Goal: Task Accomplishment & Management: Use online tool/utility

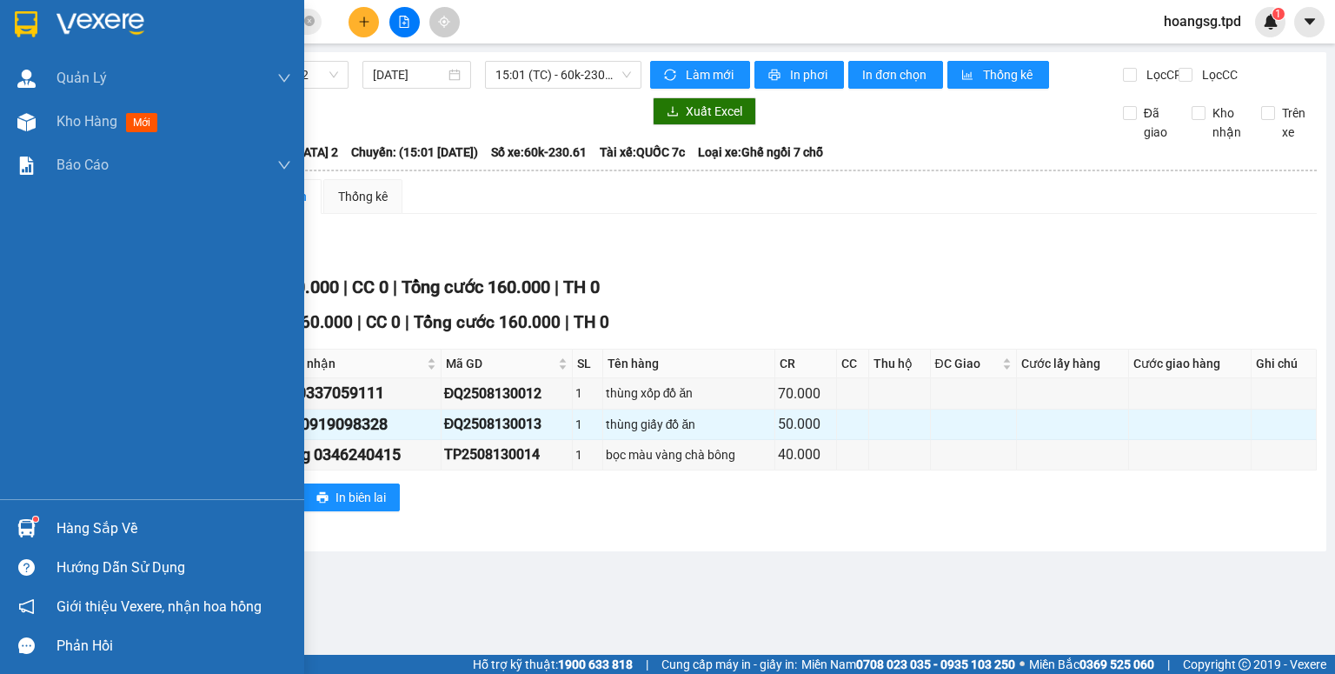
click at [86, 525] on div "Hàng sắp về" at bounding box center [173, 528] width 235 height 26
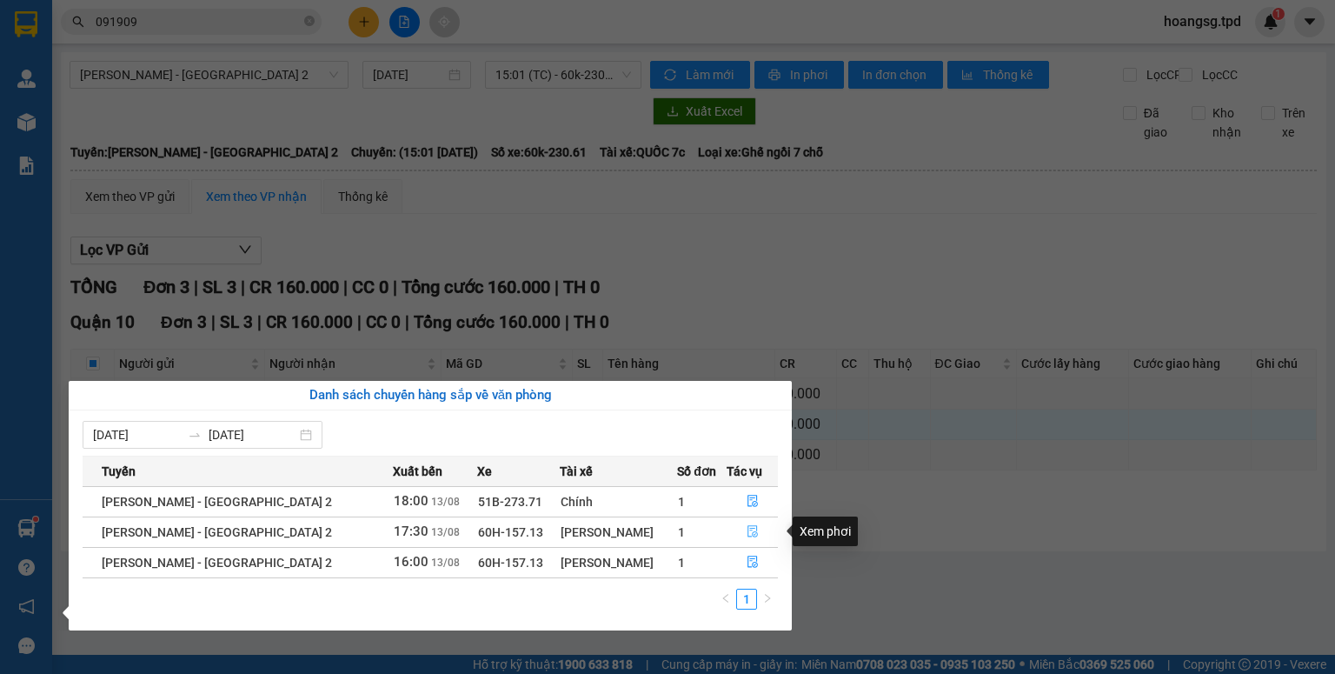
click at [735, 524] on button "button" at bounding box center [752, 532] width 50 height 28
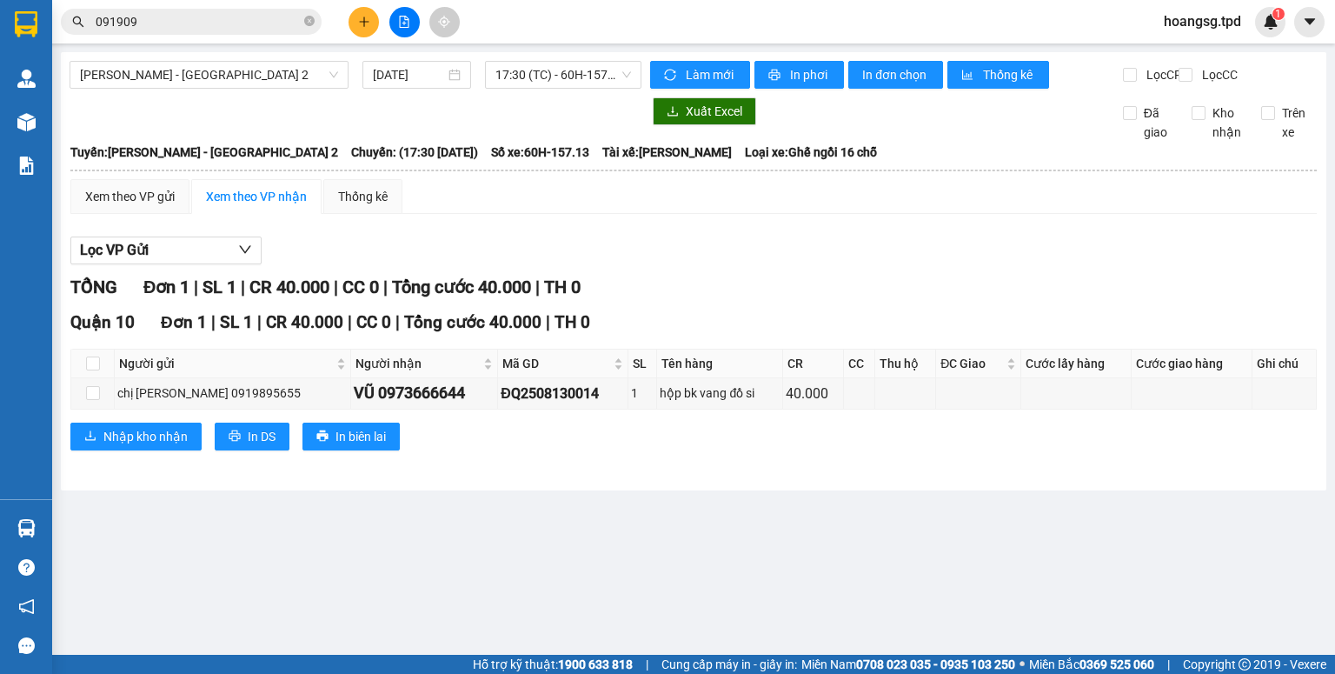
click at [86, 535] on main "[PERSON_NAME] - [GEOGRAPHIC_DATA] 2 [DATE] 17:30 (TC) - 60H-157.13 Làm mới In p…" at bounding box center [667, 327] width 1335 height 654
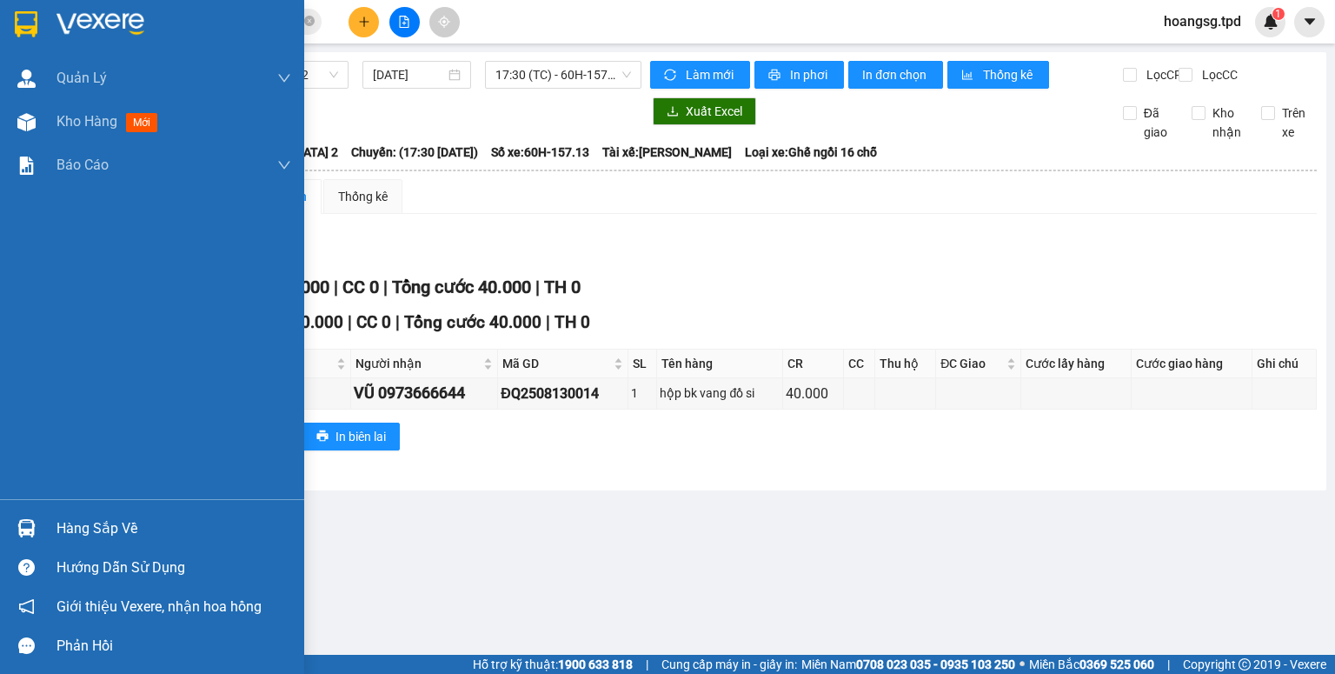
click at [63, 533] on div "Hàng sắp về" at bounding box center [173, 528] width 235 height 26
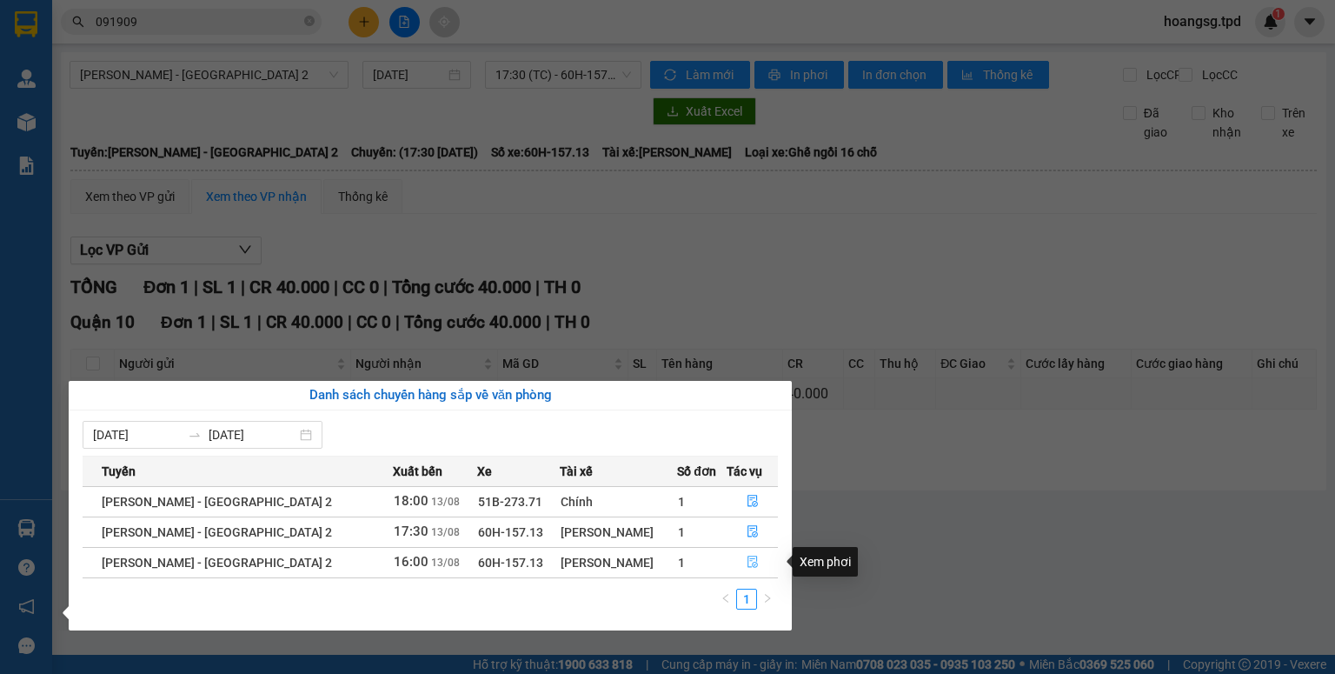
click at [753, 561] on button "button" at bounding box center [752, 562] width 50 height 28
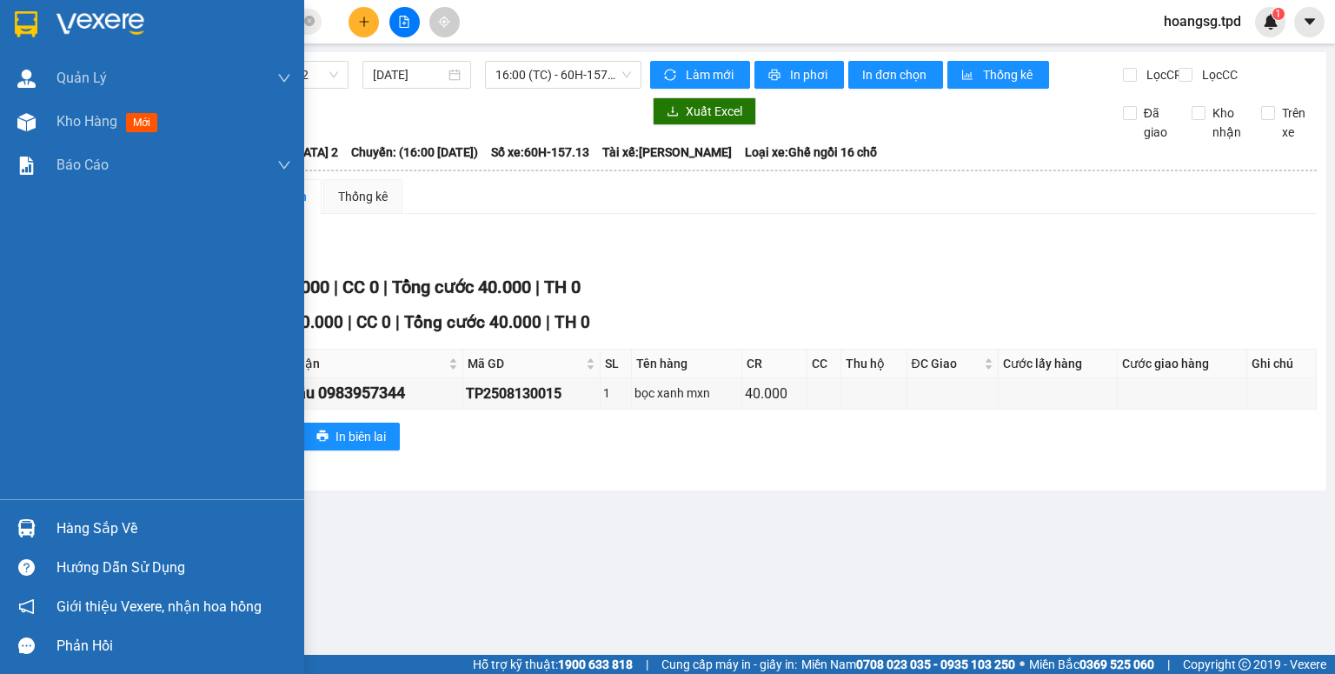
click at [108, 528] on div "Hàng sắp về" at bounding box center [173, 528] width 235 height 26
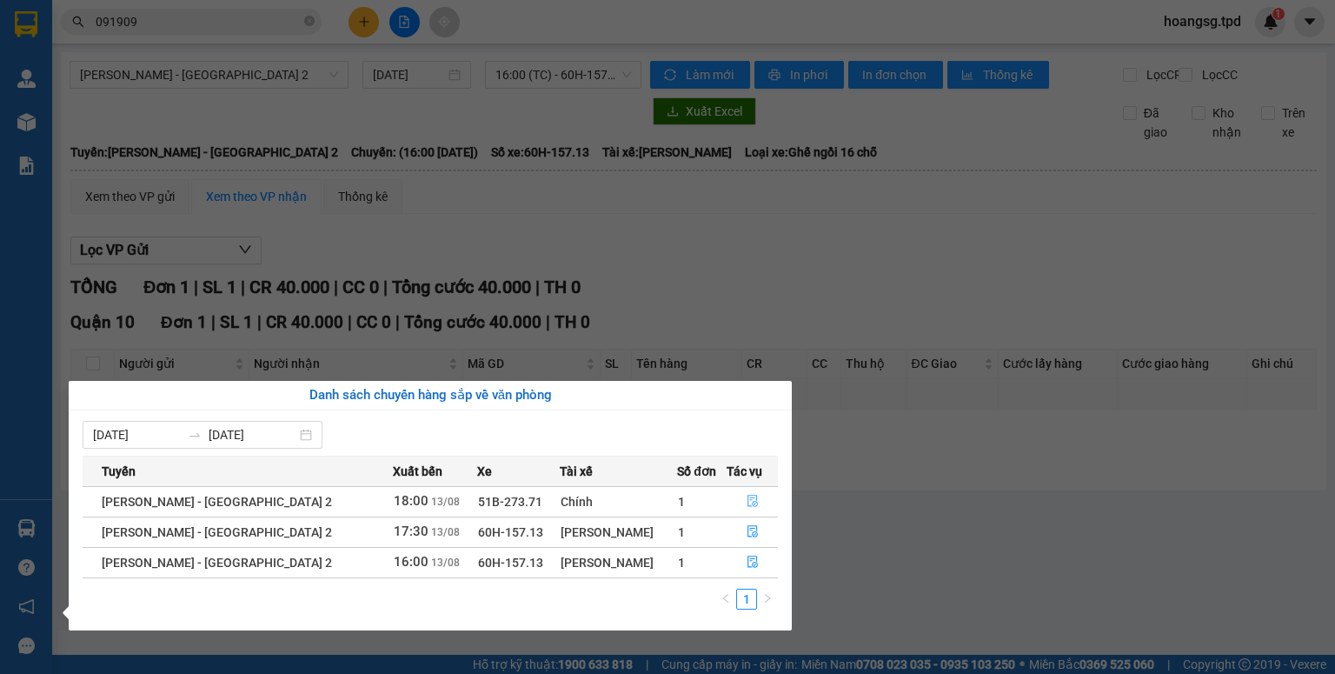
click at [734, 495] on button "button" at bounding box center [752, 502] width 50 height 28
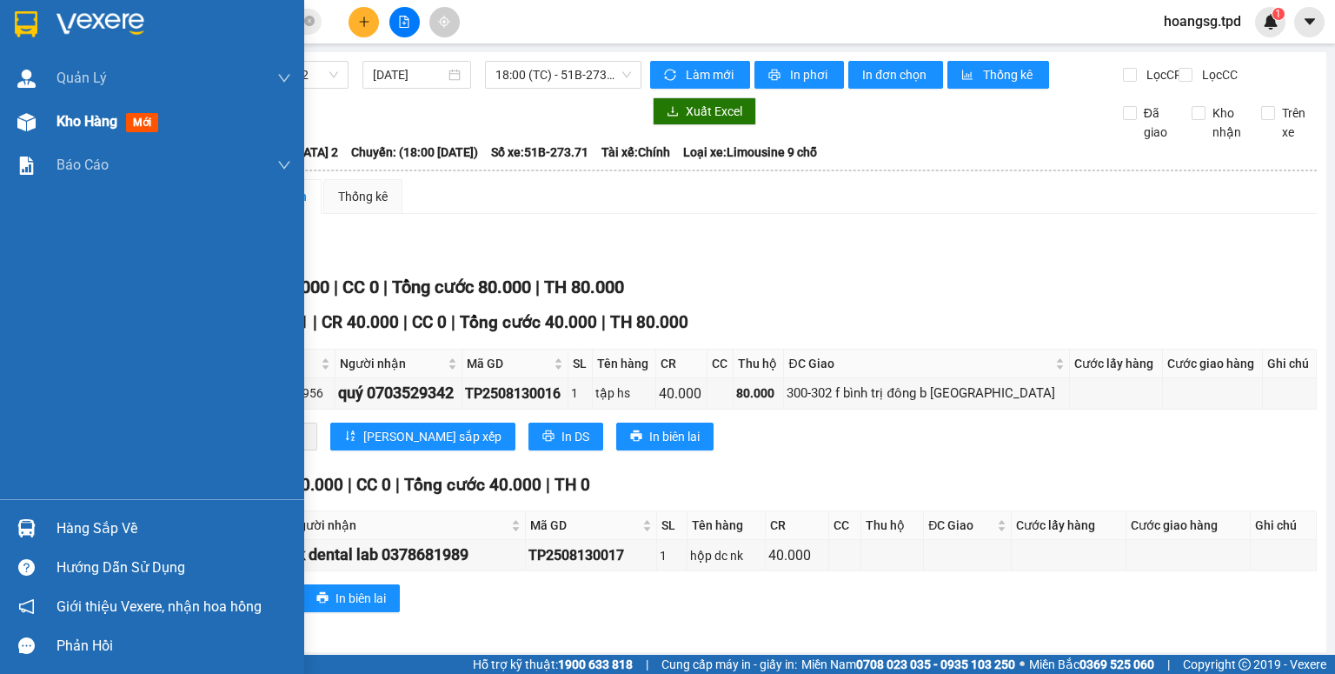
click at [139, 121] on span "mới" at bounding box center [142, 122] width 32 height 19
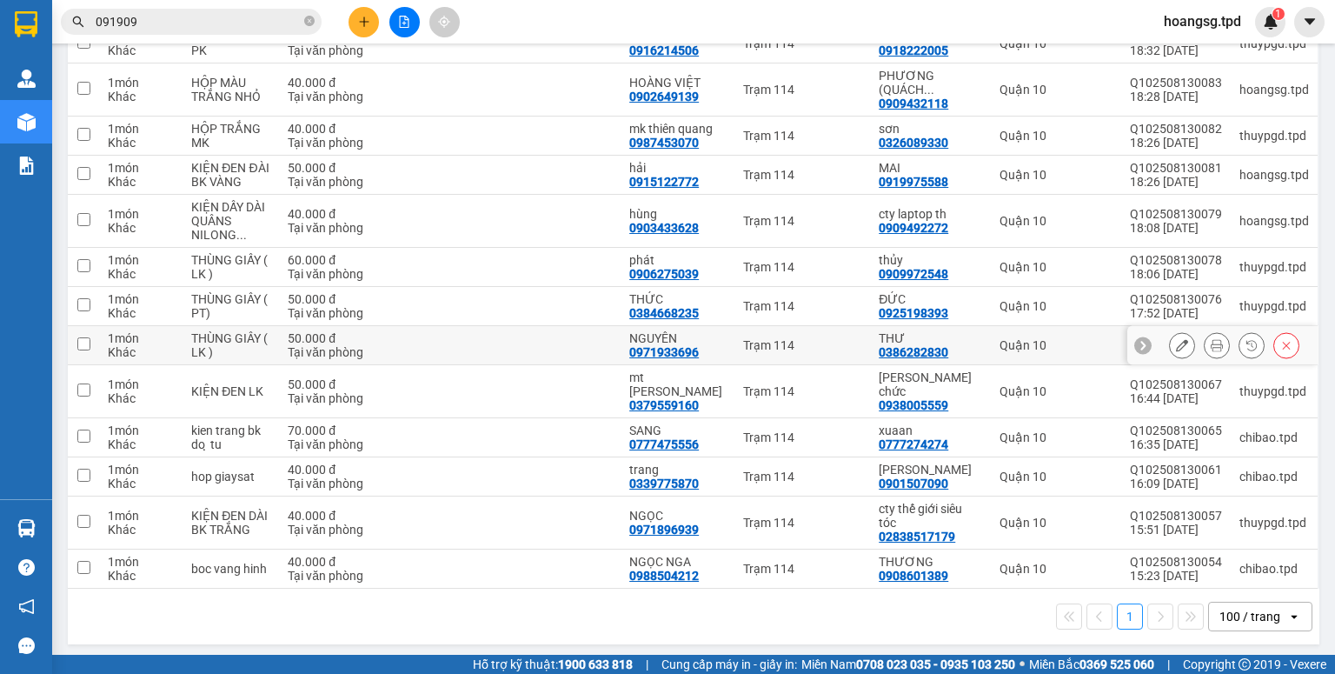
scroll to position [98, 0]
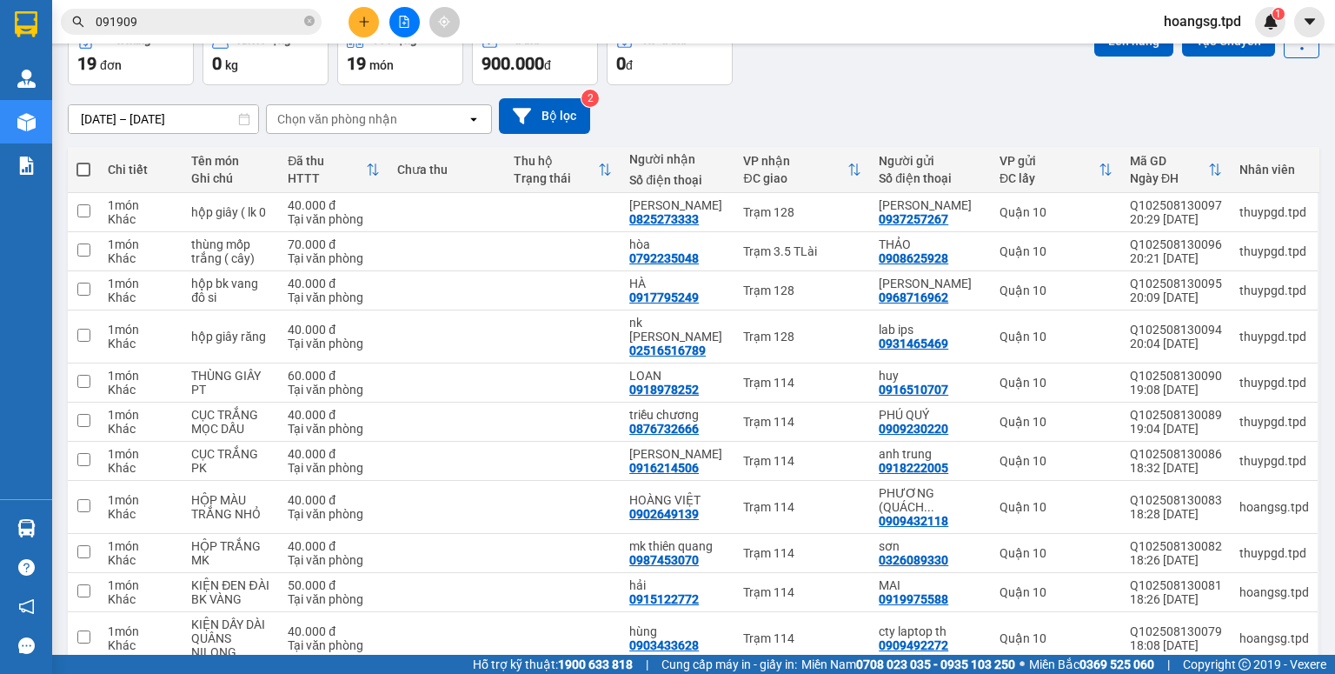
click at [362, 26] on icon "plus" at bounding box center [364, 22] width 12 height 12
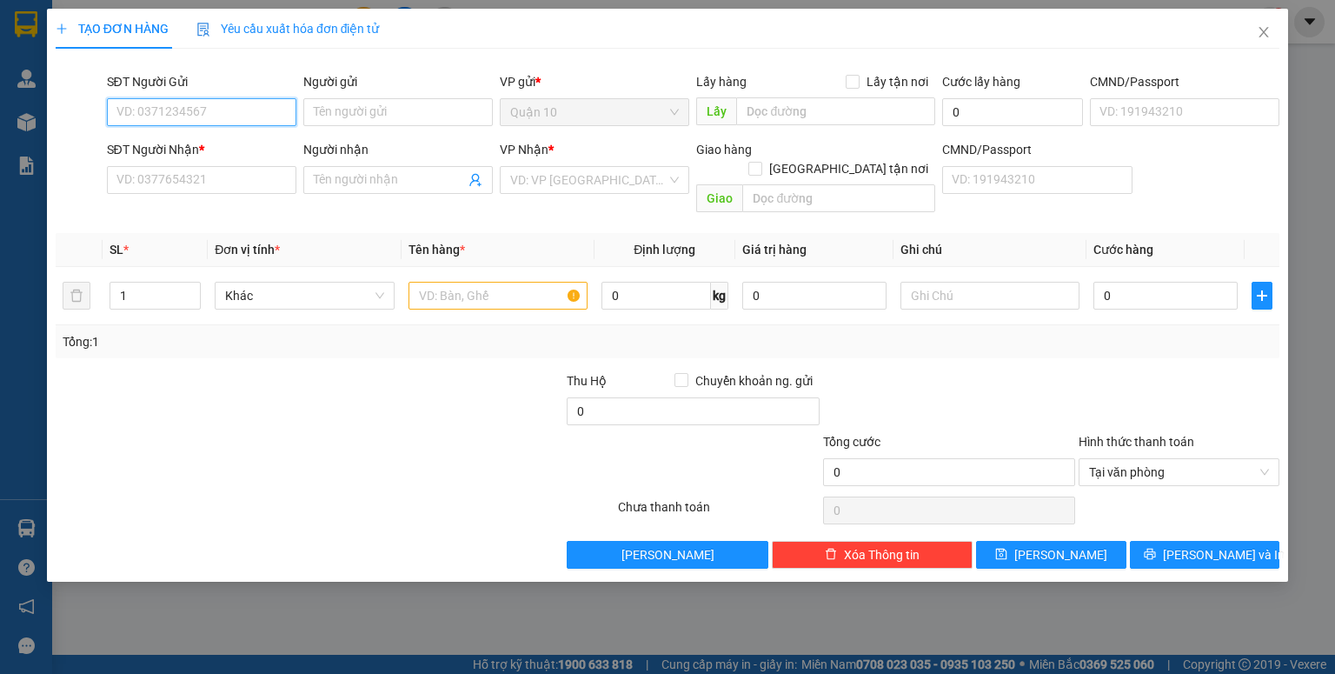
click at [257, 113] on input "SĐT Người Gửi" at bounding box center [201, 112] width 189 height 28
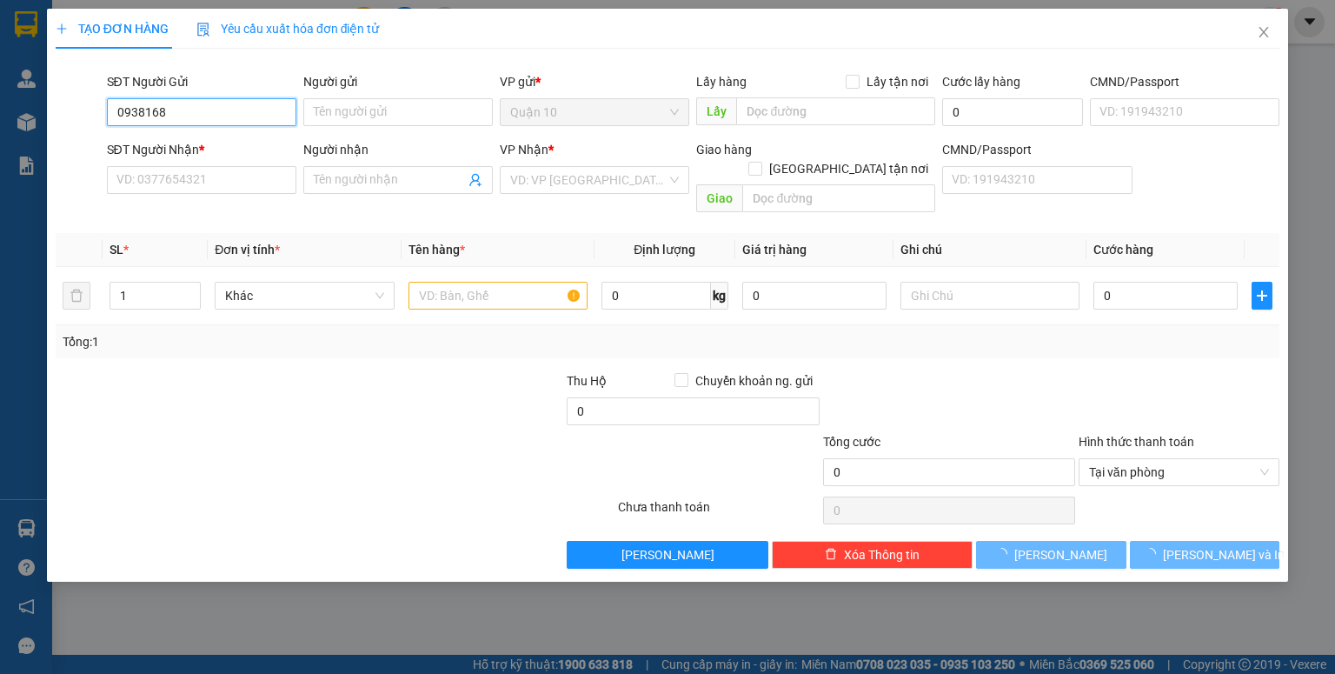
click at [247, 104] on input "0938168" at bounding box center [201, 112] width 189 height 28
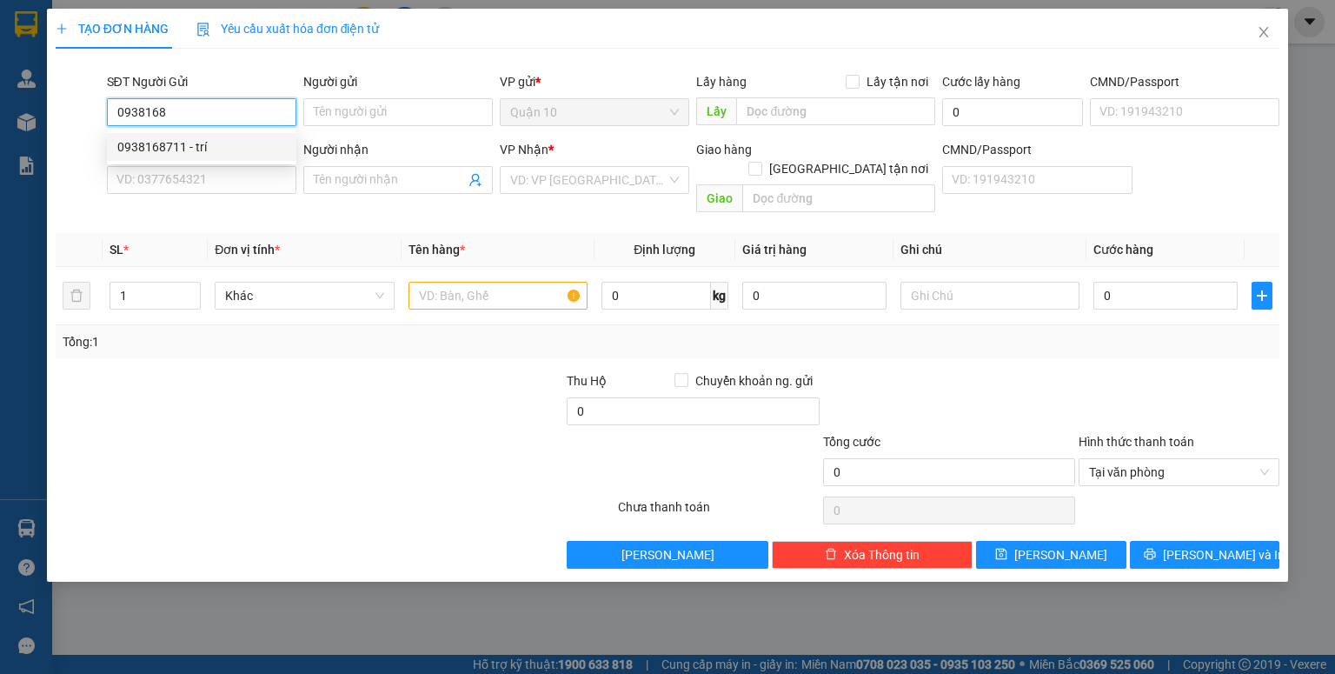
click at [224, 145] on div "0938168711 - trí" at bounding box center [201, 146] width 169 height 19
type input "0938168711"
type input "trí"
type input "079083011678"
type input "0928645678"
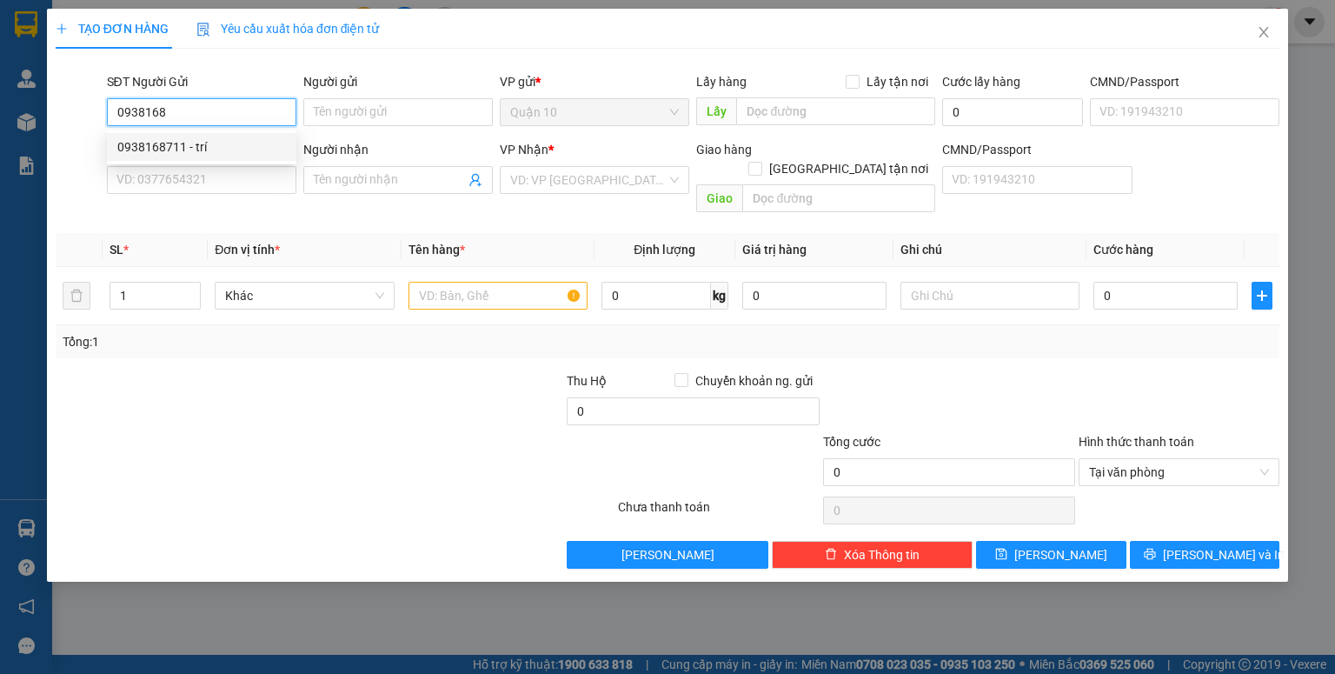
type input "nam"
type input "271839740"
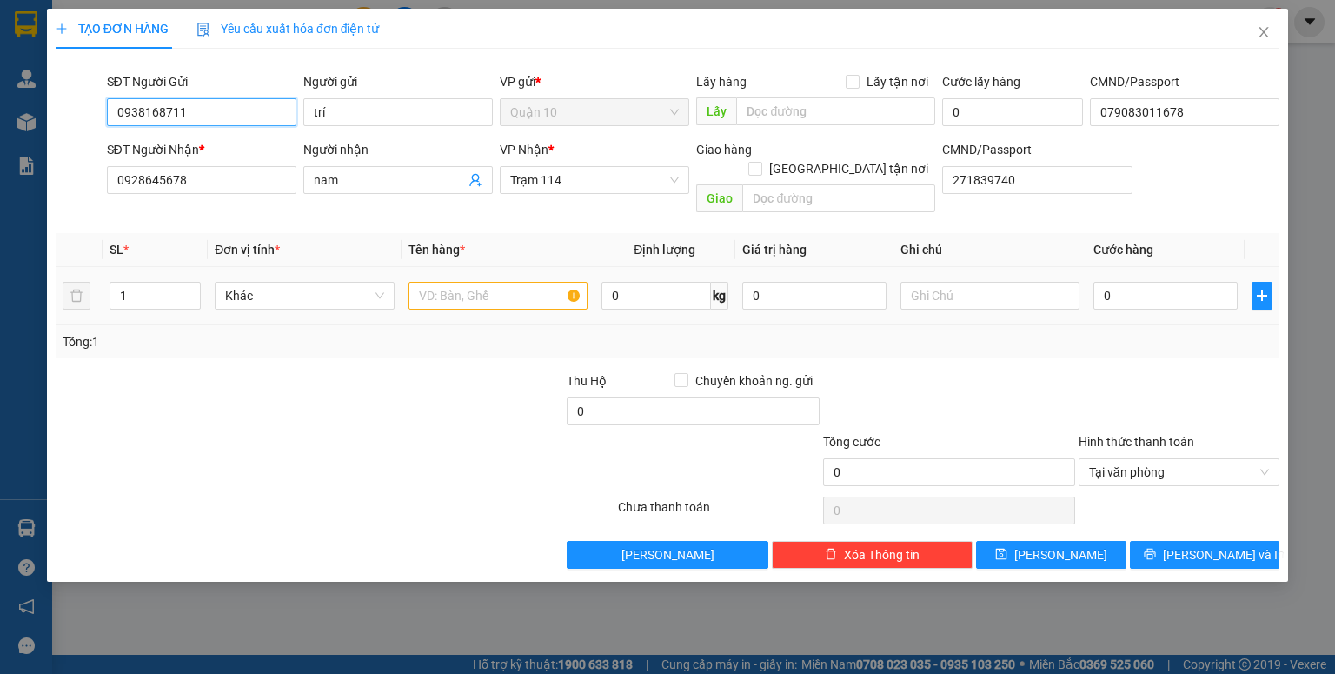
type input "0938168711"
click at [431, 282] on input "text" at bounding box center [498, 296] width 179 height 28
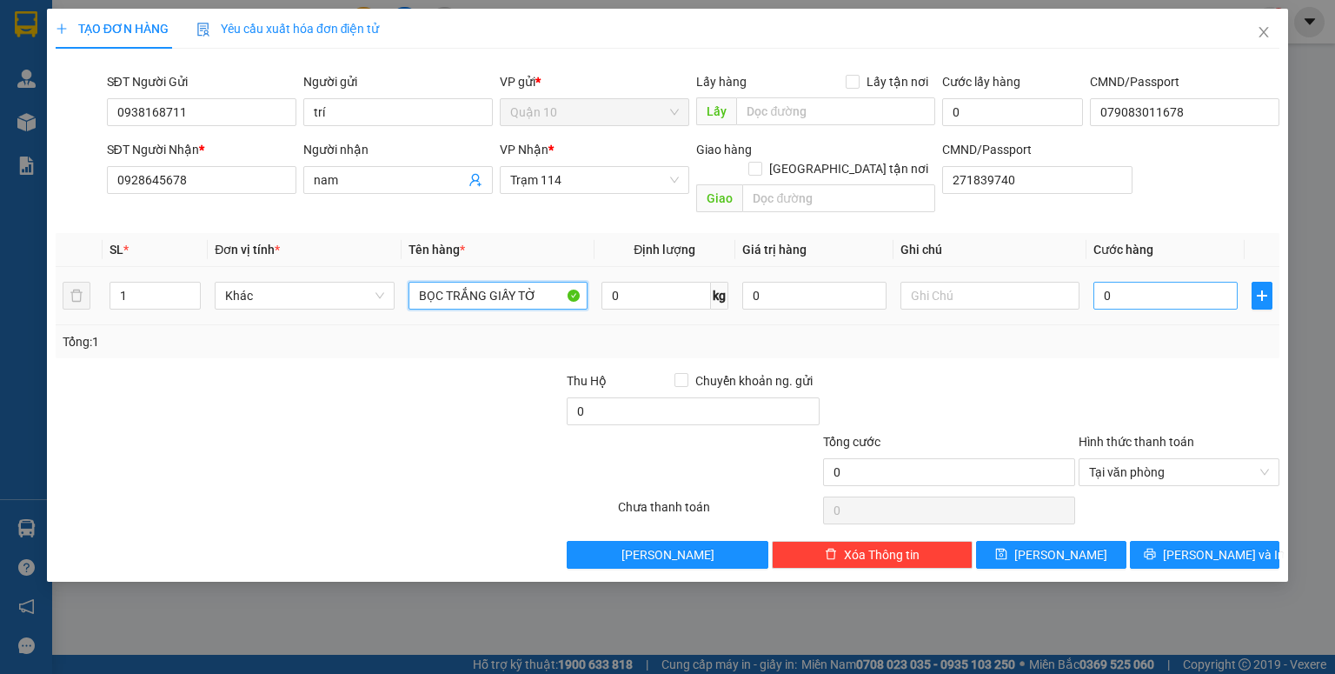
type input "BỌC TRẮNG GIẤY TỜ"
click at [1106, 285] on input "0" at bounding box center [1165, 296] width 144 height 28
type input "4"
type input "40"
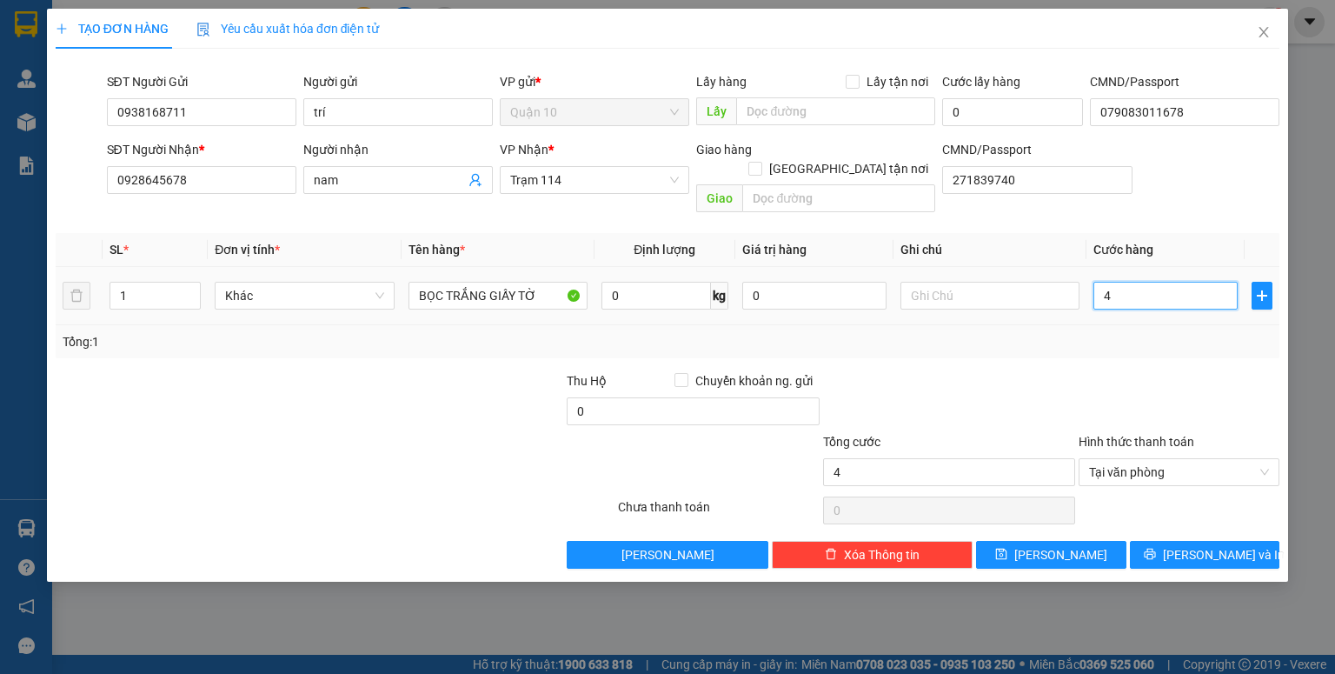
type input "40"
type input "40.000"
click at [1106, 332] on div "Tổng: 1" at bounding box center [668, 341] width 1210 height 19
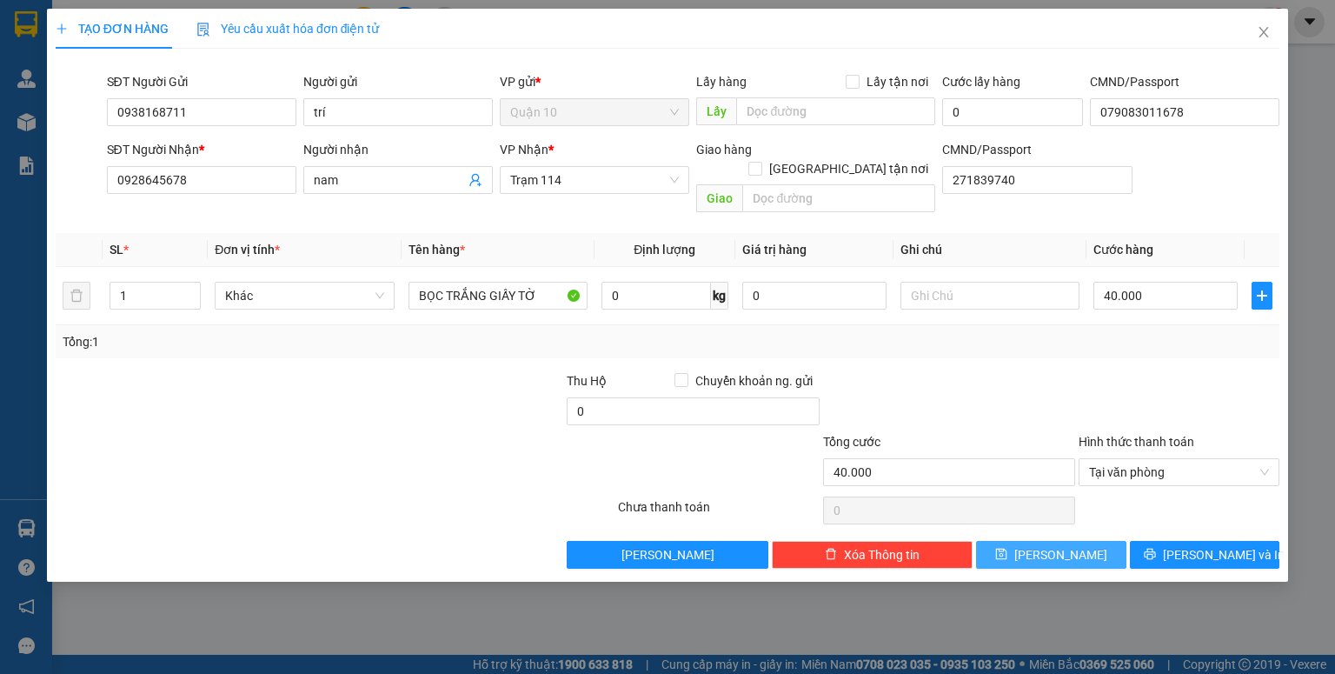
click at [1046, 541] on button "[PERSON_NAME]" at bounding box center [1051, 555] width 150 height 28
type input "0"
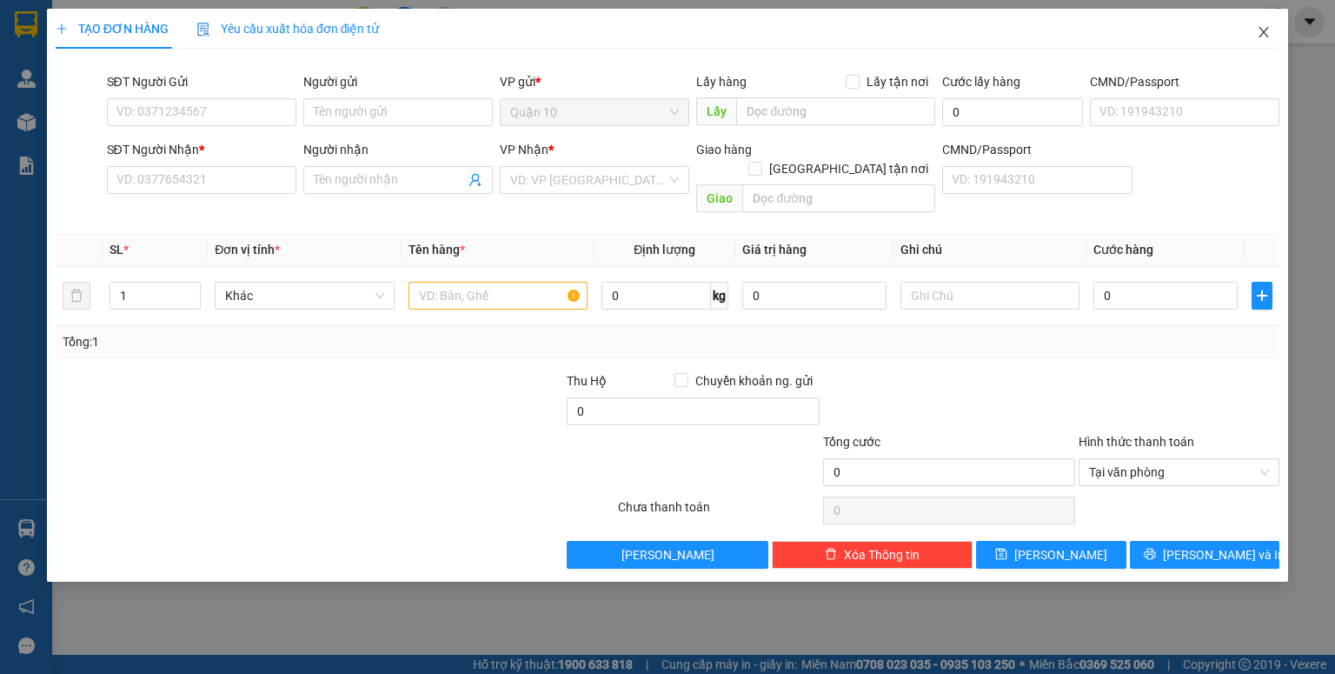
click at [1261, 35] on icon "close" at bounding box center [1264, 32] width 14 height 14
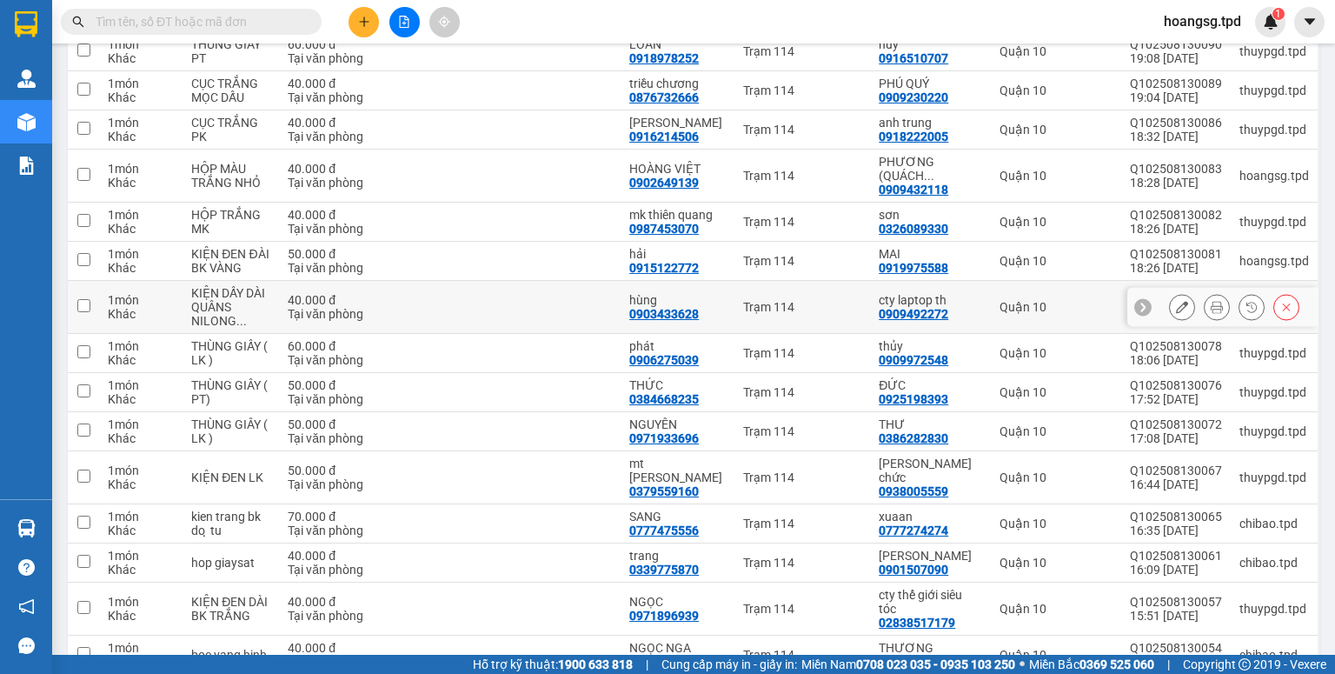
scroll to position [555, 0]
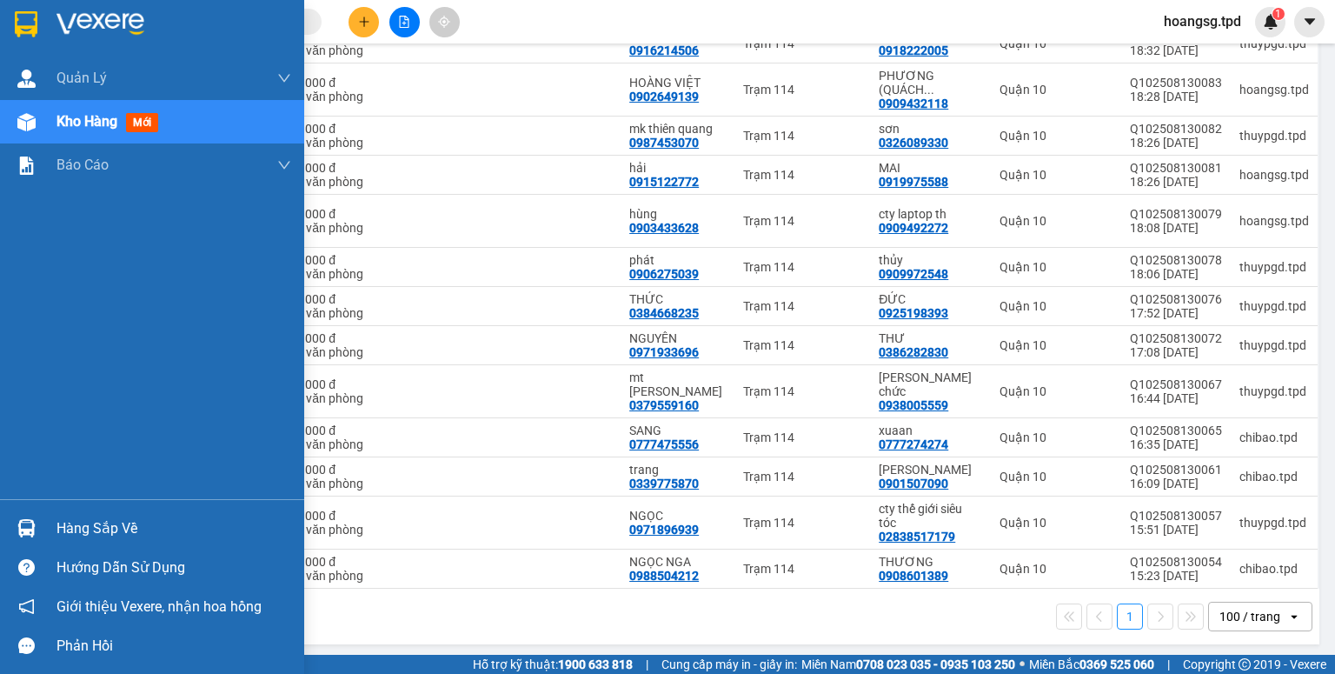
click at [74, 520] on div "Hàng sắp về" at bounding box center [173, 528] width 235 height 26
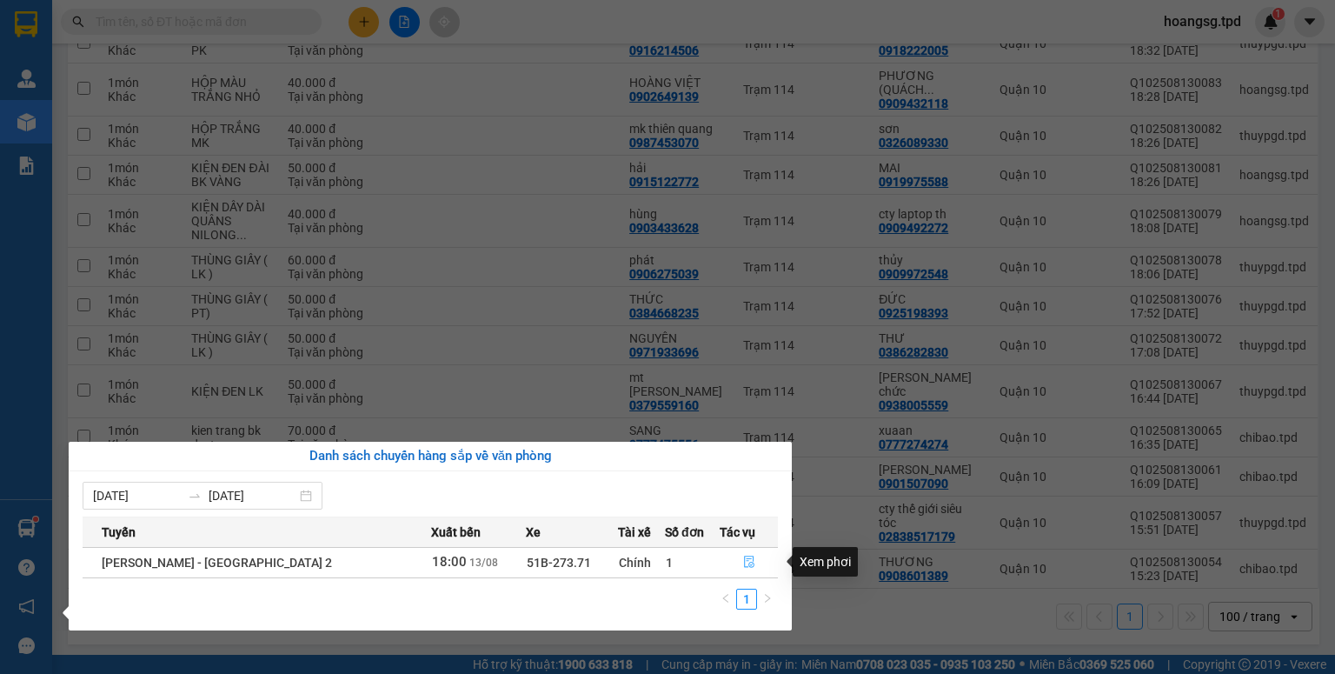
click at [743, 560] on icon "file-done" at bounding box center [749, 561] width 12 height 12
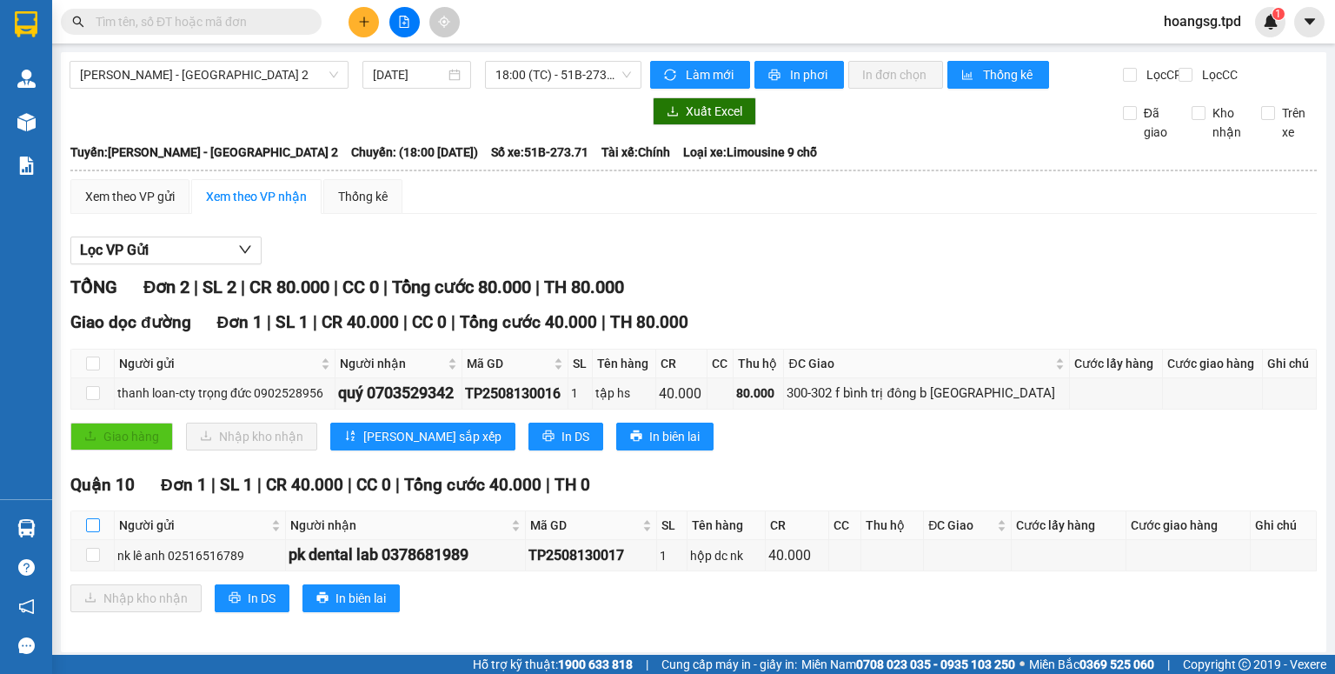
click at [97, 532] on input "checkbox" at bounding box center [93, 525] width 14 height 14
checkbox input "true"
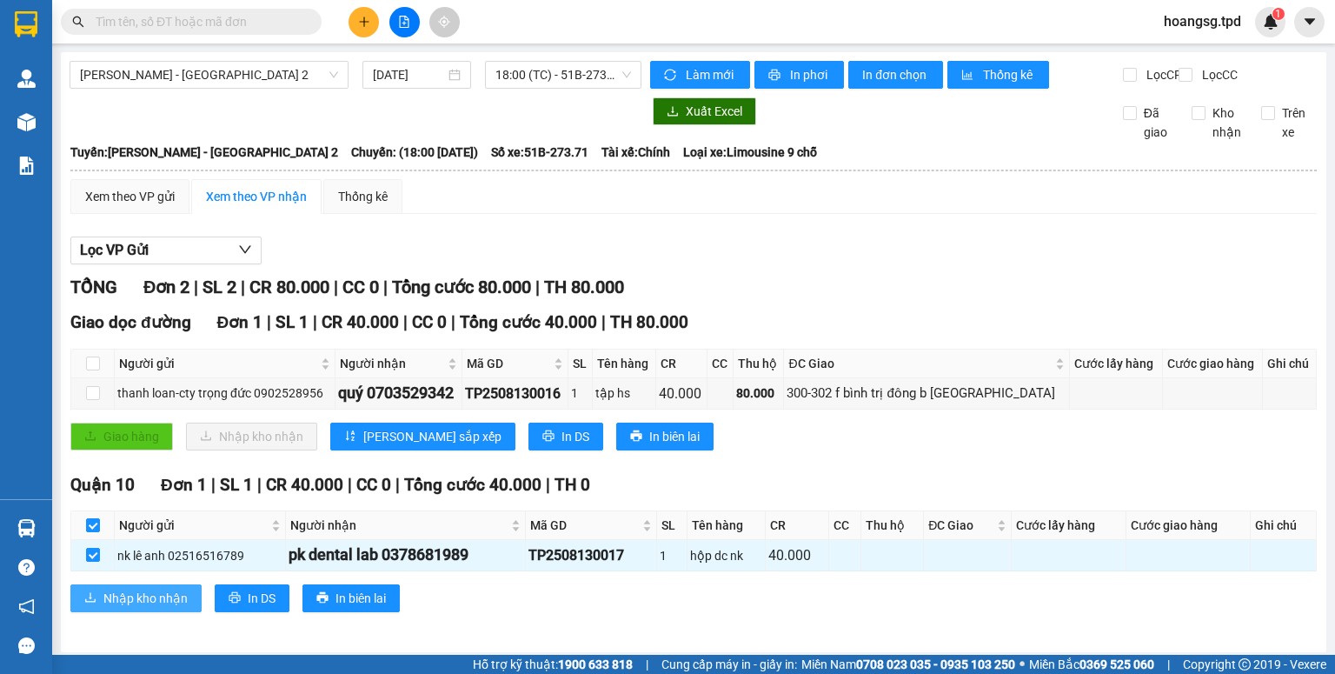
click at [101, 608] on button "Nhập kho nhận" at bounding box center [135, 598] width 131 height 28
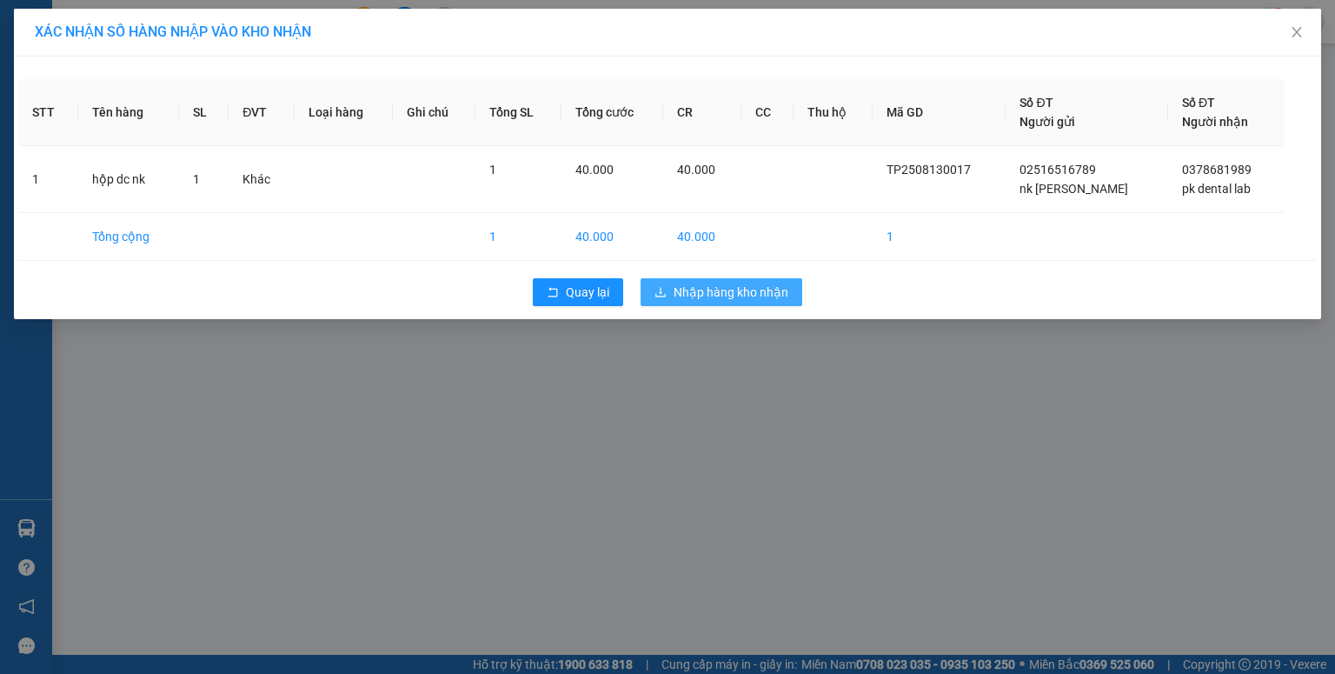
click at [723, 299] on span "Nhập hàng kho nhận" at bounding box center [731, 291] width 115 height 19
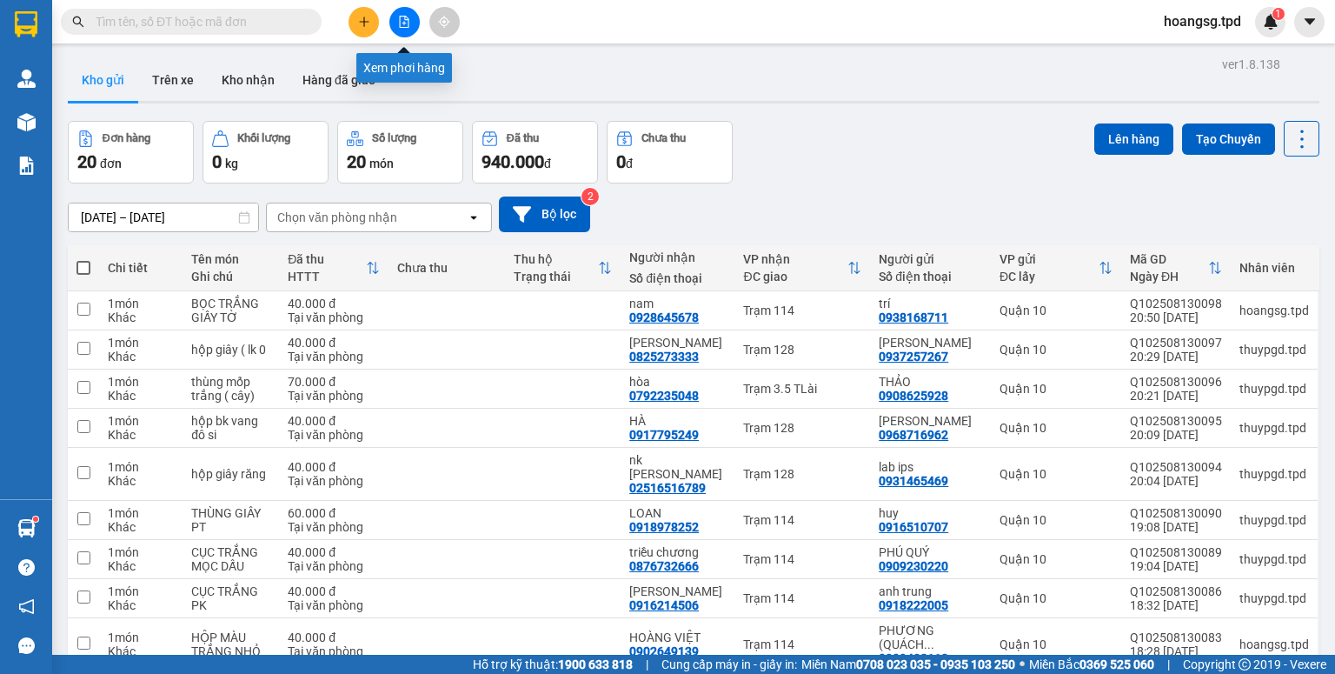
click at [415, 29] on button at bounding box center [404, 22] width 30 height 30
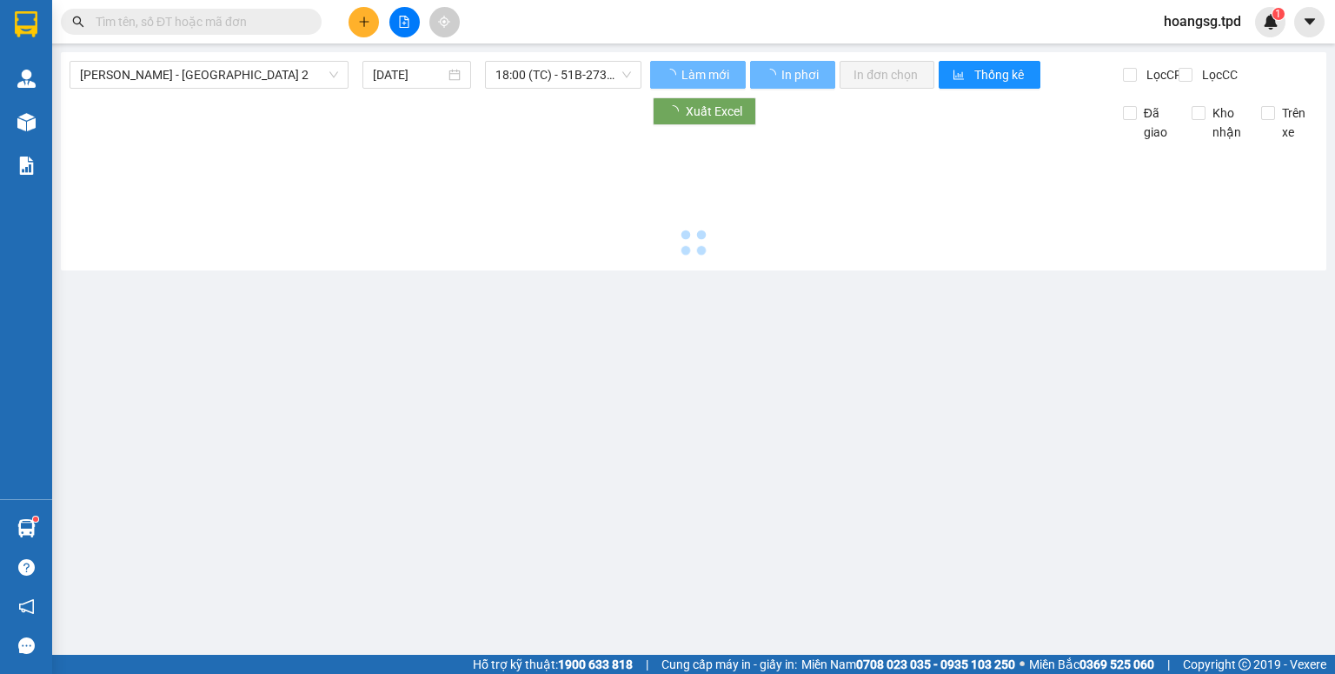
click at [268, 82] on span "[PERSON_NAME] - [GEOGRAPHIC_DATA] 2" at bounding box center [209, 75] width 258 height 26
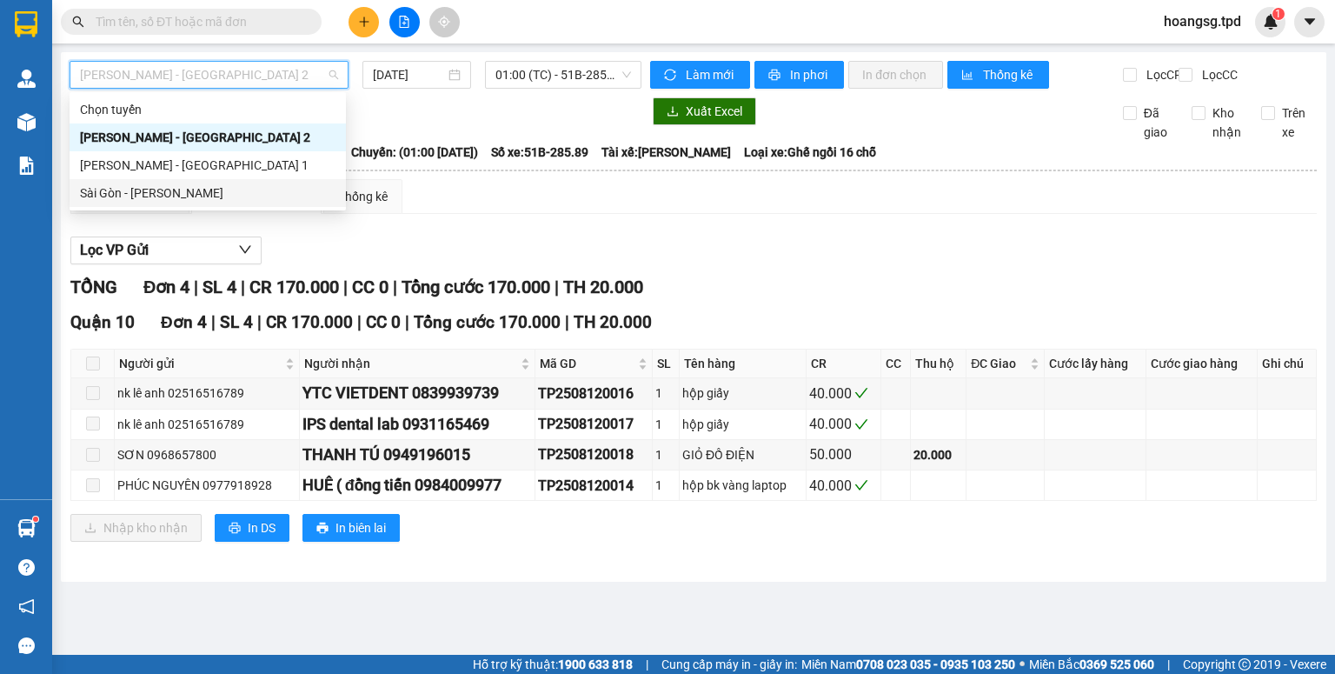
drag, startPoint x: 229, startPoint y: 188, endPoint x: 409, endPoint y: 138, distance: 185.8
click at [232, 188] on div "Sài Gòn - Phương Lâm" at bounding box center [208, 192] width 256 height 19
type input "[DATE]"
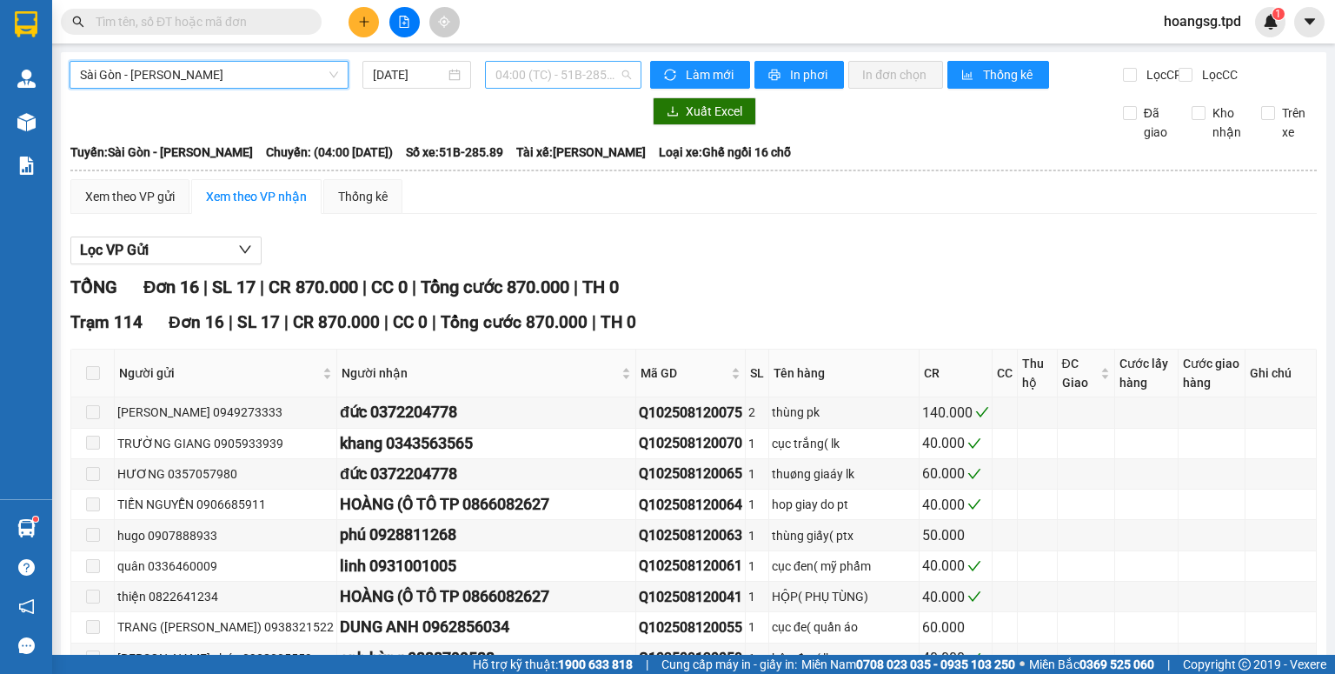
click at [567, 70] on span "04:00 (TC) - 51B-285.89" at bounding box center [563, 75] width 136 height 26
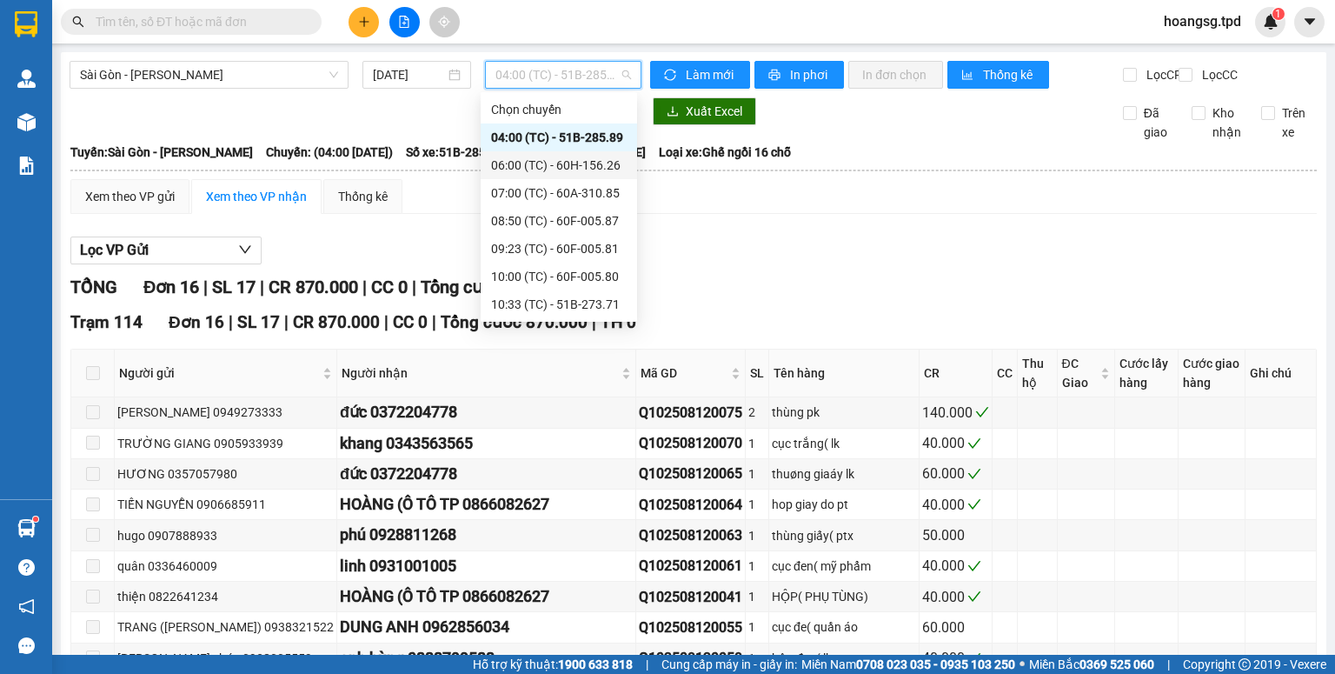
click at [555, 168] on div "06:00 (TC) - 60H-156.26" at bounding box center [559, 165] width 136 height 19
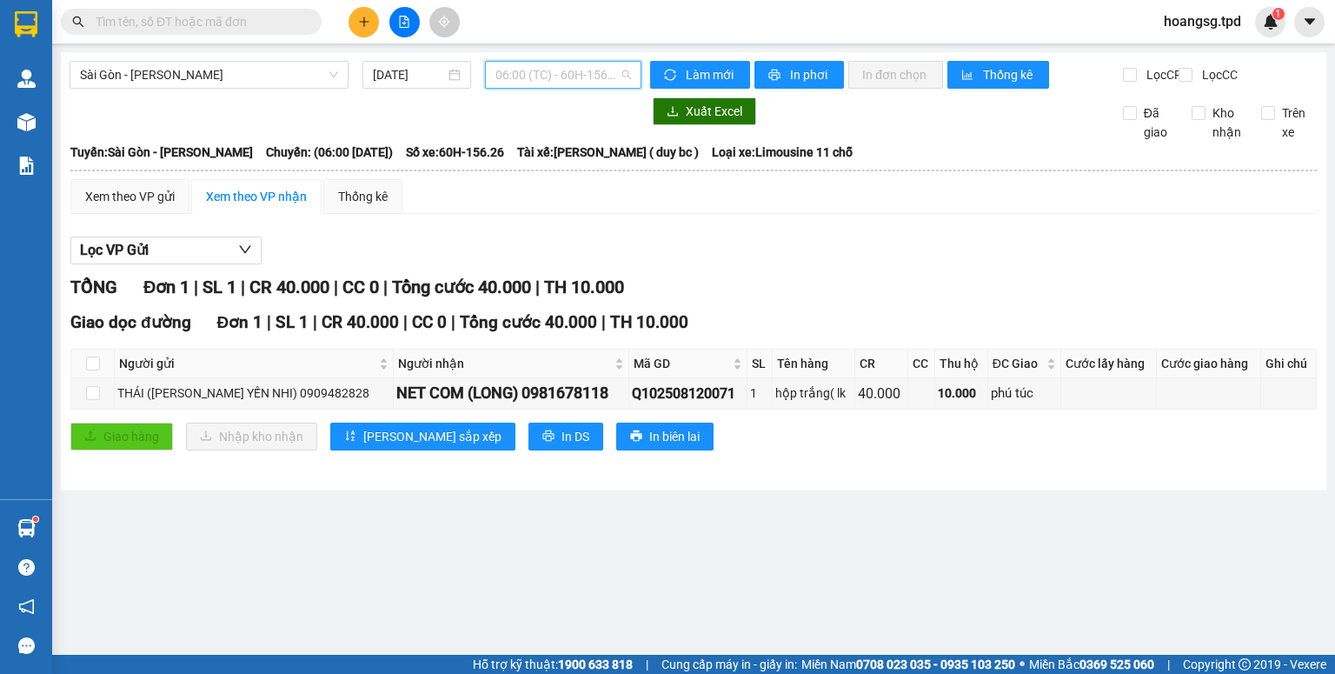
click at [539, 83] on span "06:00 (TC) - 60H-156.26" at bounding box center [563, 75] width 136 height 26
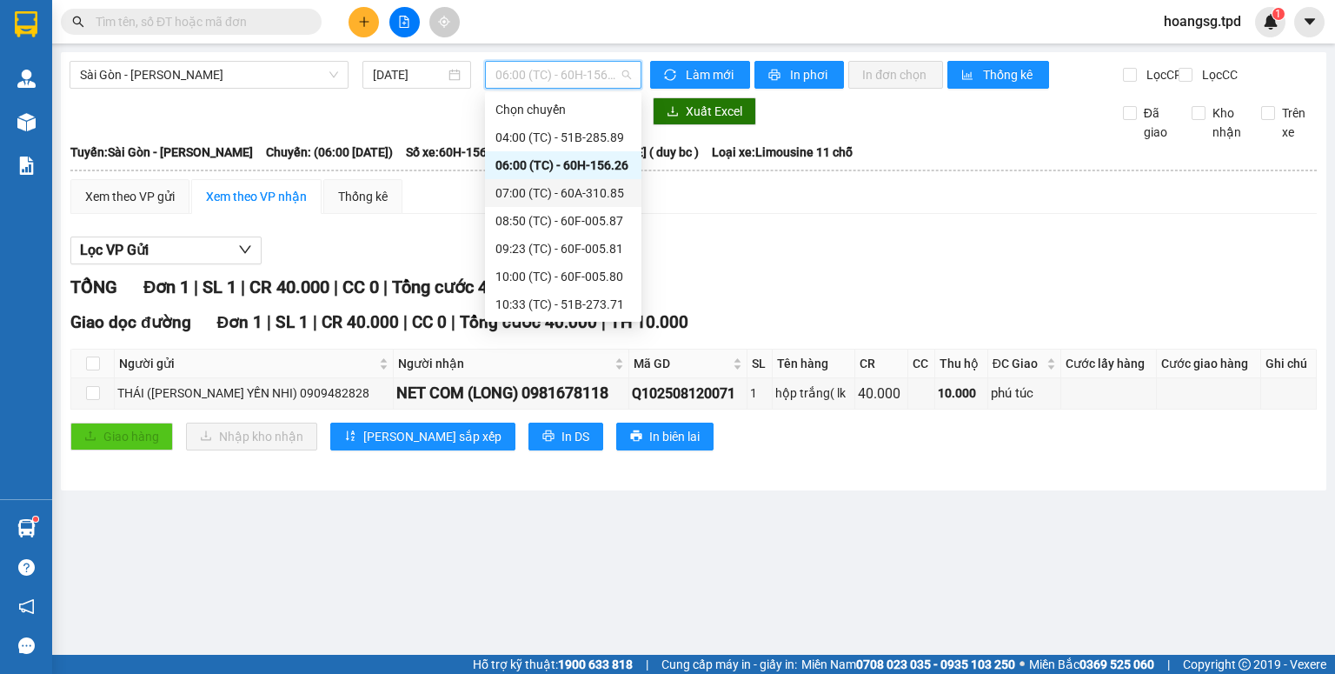
click at [548, 184] on div "07:00 (TC) - 60A-310.85" at bounding box center [563, 192] width 136 height 19
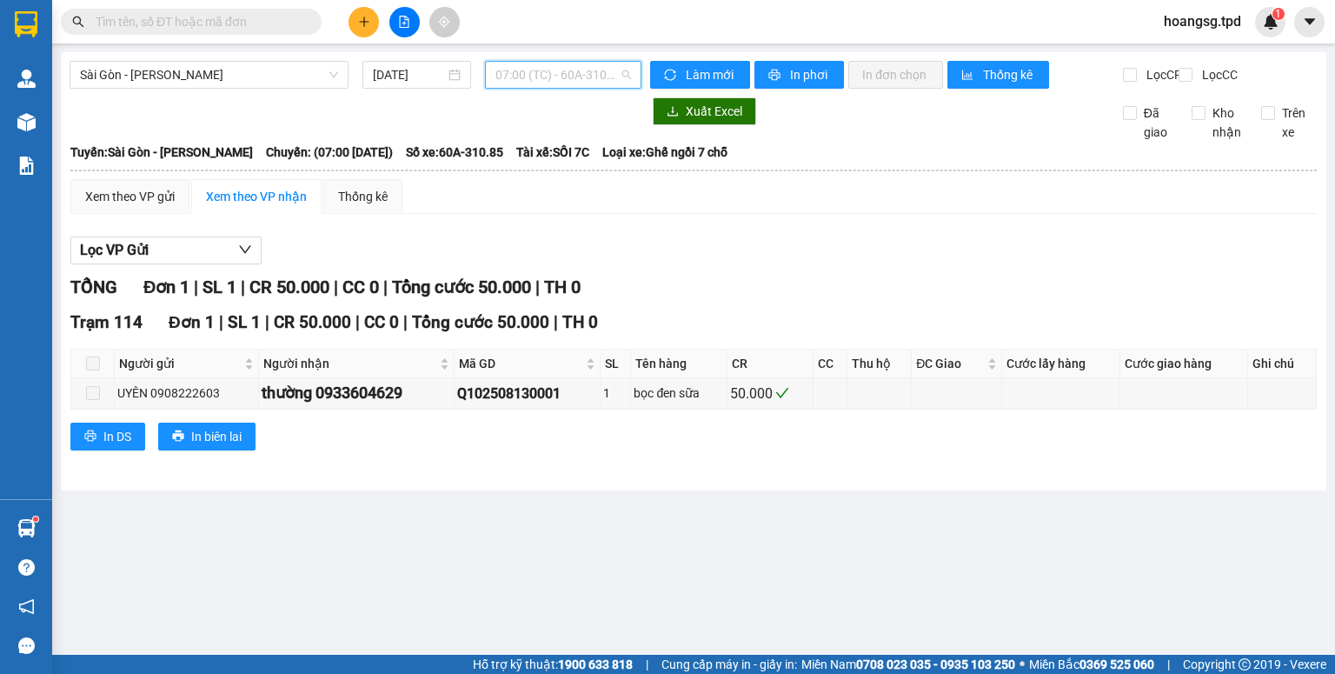
click at [588, 82] on span "07:00 (TC) - 60A-310.85" at bounding box center [563, 75] width 136 height 26
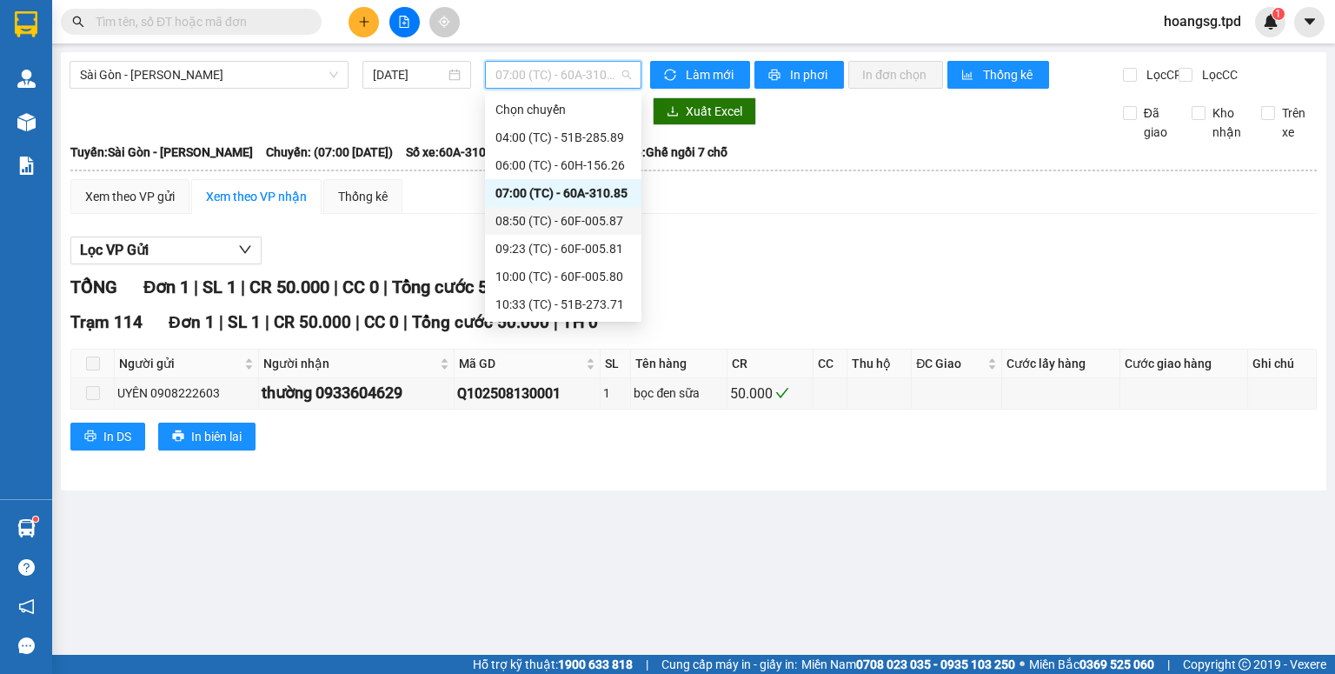
click at [581, 216] on div "08:50 (TC) - 60F-005.87" at bounding box center [563, 220] width 136 height 19
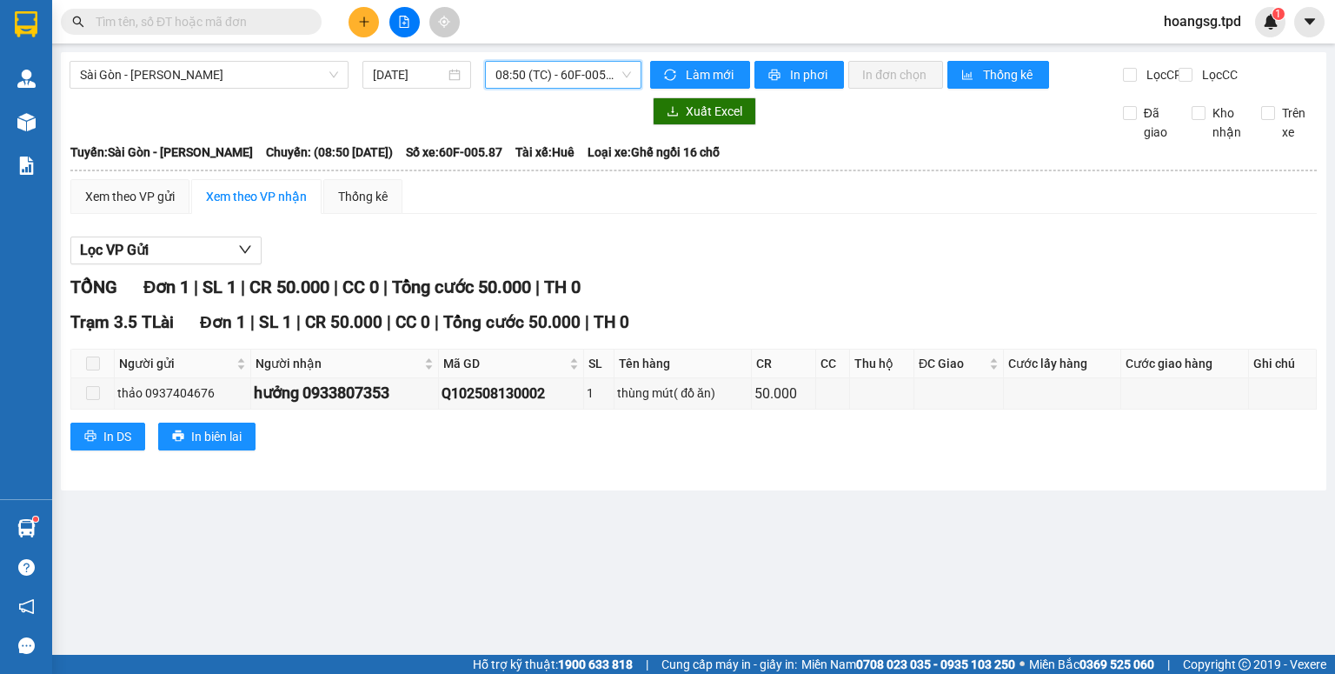
click at [623, 85] on span "08:50 (TC) - 60F-005.87" at bounding box center [563, 75] width 136 height 26
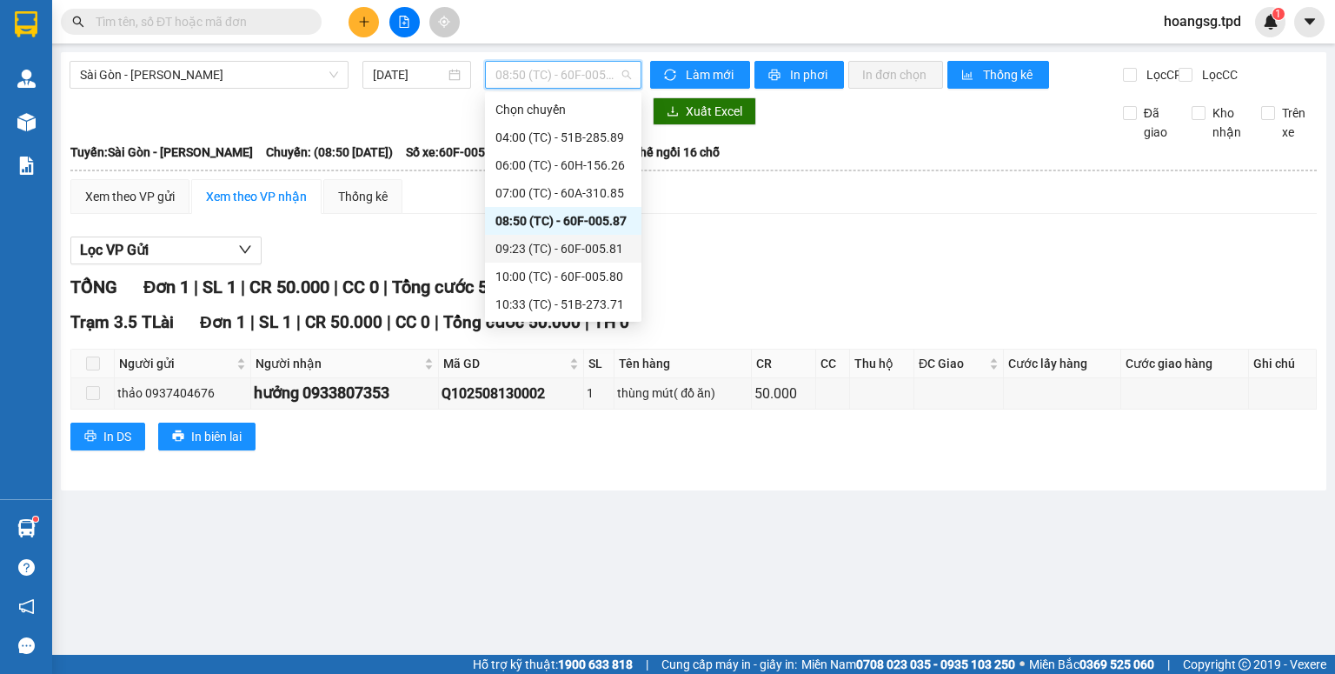
click at [569, 252] on div "09:23 (TC) - 60F-005.81" at bounding box center [563, 248] width 136 height 19
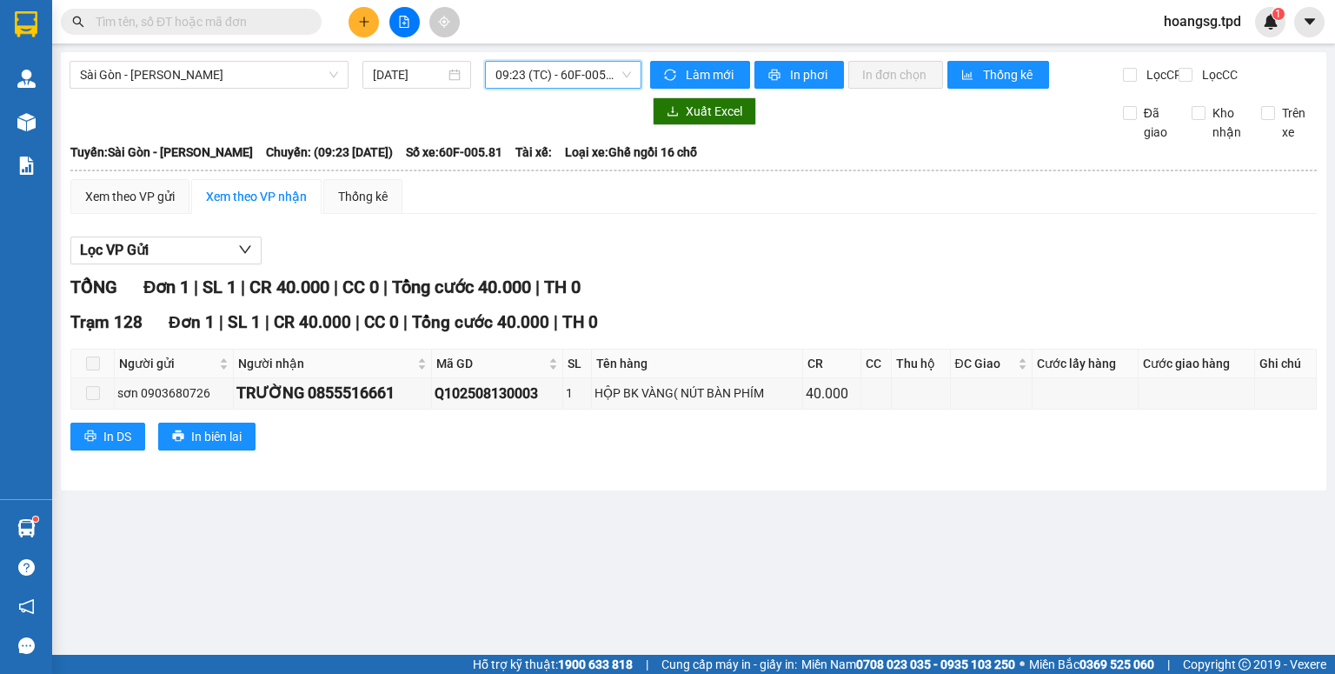
click at [615, 78] on span "09:23 (TC) - 60F-005.81" at bounding box center [563, 75] width 136 height 26
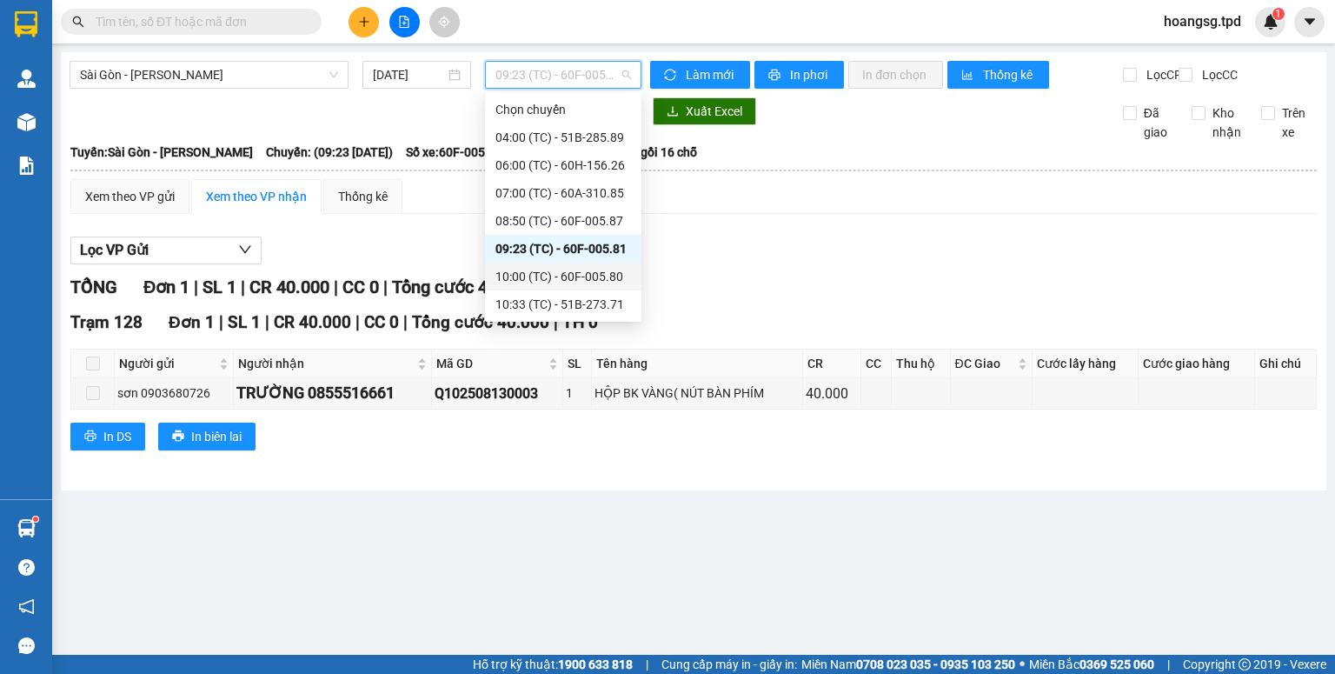
click at [567, 272] on div "10:00 (TC) - 60F-005.80" at bounding box center [563, 276] width 136 height 19
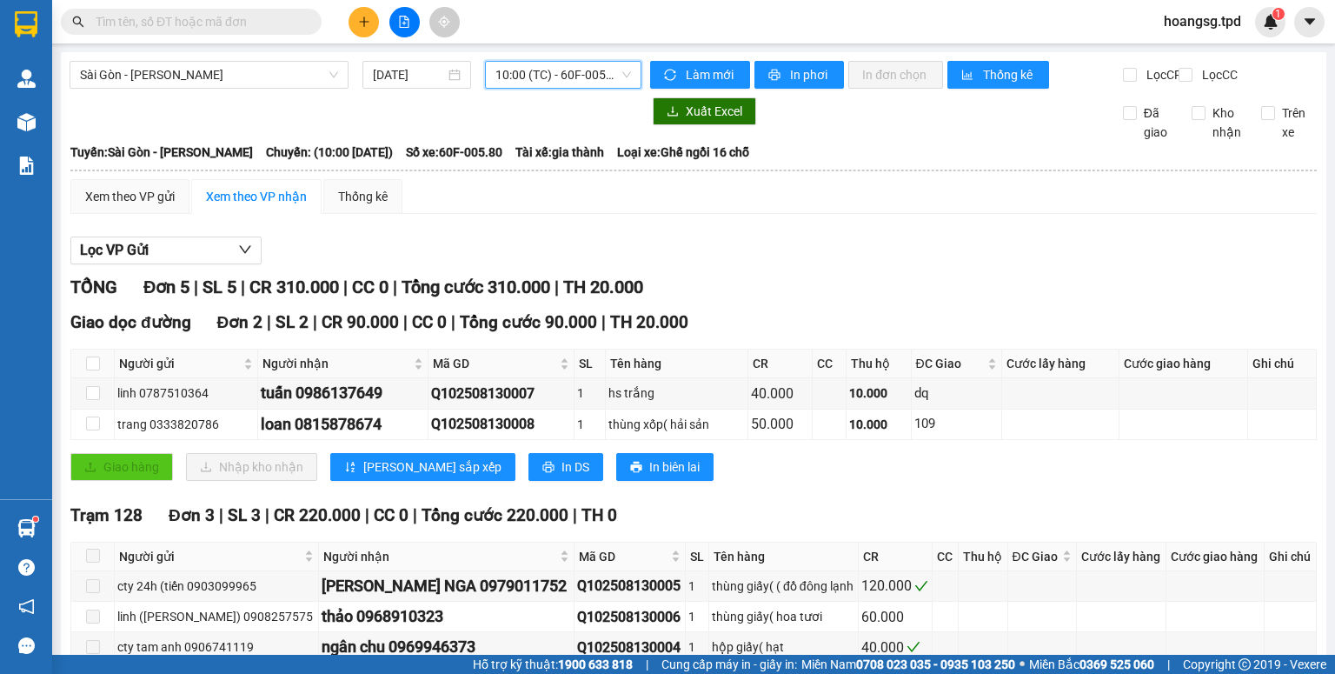
click at [568, 81] on span "10:00 (TC) - 60F-005.80" at bounding box center [563, 75] width 136 height 26
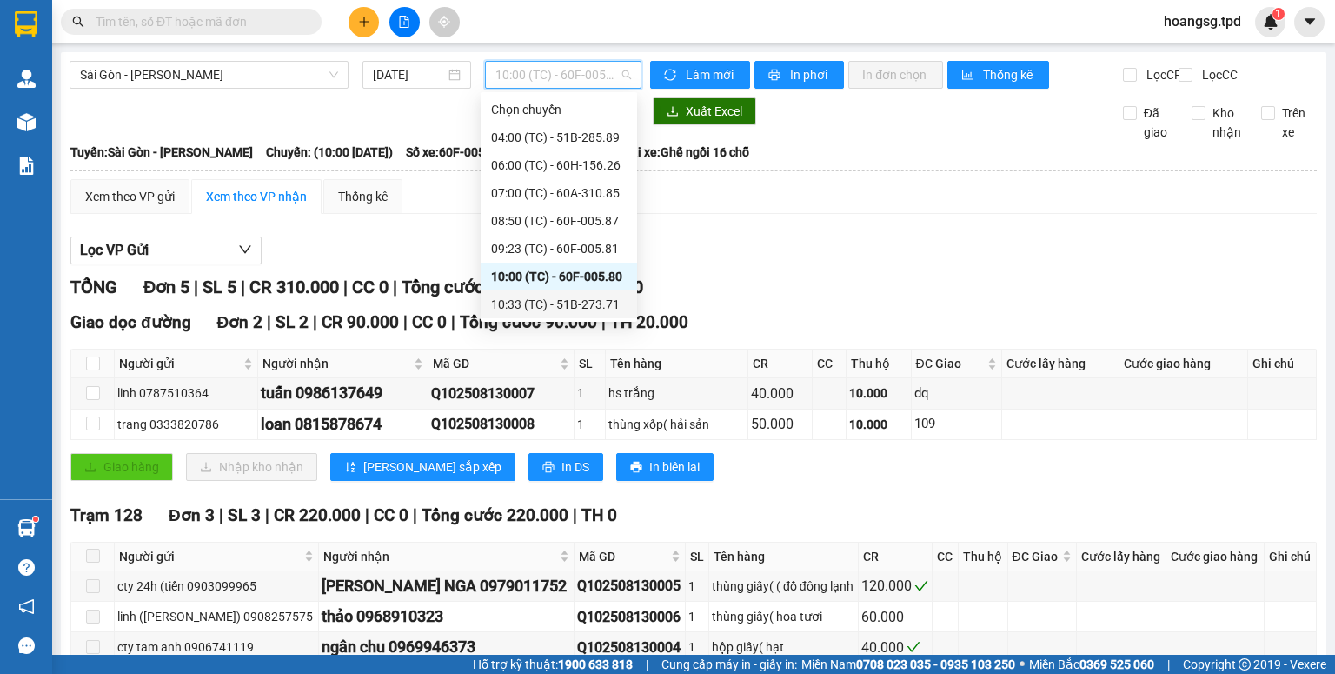
click at [574, 296] on div "10:33 (TC) - 51B-273.71" at bounding box center [559, 304] width 156 height 28
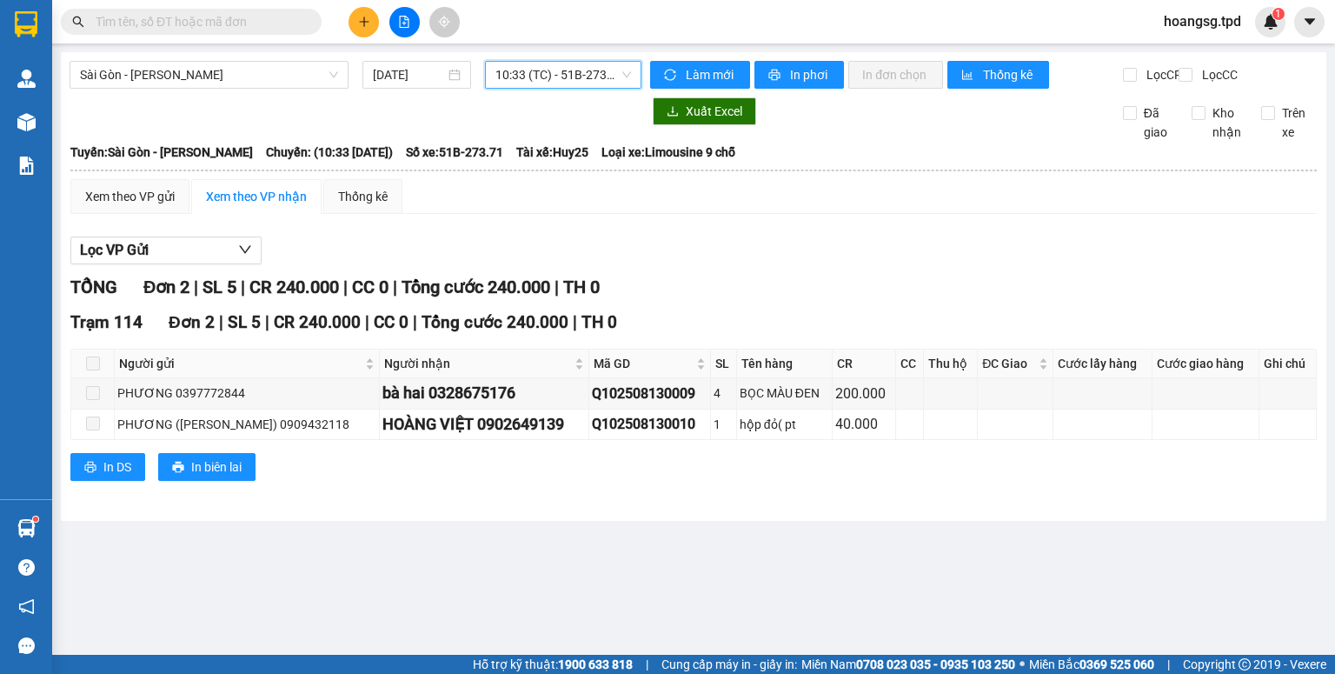
click at [597, 83] on span "10:33 (TC) - 51B-273.71" at bounding box center [563, 75] width 136 height 26
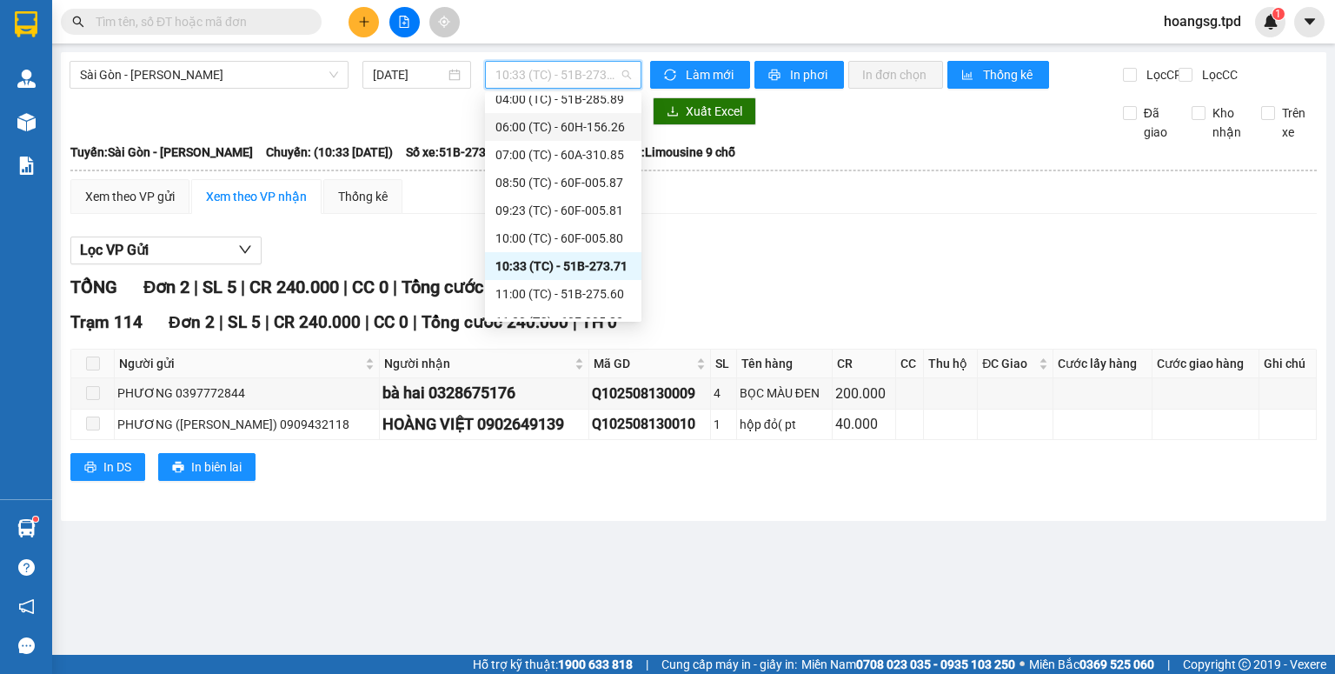
scroll to position [139, 0]
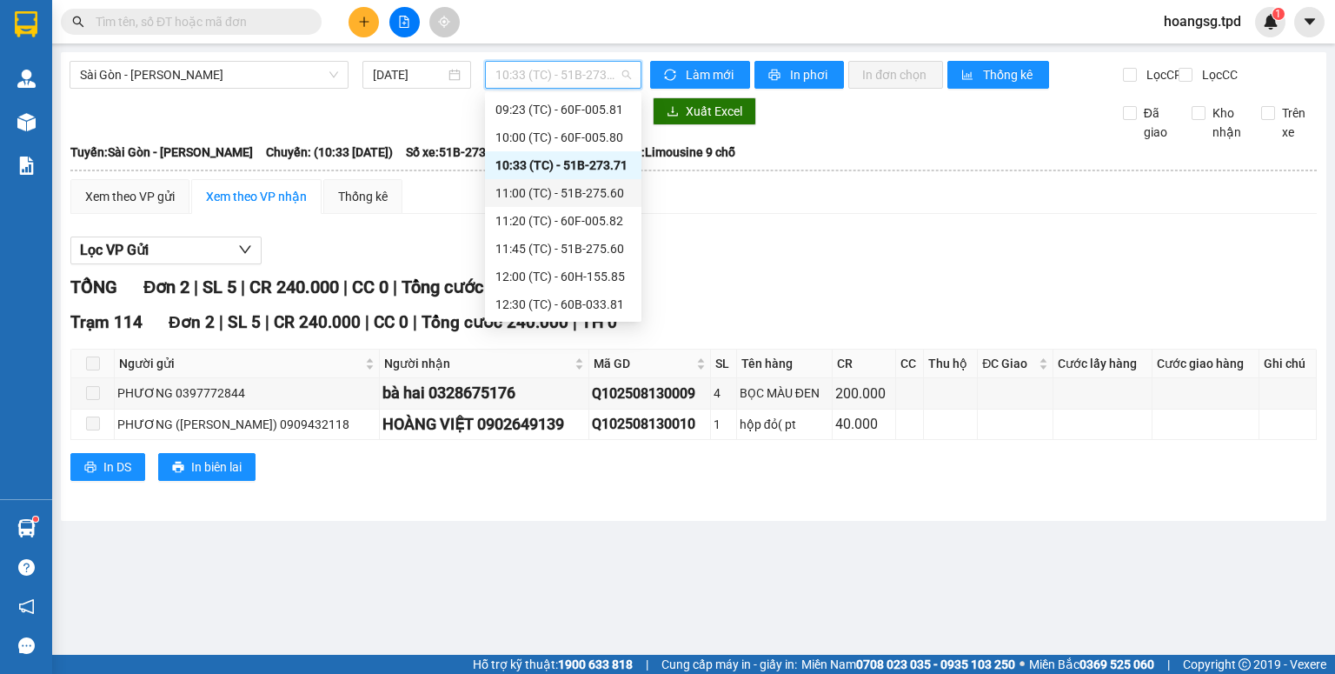
click at [561, 189] on div "11:00 (TC) - 51B-275.60" at bounding box center [563, 192] width 136 height 19
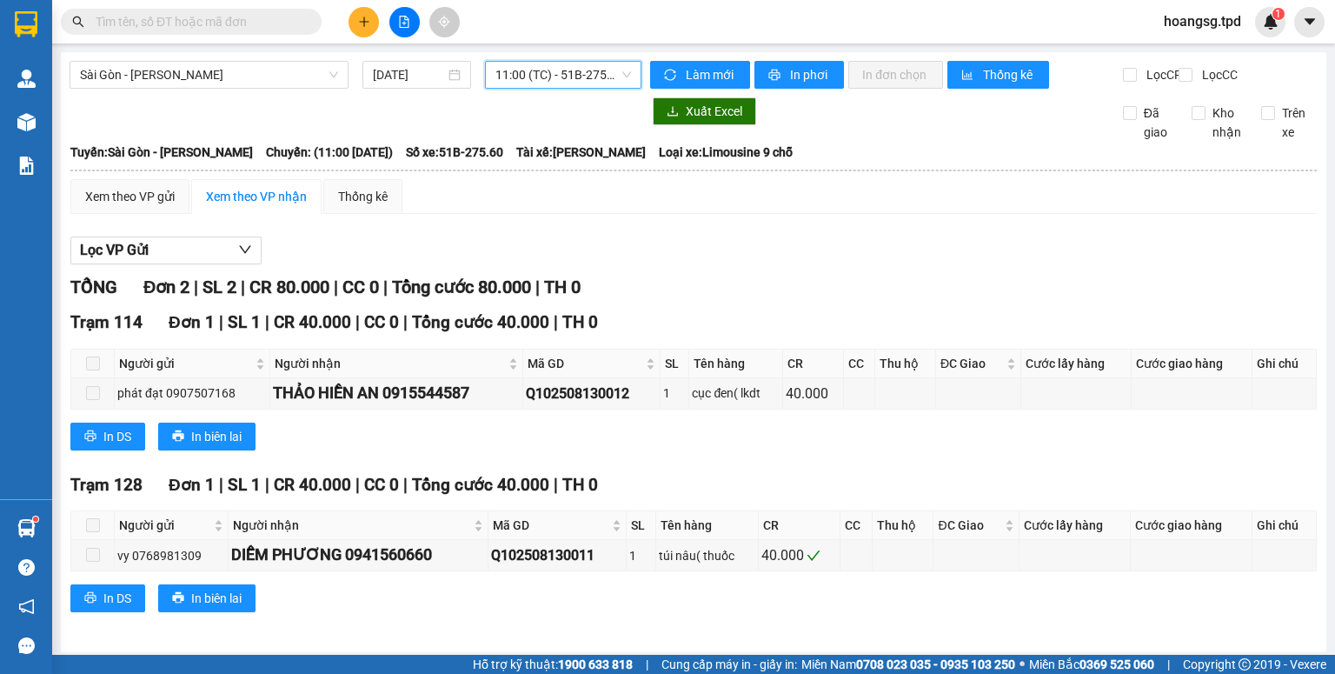
drag, startPoint x: 574, startPoint y: 70, endPoint x: 567, endPoint y: 110, distance: 40.6
click at [574, 70] on span "11:00 (TC) - 51B-275.60" at bounding box center [563, 75] width 136 height 26
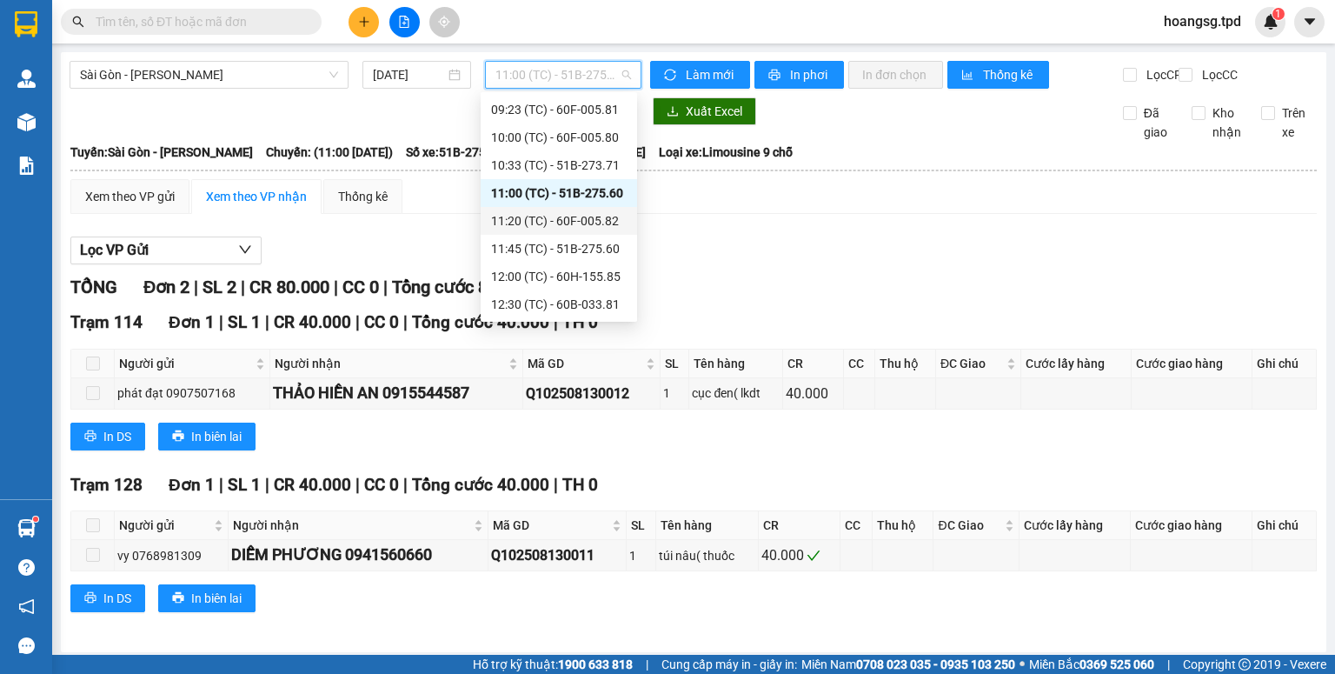
click at [570, 221] on div "11:20 (TC) - 60F-005.82" at bounding box center [559, 220] width 136 height 19
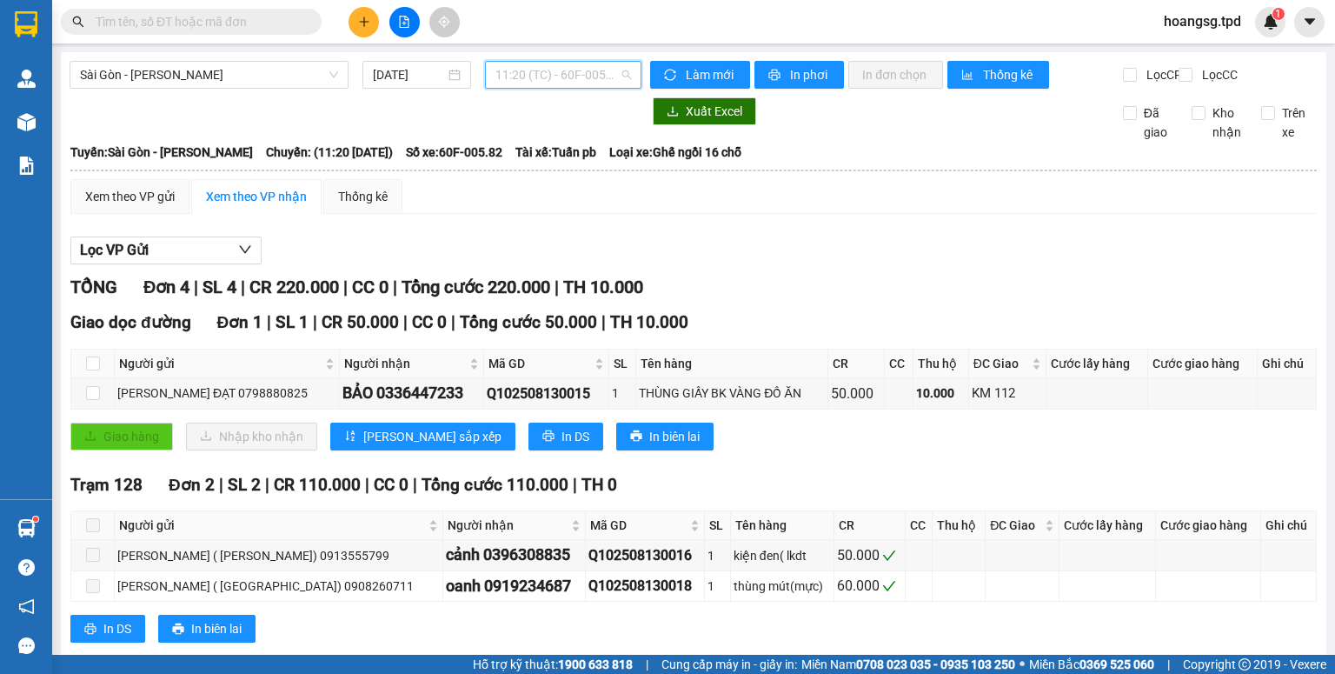
click at [608, 81] on span "11:20 (TC) - 60F-005.82" at bounding box center [563, 75] width 136 height 26
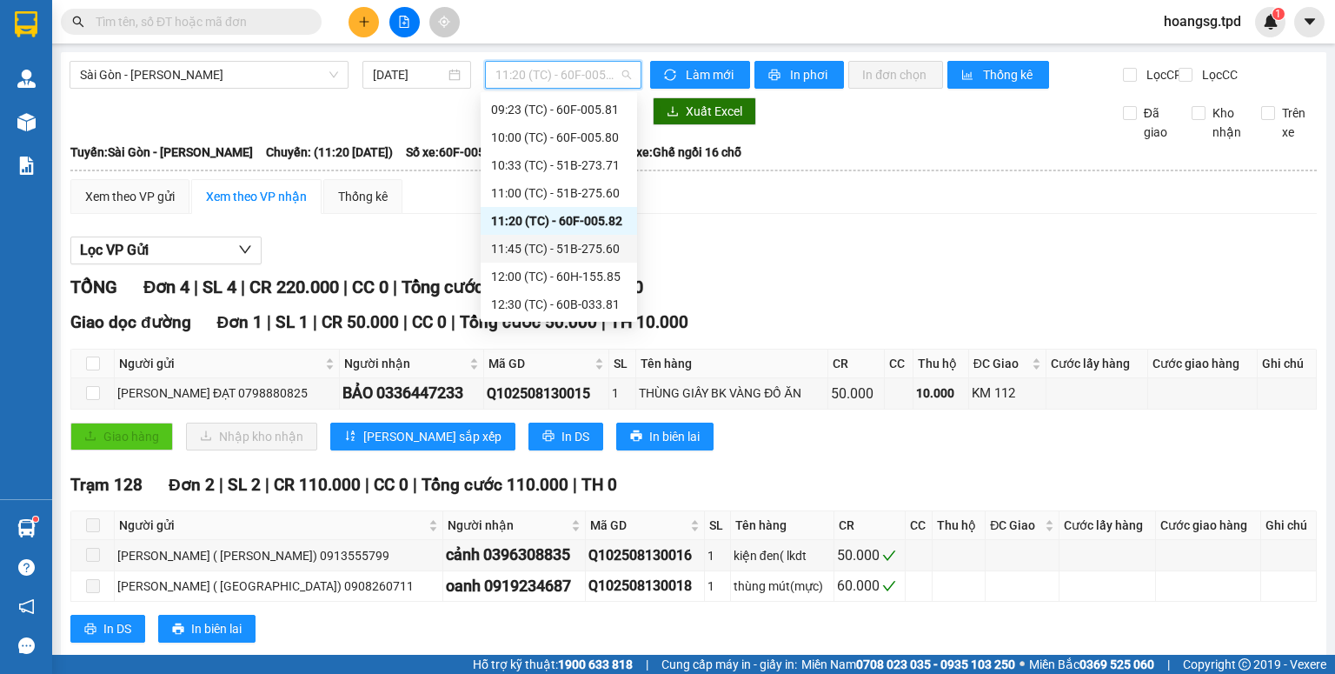
click at [598, 241] on div "11:45 (TC) - 51B-275.60" at bounding box center [559, 248] width 136 height 19
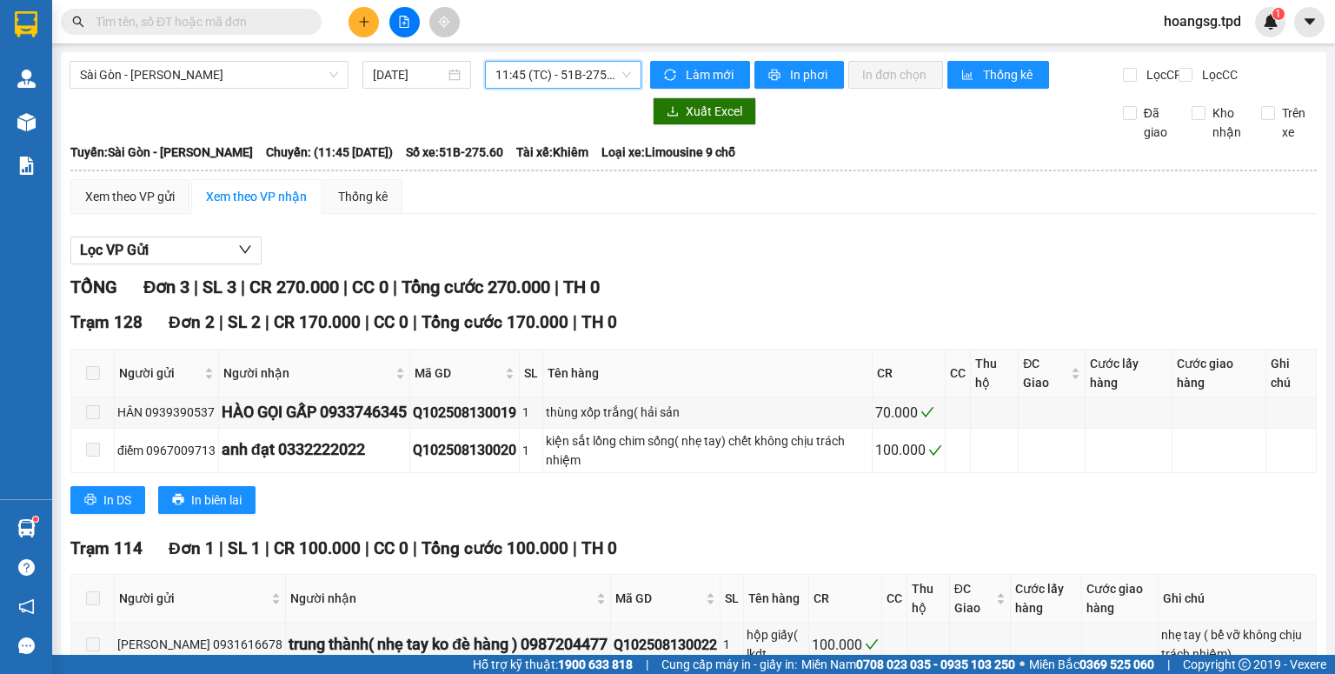
click at [602, 84] on span "11:45 (TC) - 51B-275.60" at bounding box center [563, 75] width 136 height 26
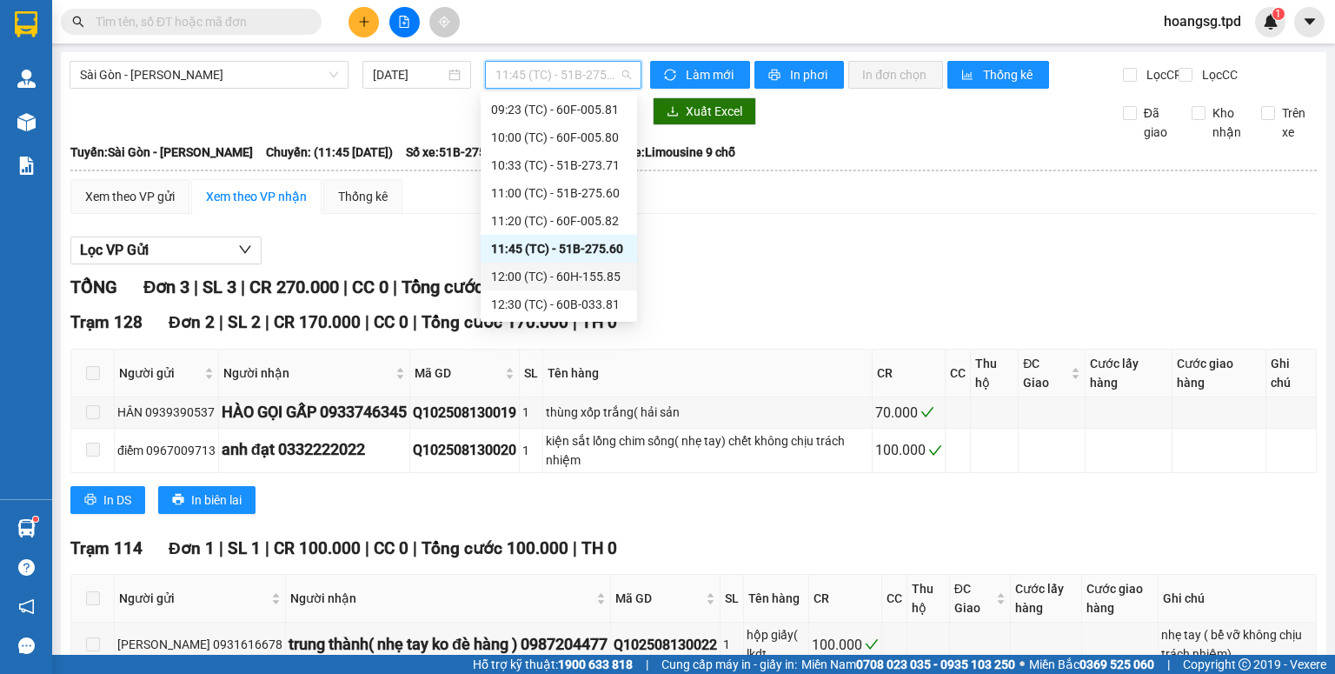
click at [593, 274] on div "12:00 (TC) - 60H-155.85" at bounding box center [559, 276] width 136 height 19
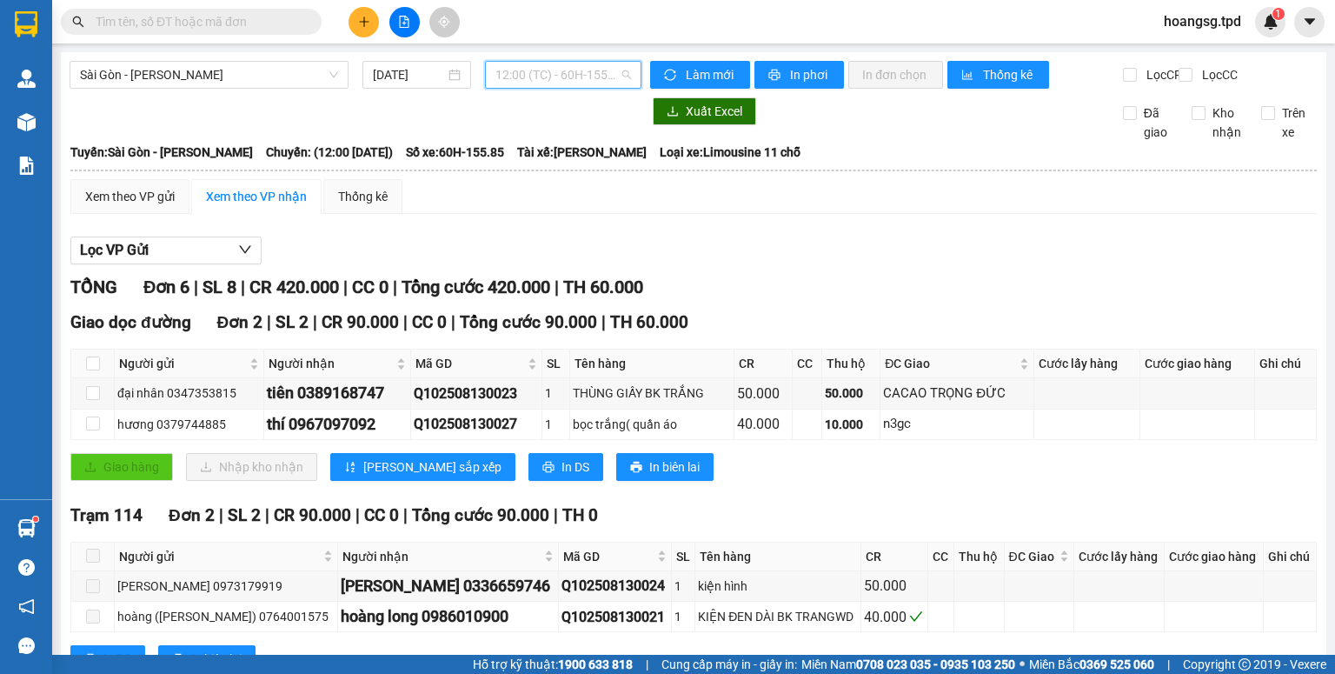
click at [562, 76] on span "12:00 (TC) - 60H-155.85" at bounding box center [563, 75] width 136 height 26
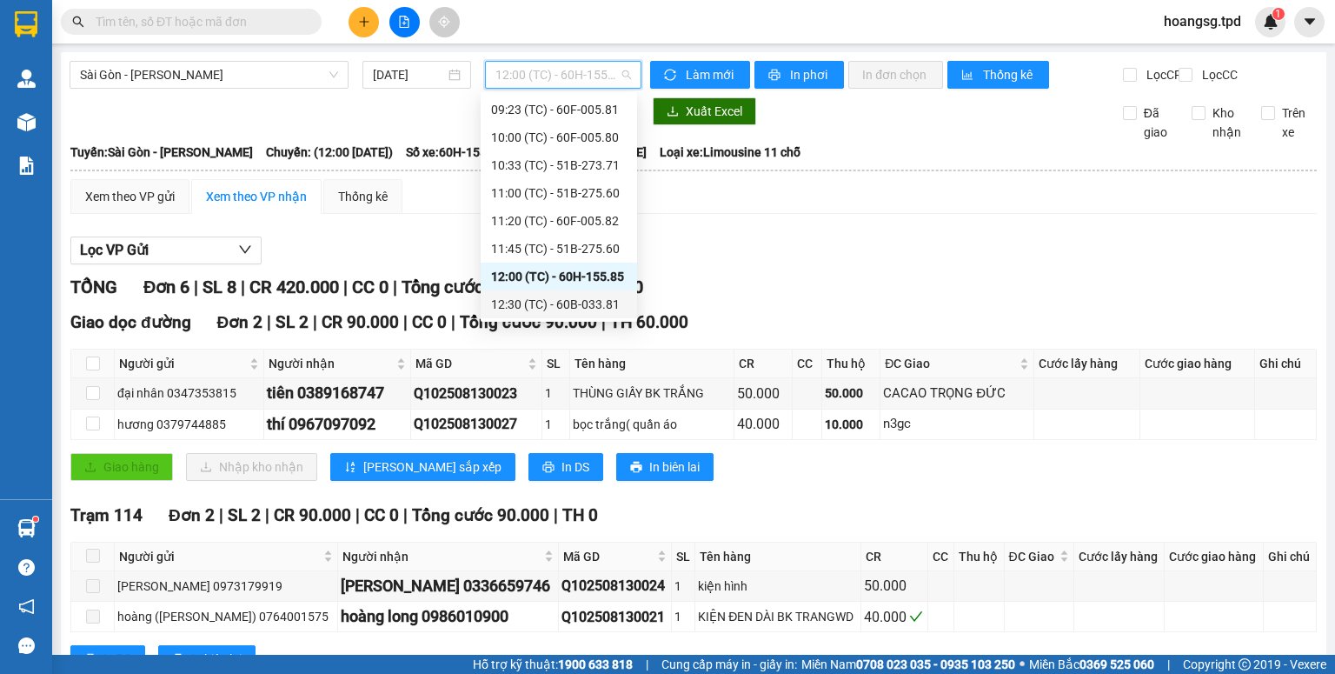
click at [564, 305] on div "12:30 (TC) - 60B-033.81" at bounding box center [559, 304] width 136 height 19
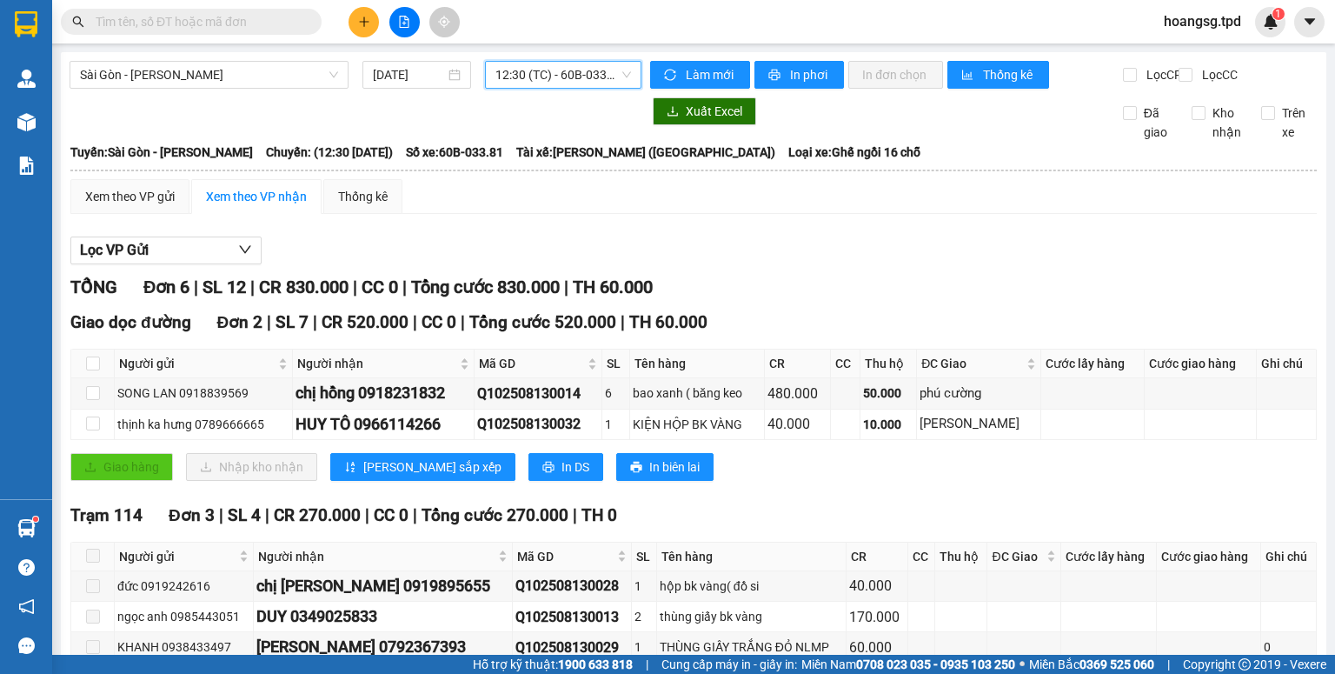
click at [588, 70] on span "12:30 (TC) - 60B-033.81" at bounding box center [563, 75] width 136 height 26
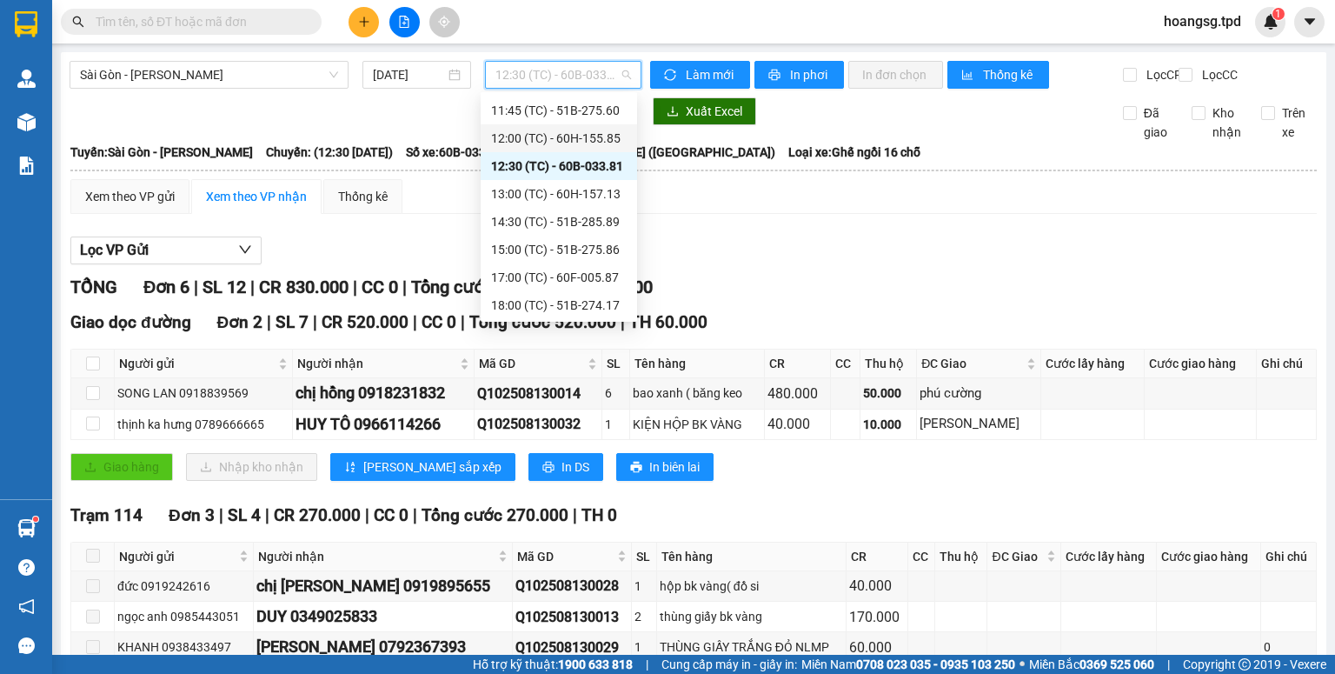
scroll to position [278, 0]
click at [589, 196] on div "13:00 (TC) - 60H-157.13" at bounding box center [559, 192] width 136 height 19
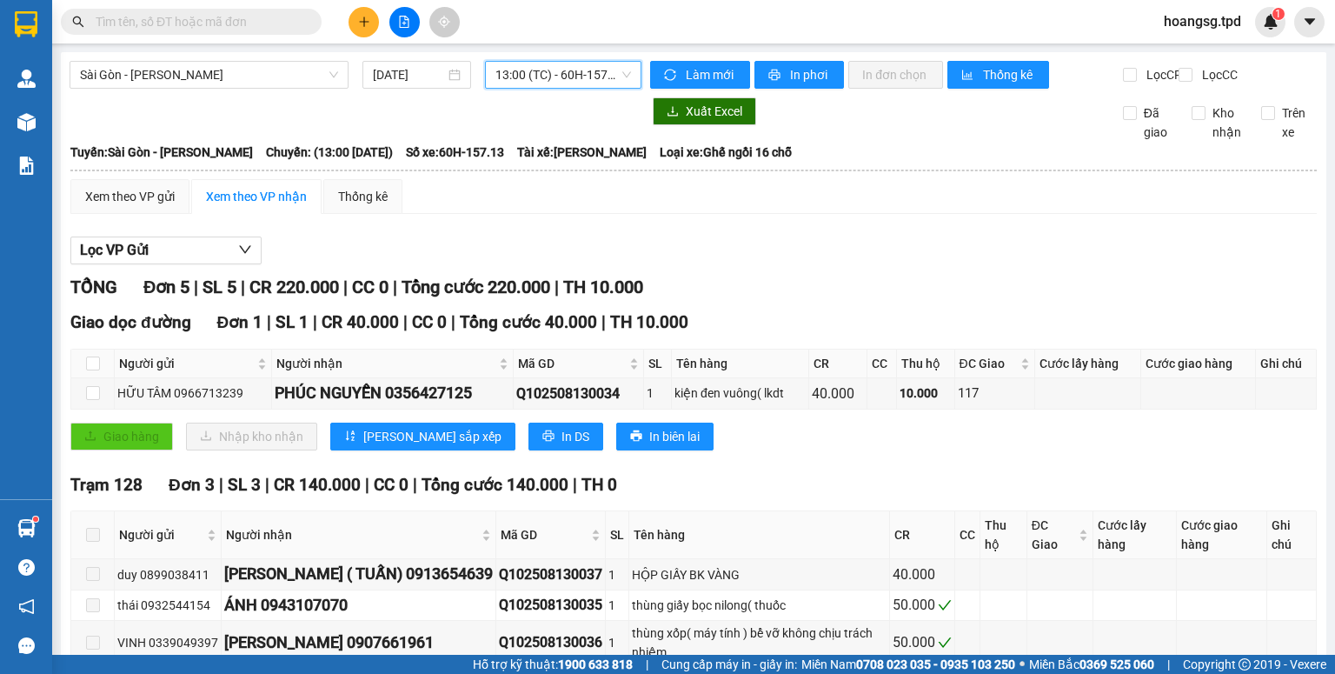
click at [535, 63] on span "13:00 (TC) - 60H-157.13" at bounding box center [563, 75] width 136 height 26
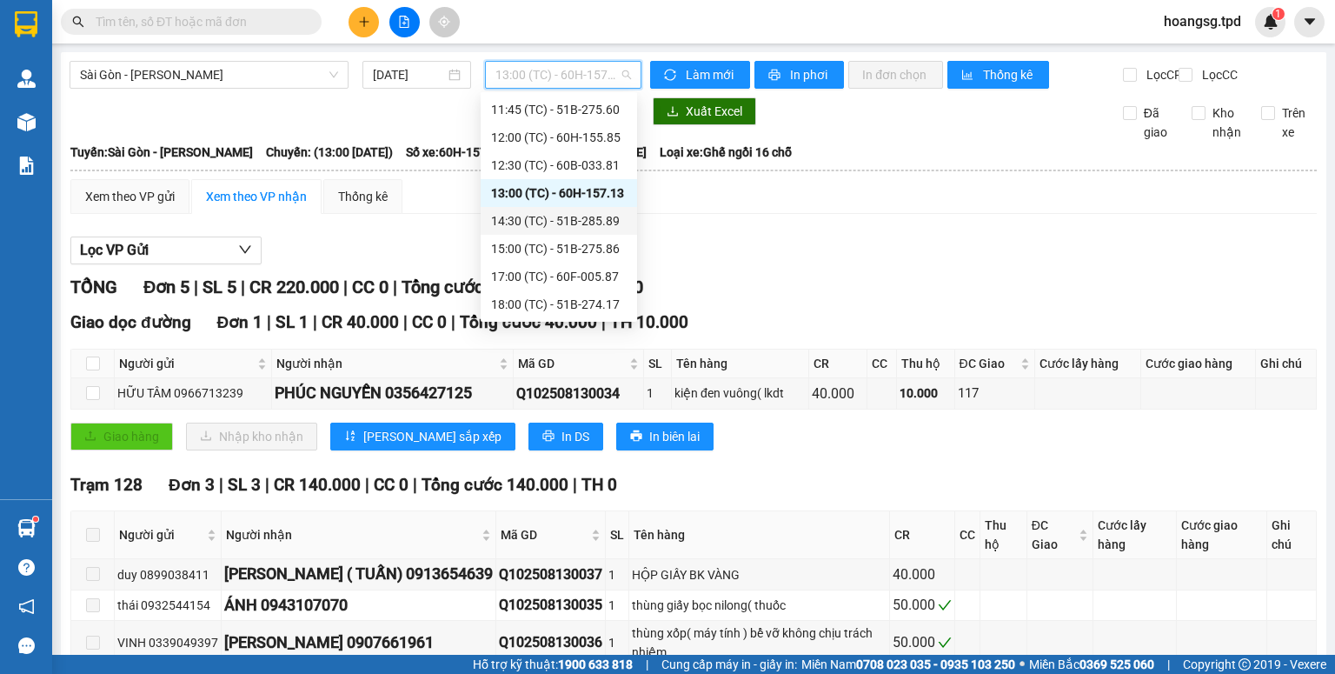
click at [534, 218] on div "14:30 (TC) - 51B-285.89" at bounding box center [559, 220] width 136 height 19
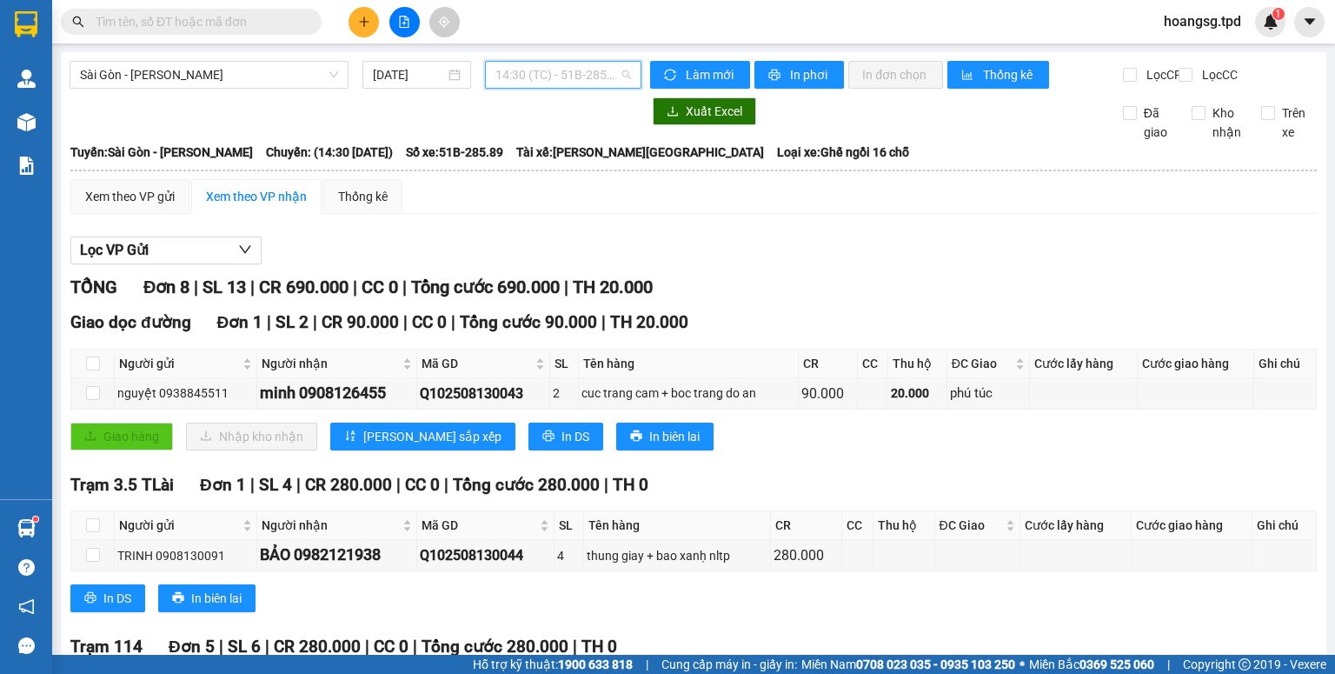
click at [602, 73] on span "14:30 (TC) - 51B-285.89" at bounding box center [563, 75] width 136 height 26
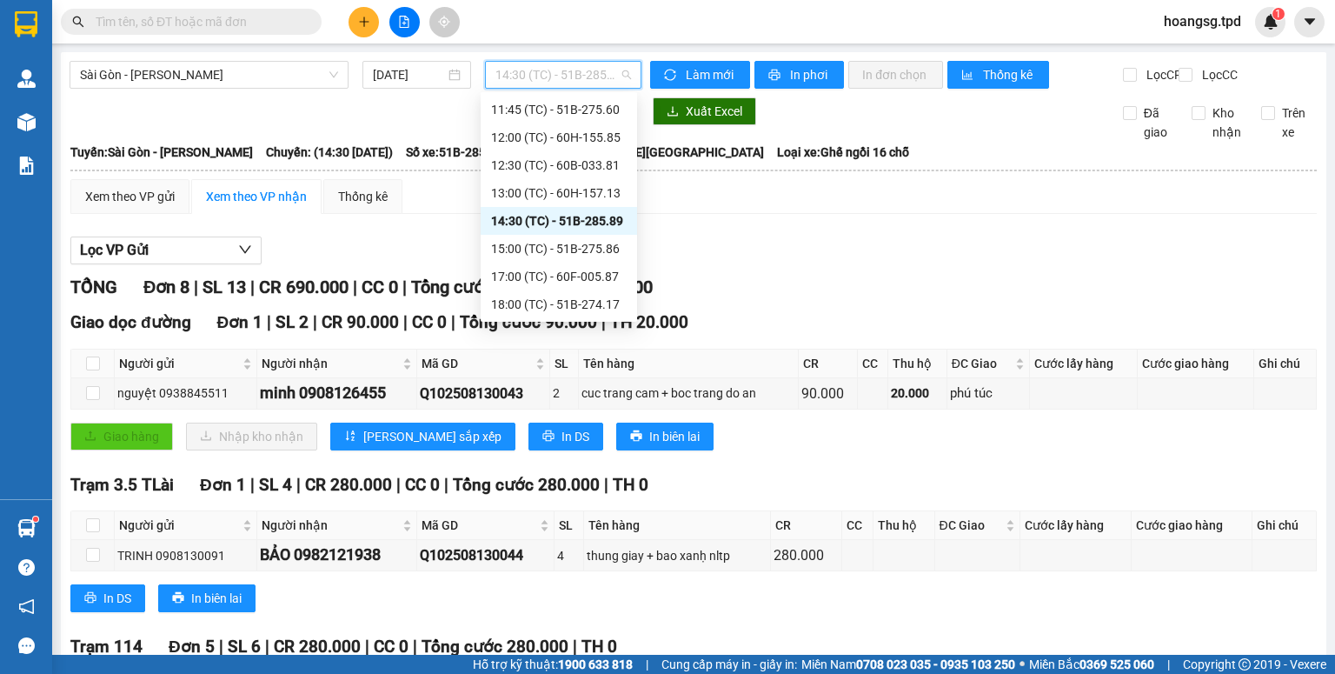
click at [598, 235] on div "15:00 (TC) - 51B-275.86" at bounding box center [559, 249] width 156 height 28
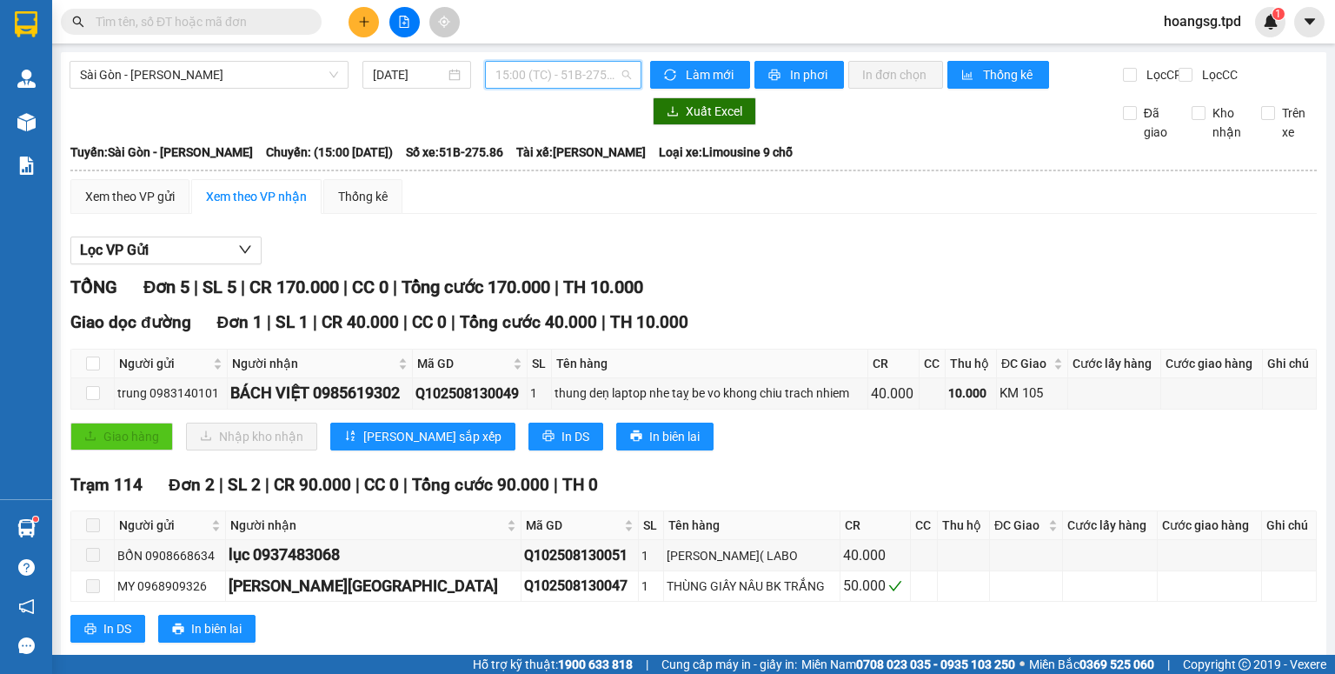
click at [615, 75] on span "15:00 (TC) - 51B-275.86" at bounding box center [563, 75] width 136 height 26
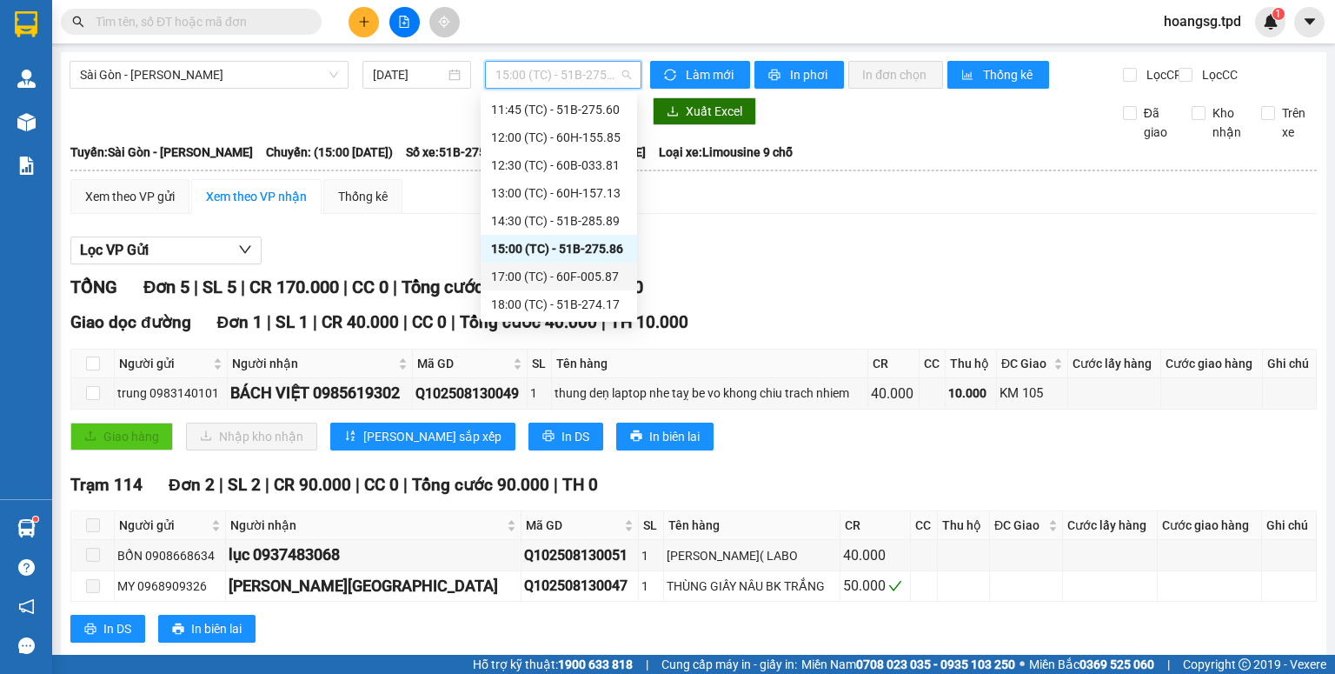
drag, startPoint x: 574, startPoint y: 272, endPoint x: 555, endPoint y: 276, distance: 19.4
click at [572, 275] on div "17:00 (TC) - 60F-005.87" at bounding box center [559, 276] width 136 height 19
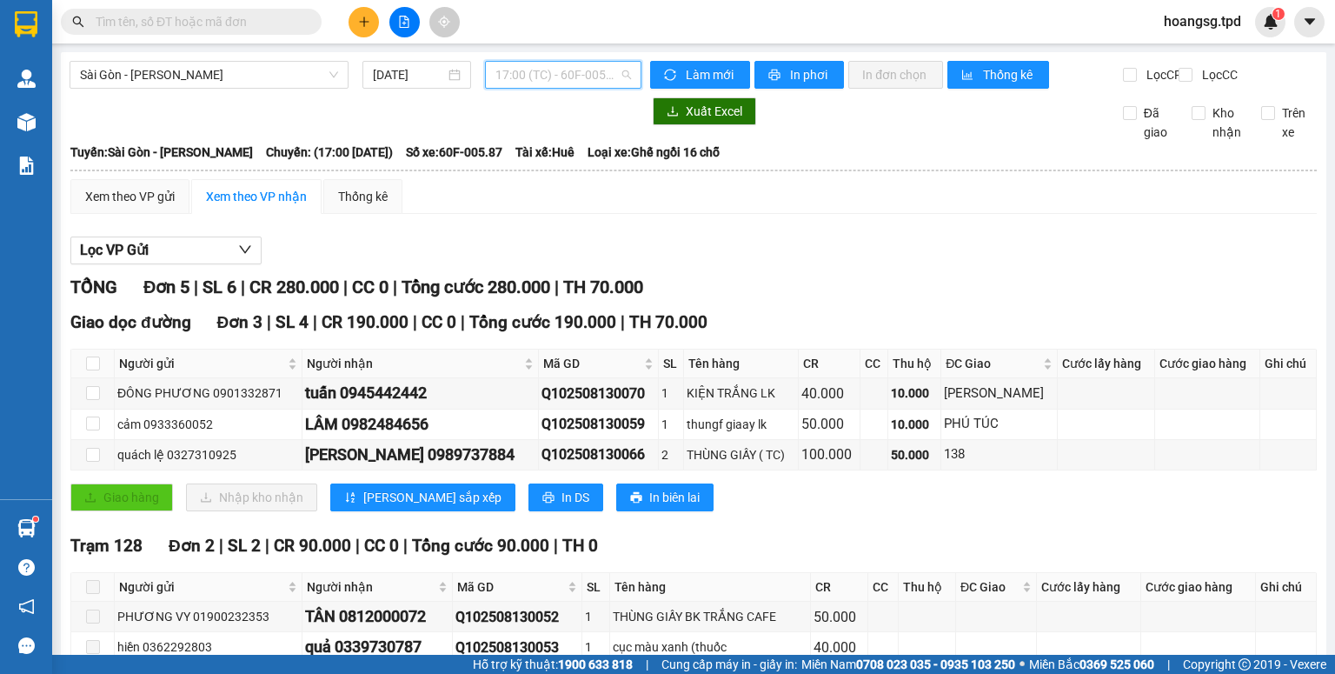
drag, startPoint x: 579, startPoint y: 77, endPoint x: 577, endPoint y: 139, distance: 61.7
click at [579, 78] on span "17:00 (TC) - 60F-005.87" at bounding box center [563, 75] width 136 height 26
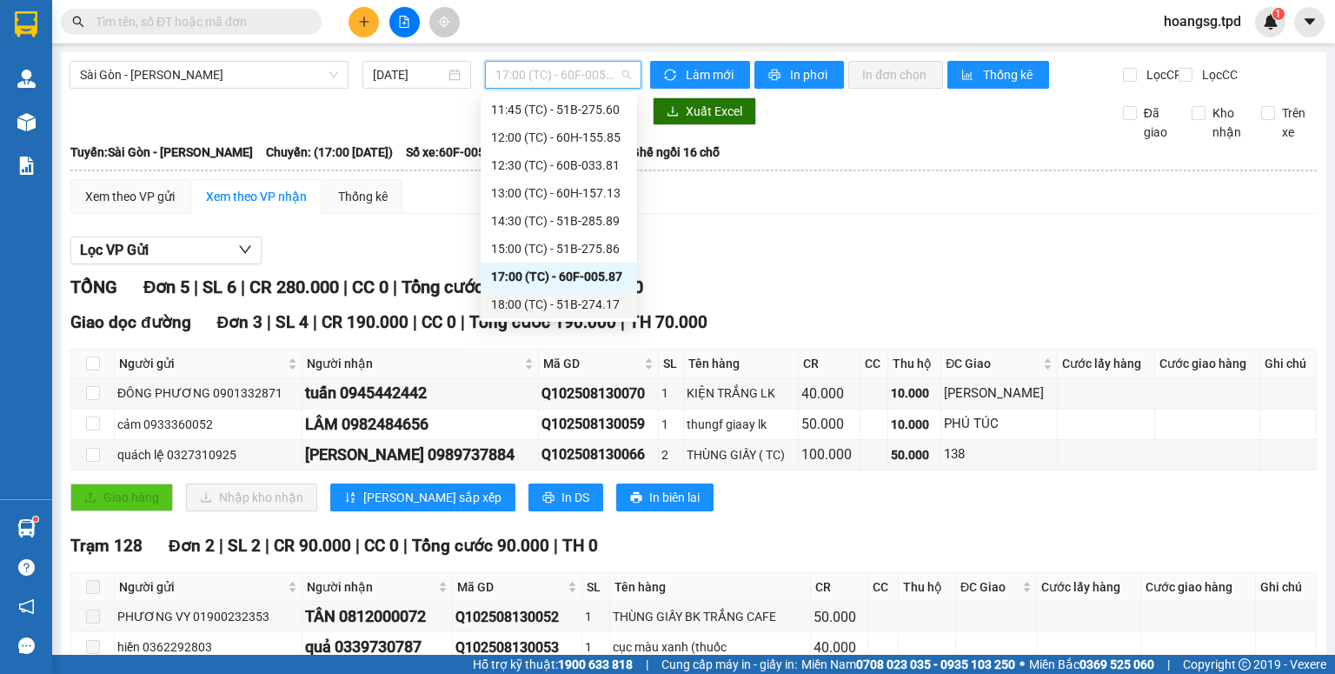
click at [588, 303] on div "18:00 (TC) - 51B-274.17" at bounding box center [559, 304] width 136 height 19
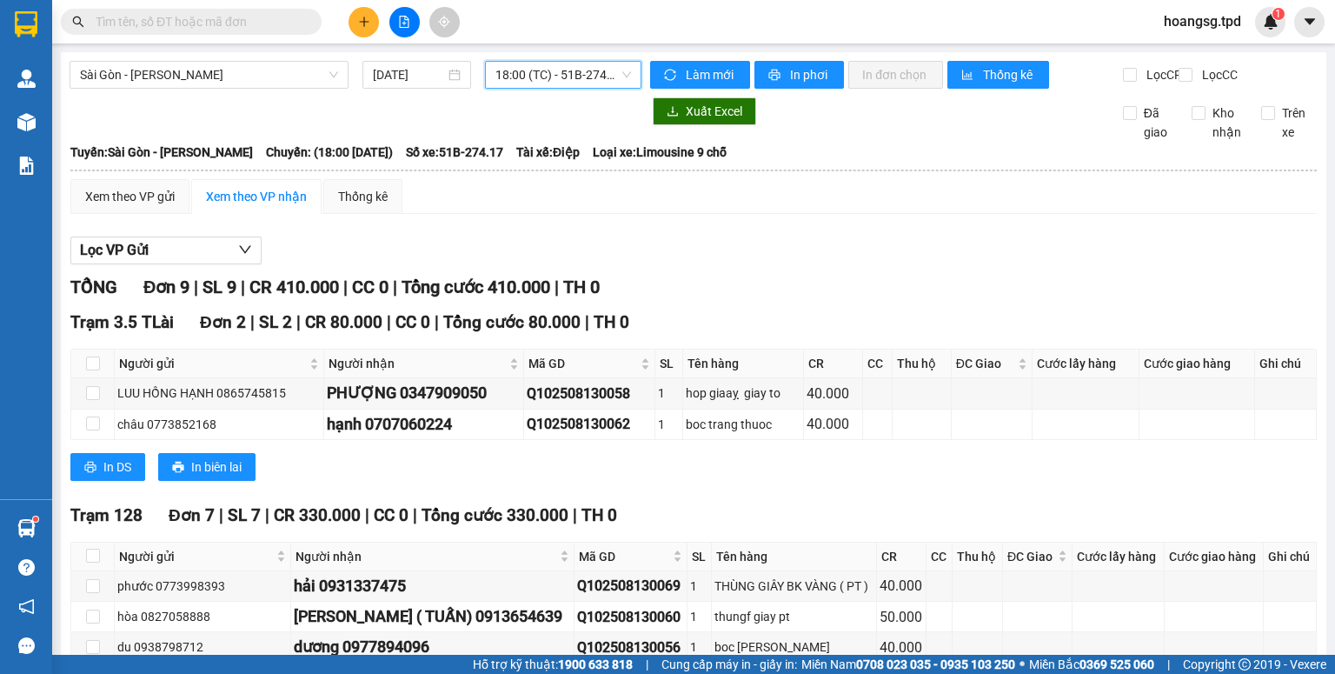
click at [526, 76] on span "18:00 (TC) - 51B-274.17" at bounding box center [563, 75] width 136 height 26
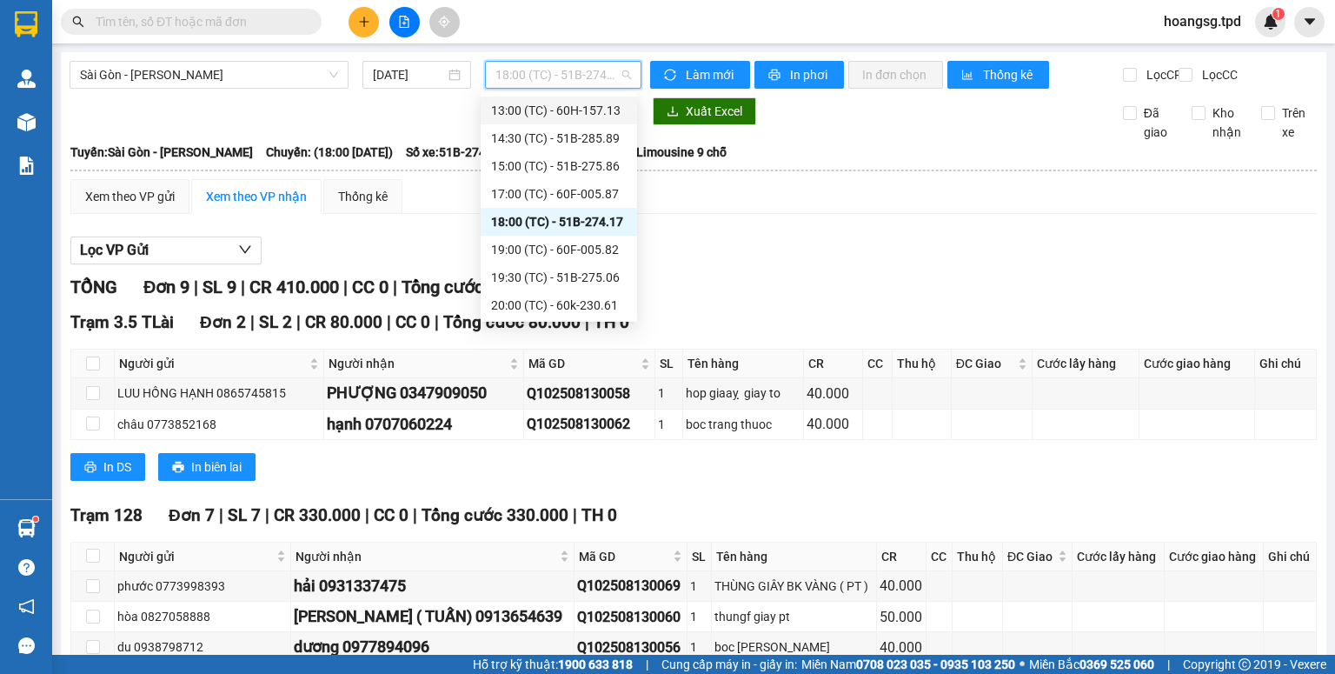
scroll to position [362, 0]
click at [557, 244] on div "19:00 (TC) - 60F-005.82" at bounding box center [559, 248] width 136 height 19
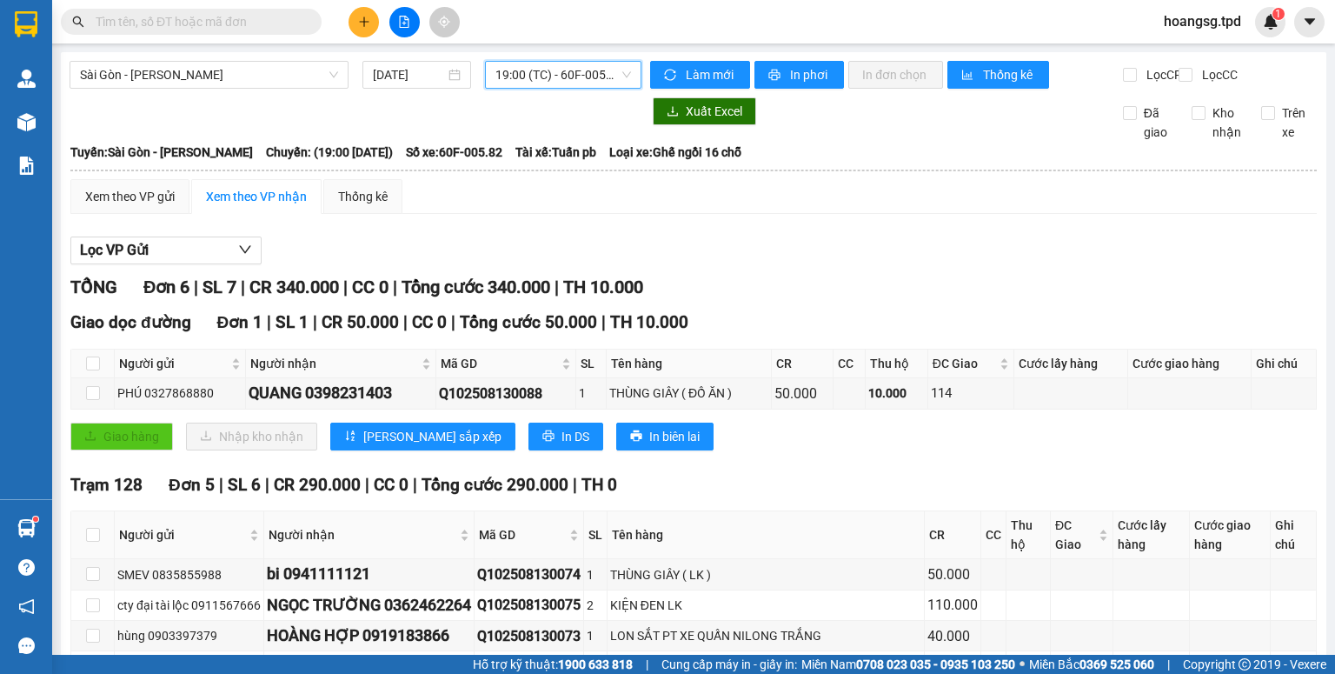
click at [567, 58] on div "Sài Gòn - Phương Lâm 13/08/2025 19:00 19:00 (TC) - 60F-005.82 Làm mới In phơi I…" at bounding box center [694, 429] width 1266 height 755
click at [567, 67] on span "19:00 (TC) - 60F-005.82" at bounding box center [563, 75] width 136 height 26
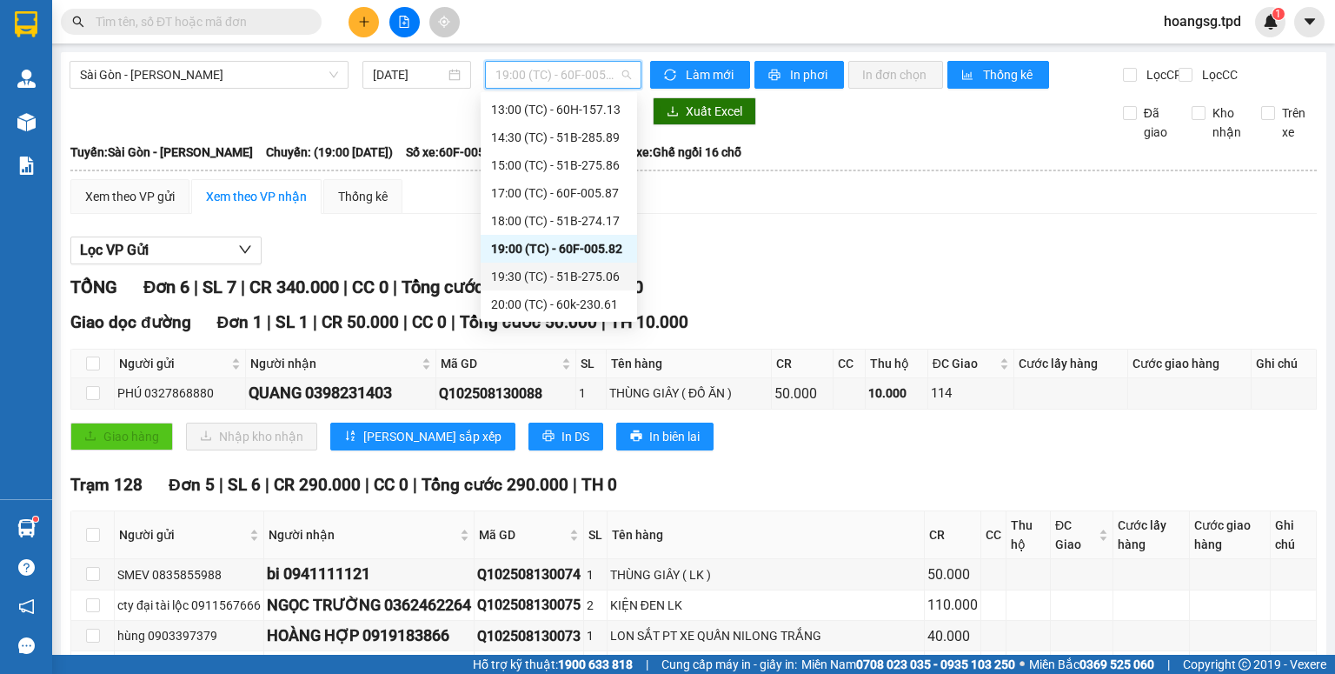
click at [564, 268] on div "19:30 (TC) - 51B-275.06" at bounding box center [559, 276] width 136 height 19
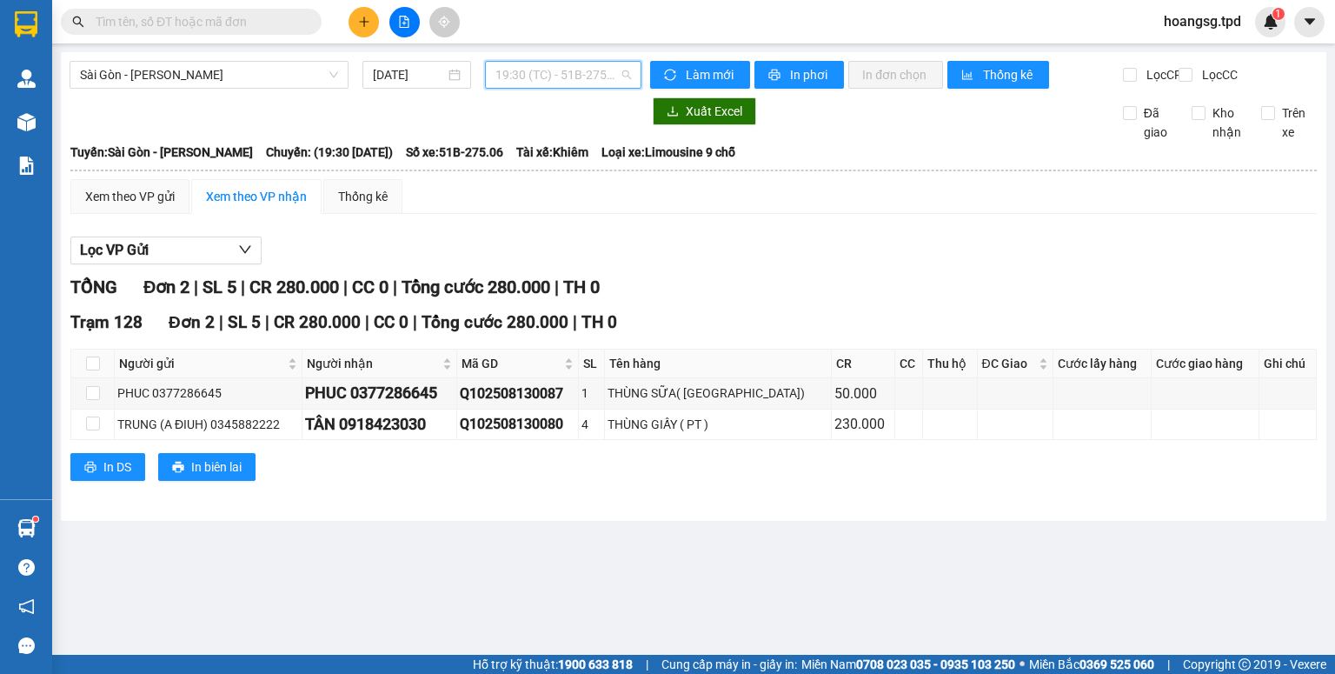
click at [578, 80] on span "19:30 (TC) - 51B-275.06" at bounding box center [563, 75] width 136 height 26
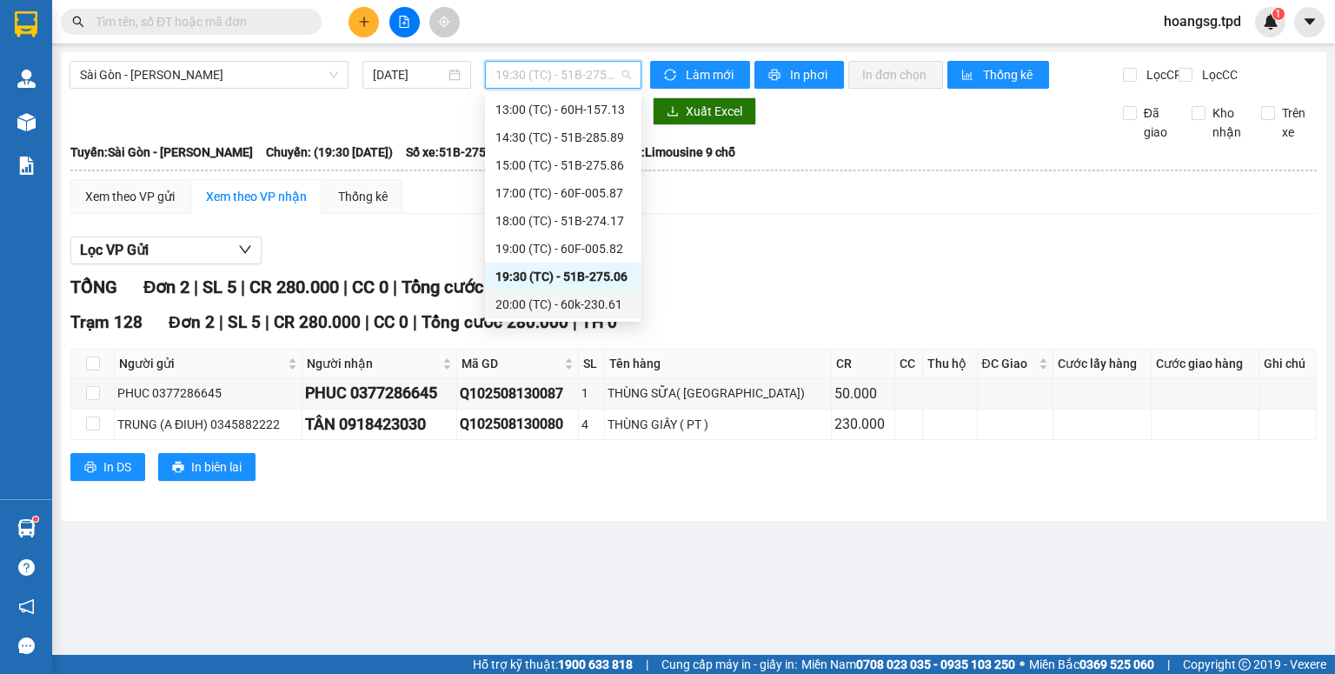
click at [574, 307] on div "20:00 (TC) - 60k-230.61" at bounding box center [563, 304] width 136 height 19
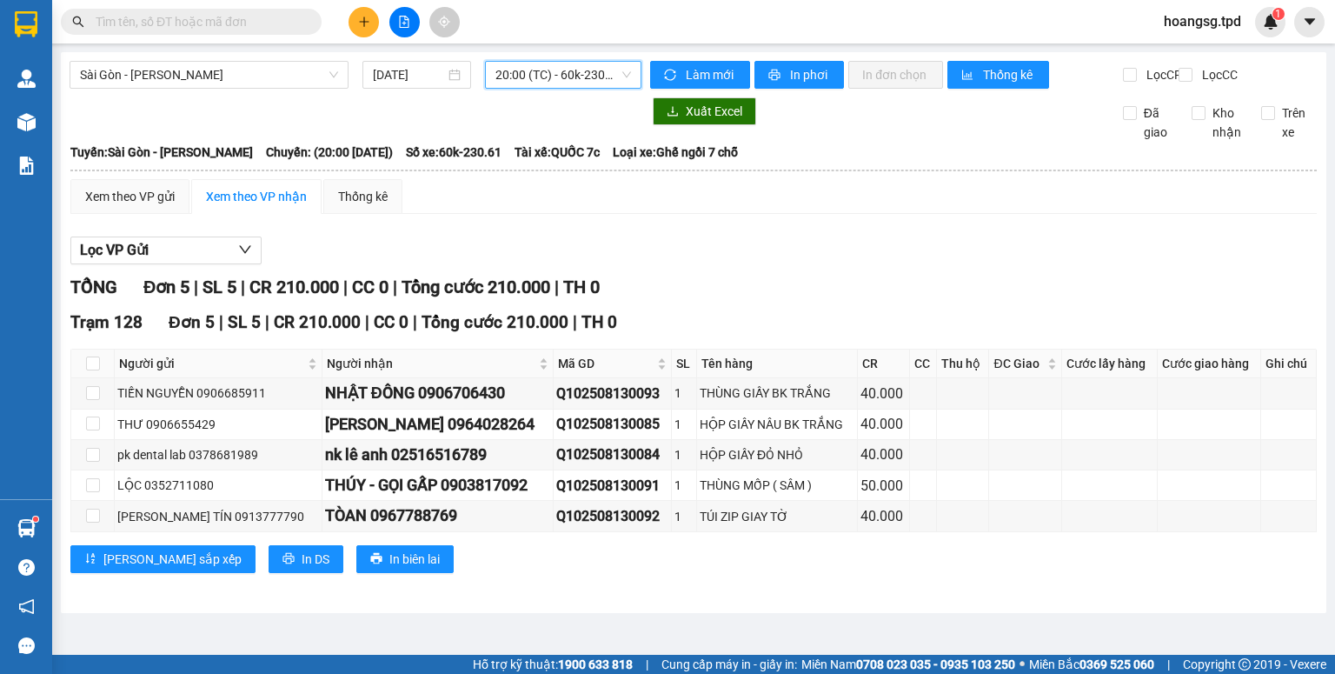
click at [590, 77] on span "20:00 (TC) - 60k-230.61" at bounding box center [563, 75] width 136 height 26
click at [156, 22] on input "text" at bounding box center [198, 21] width 205 height 19
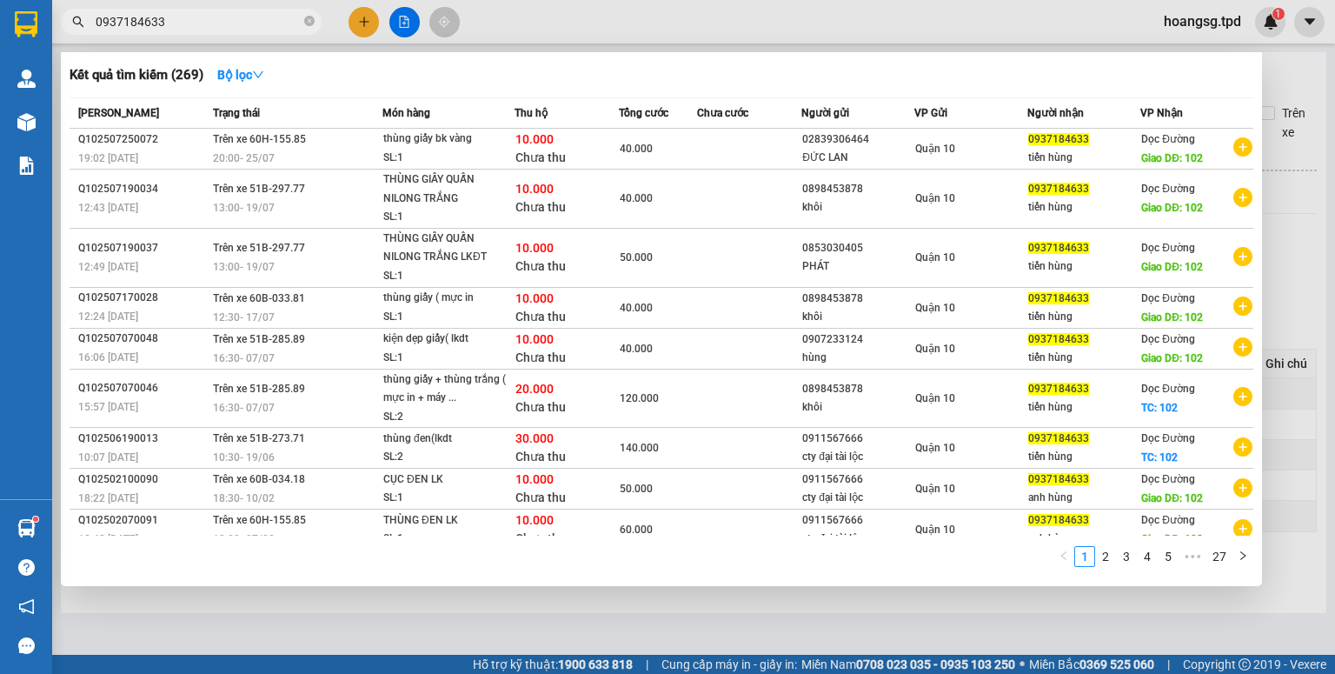
type input "0937184633"
drag, startPoint x: 399, startPoint y: 21, endPoint x: 378, endPoint y: 43, distance: 30.8
click at [399, 22] on div at bounding box center [667, 337] width 1335 height 674
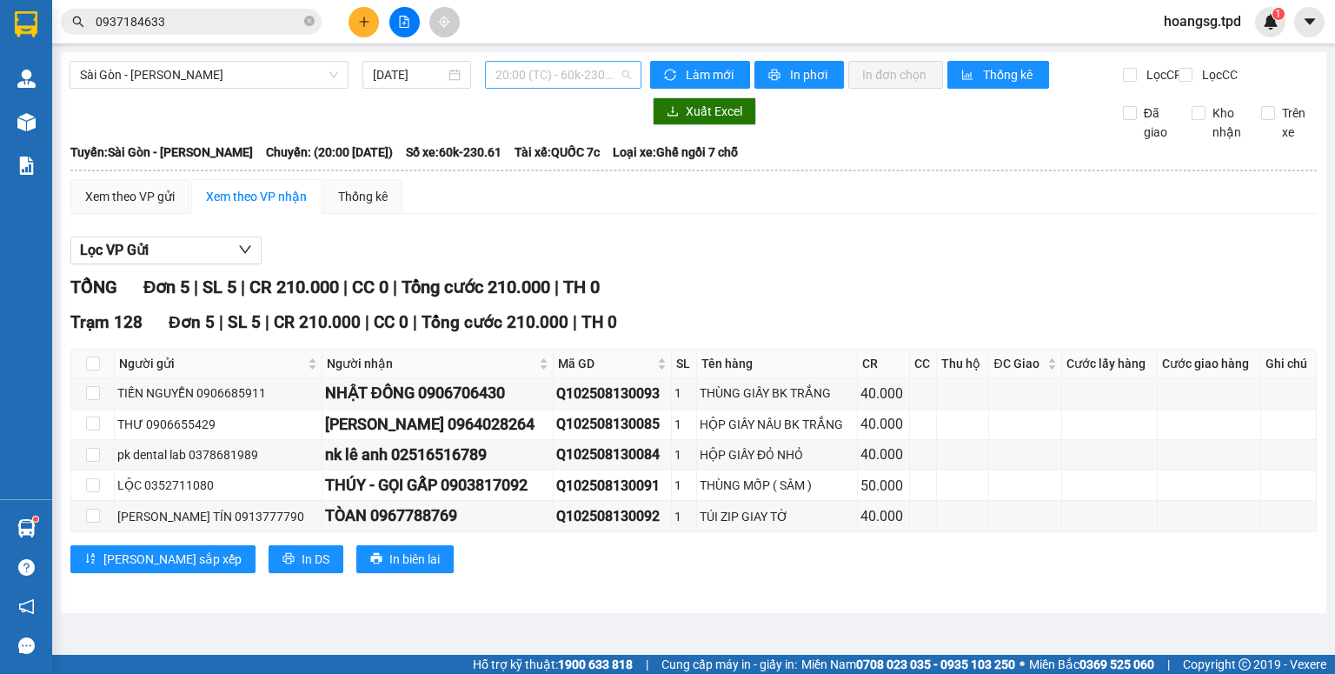
click at [577, 79] on span "20:00 (TC) - 60k-230.61" at bounding box center [563, 75] width 136 height 26
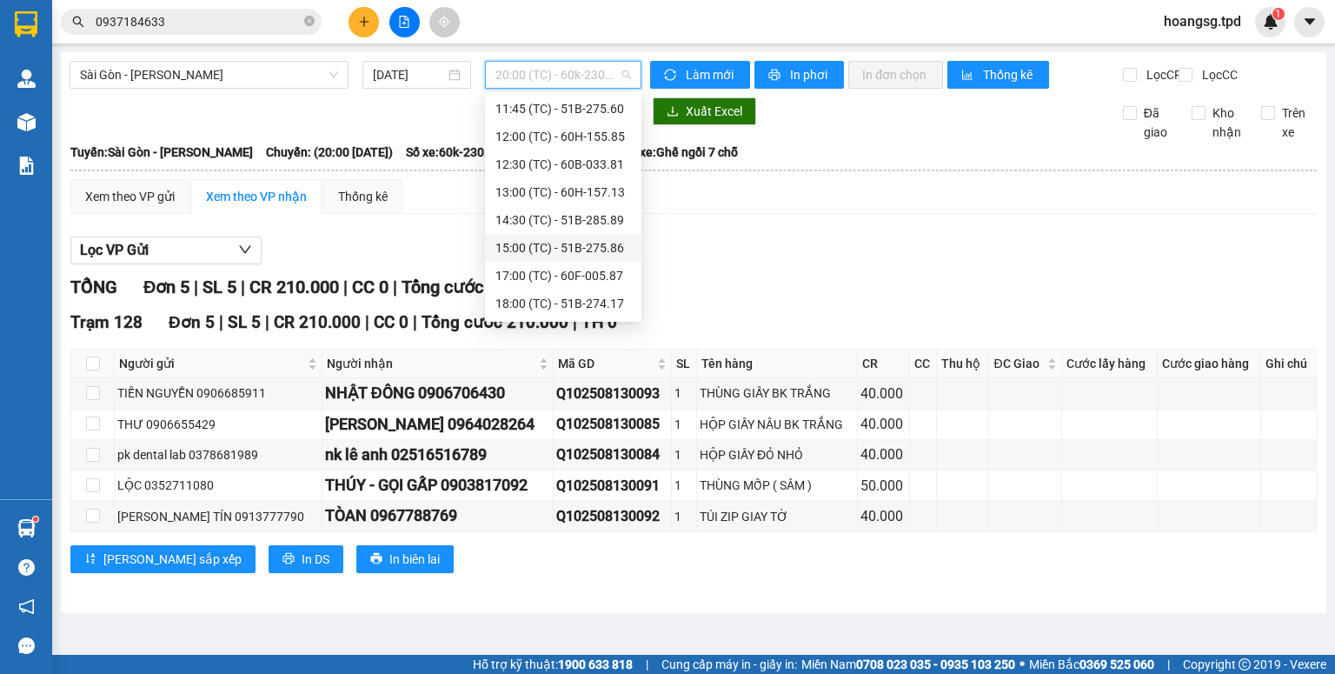
scroll to position [223, 0]
click at [576, 242] on div "13:00 (TC) - 60H-157.13" at bounding box center [563, 248] width 136 height 19
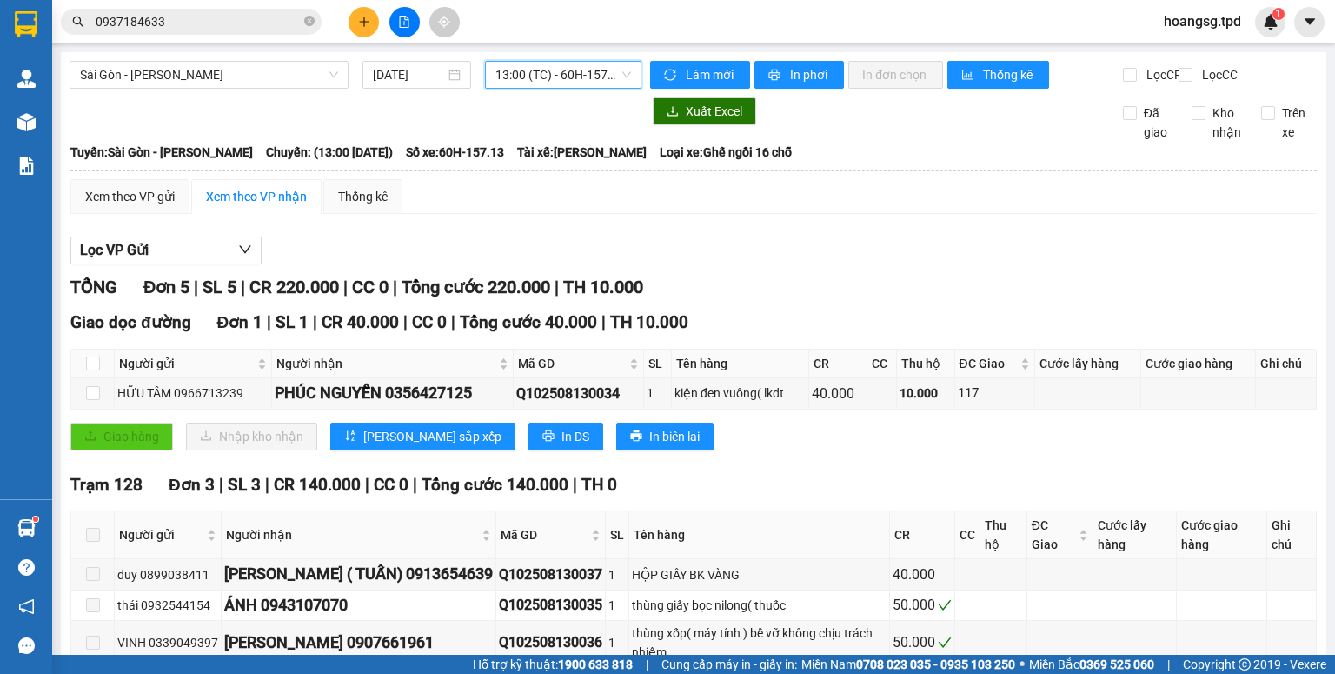
click at [559, 76] on span "13:00 (TC) - 60H-157.13" at bounding box center [563, 75] width 136 height 26
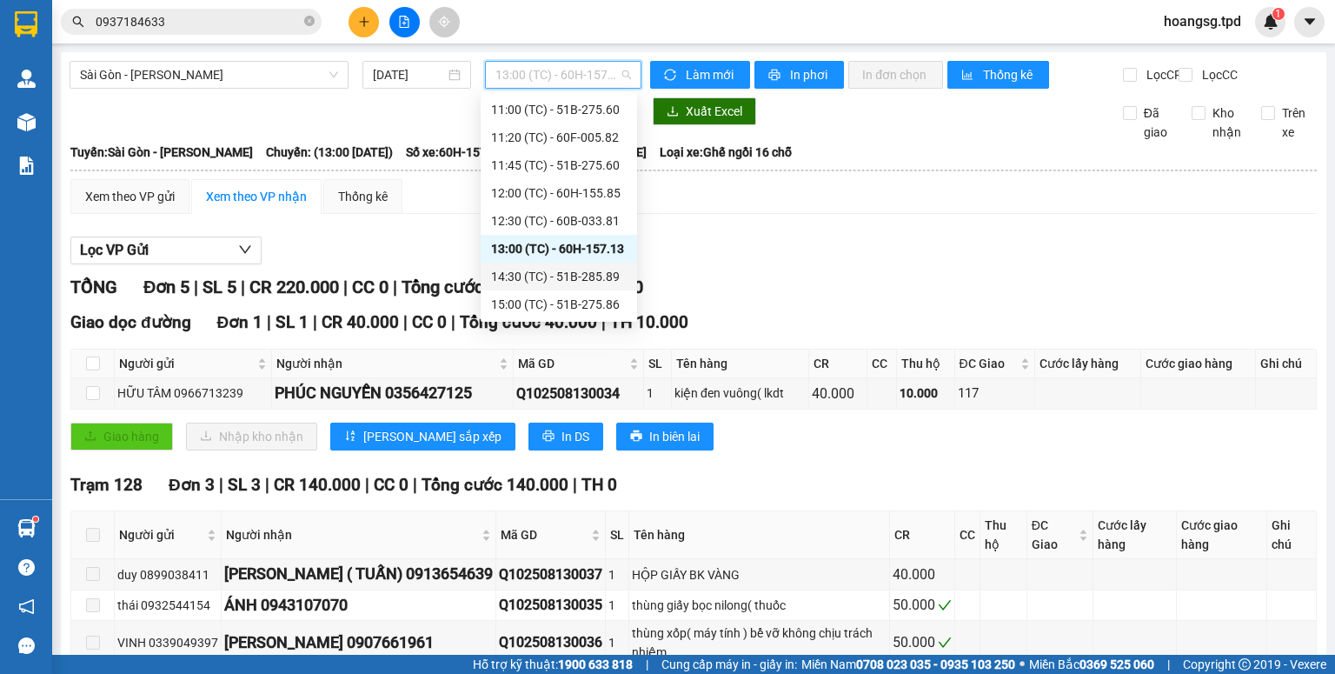
click at [537, 282] on div "14:30 (TC) - 51B-285.89" at bounding box center [559, 276] width 136 height 19
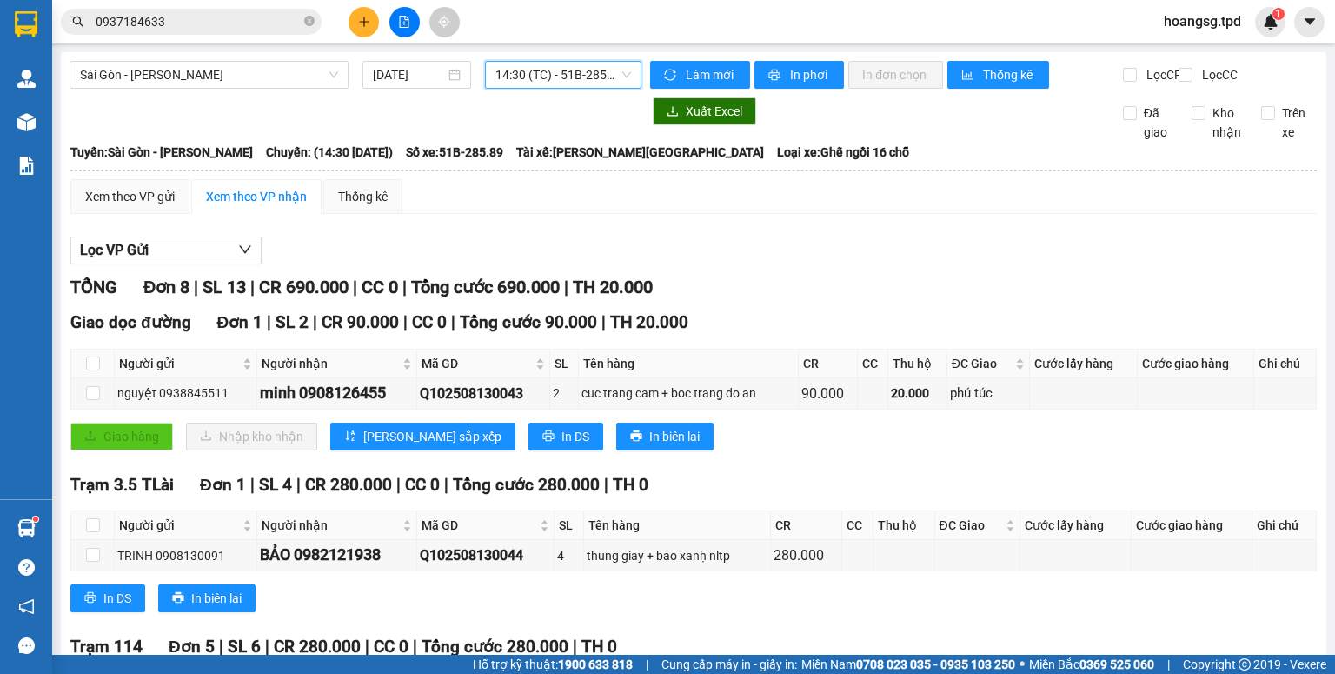
click at [585, 83] on span "14:30 (TC) - 51B-285.89" at bounding box center [563, 75] width 136 height 26
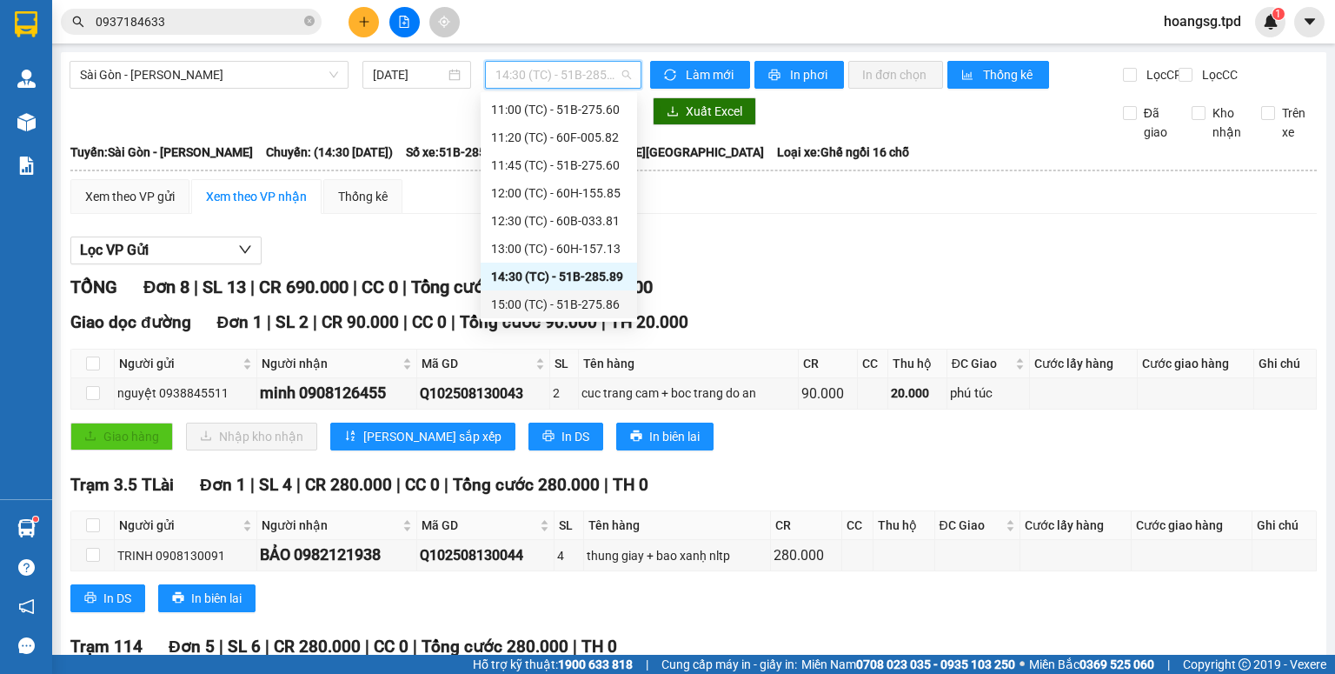
click at [566, 296] on div "15:00 (TC) - 51B-275.86" at bounding box center [559, 304] width 136 height 19
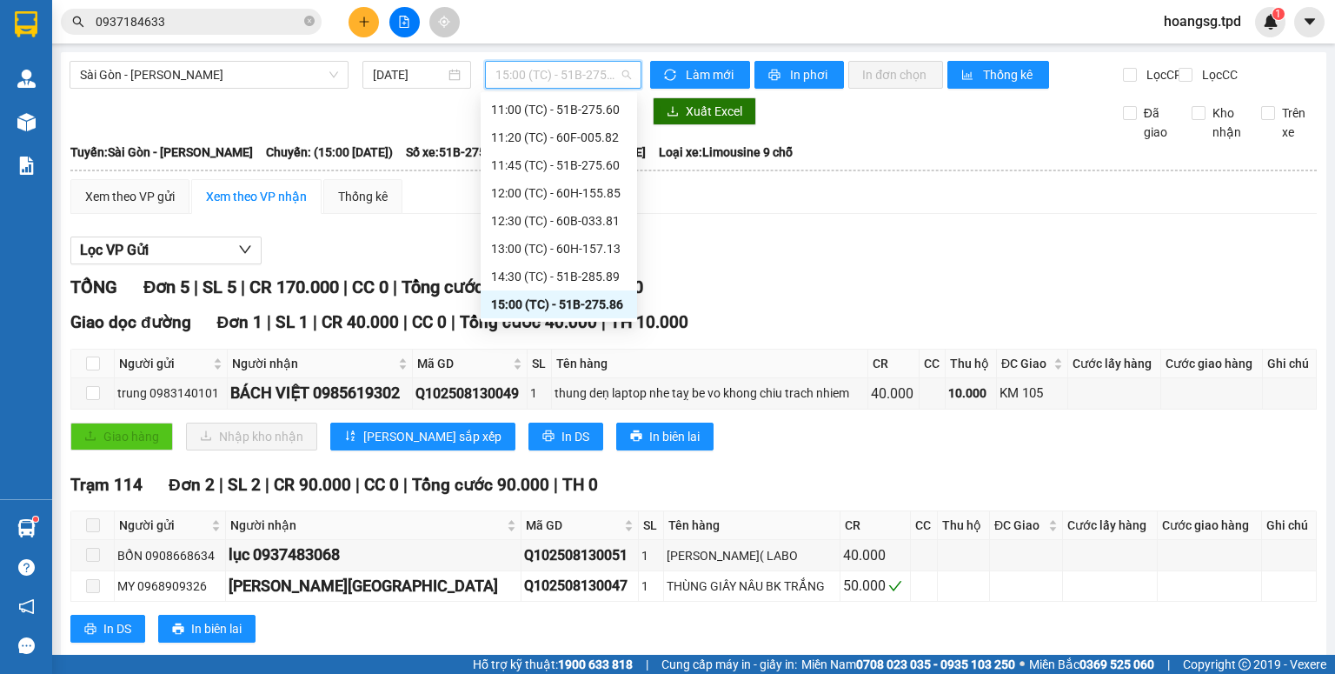
click at [559, 75] on span "15:00 (TC) - 51B-275.86" at bounding box center [563, 75] width 136 height 26
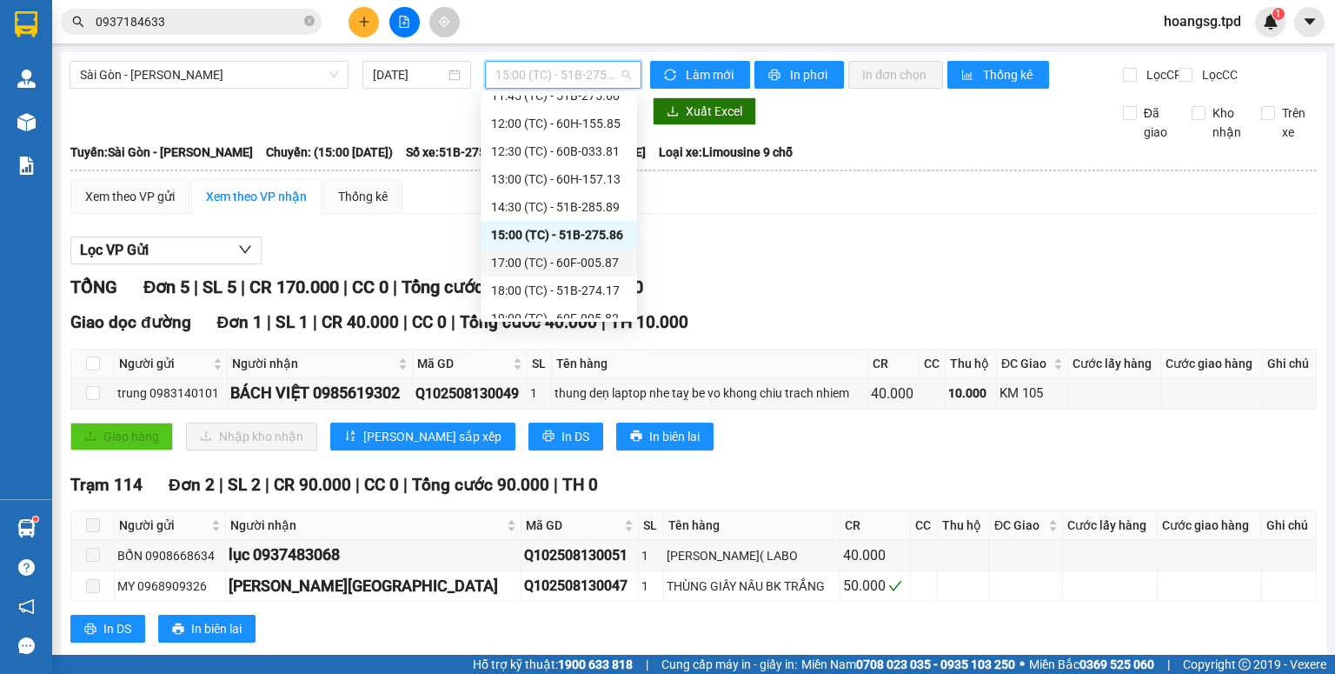
click at [551, 268] on div "17:00 (TC) - 60F-005.87" at bounding box center [559, 262] width 136 height 19
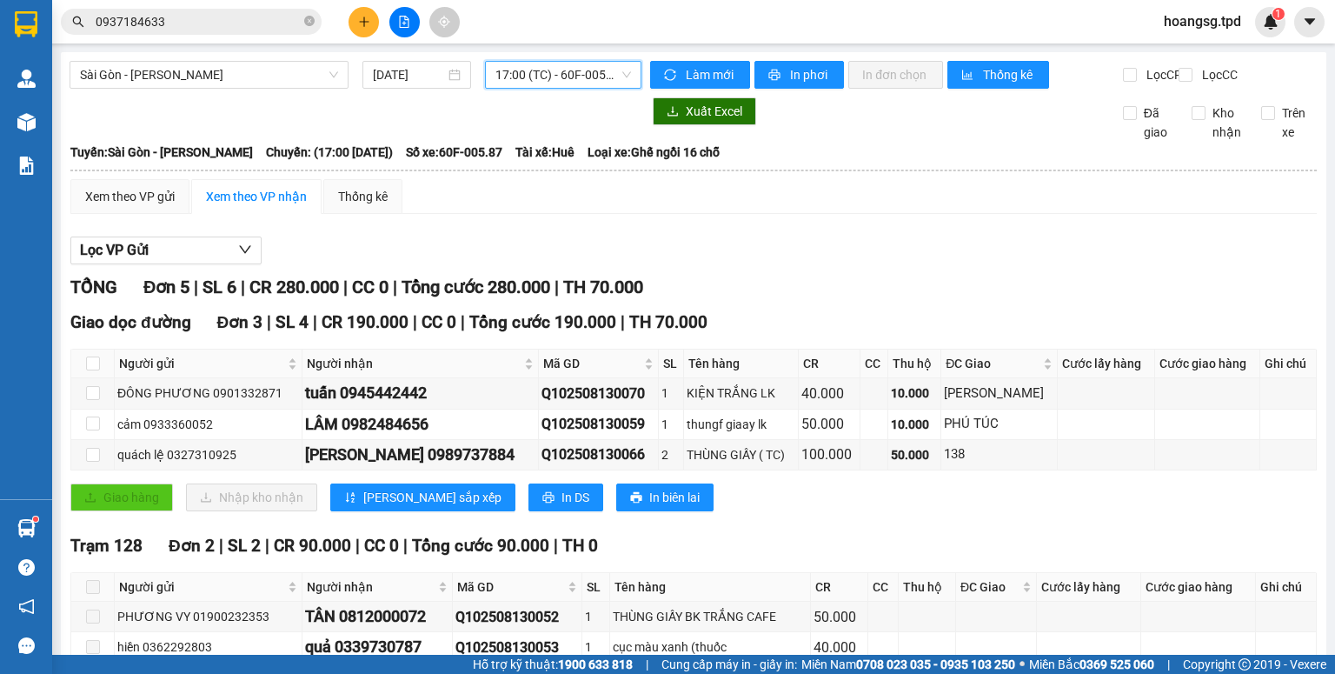
click at [584, 73] on span "17:00 (TC) - 60F-005.87" at bounding box center [563, 75] width 136 height 26
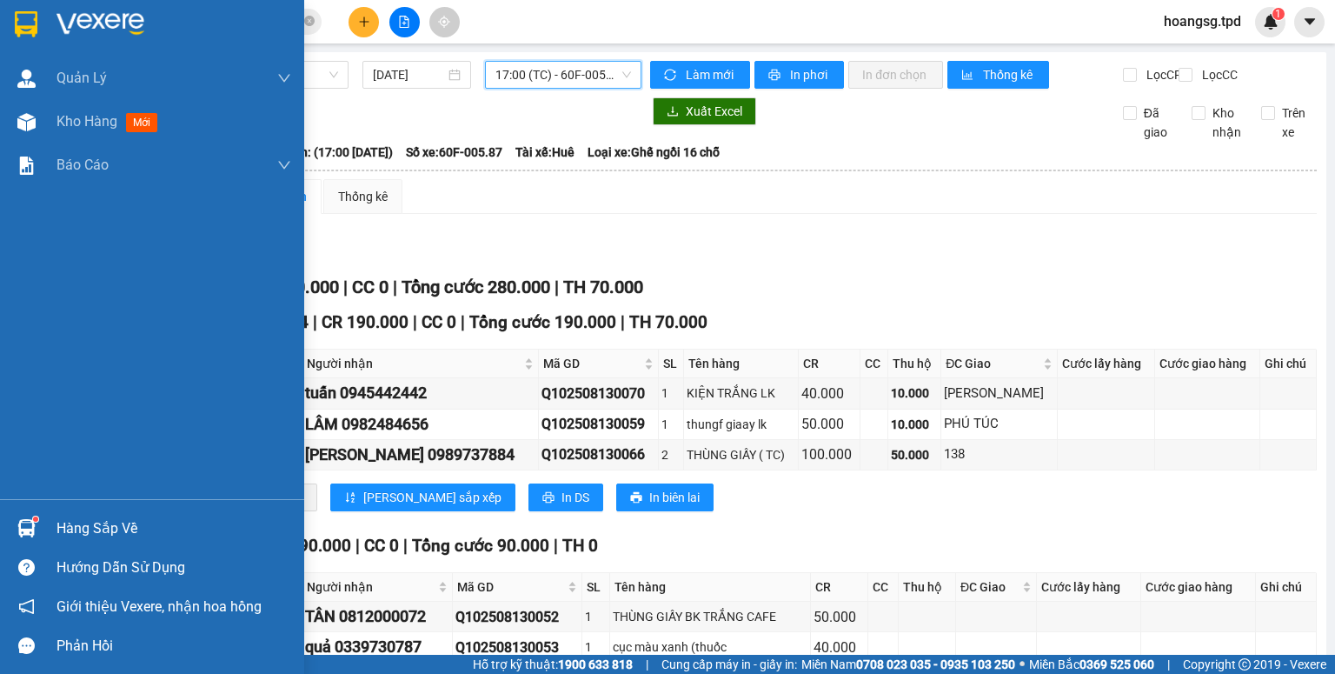
drag, startPoint x: 115, startPoint y: 521, endPoint x: 87, endPoint y: 514, distance: 28.9
click at [114, 521] on div "Hàng sắp về" at bounding box center [173, 528] width 235 height 26
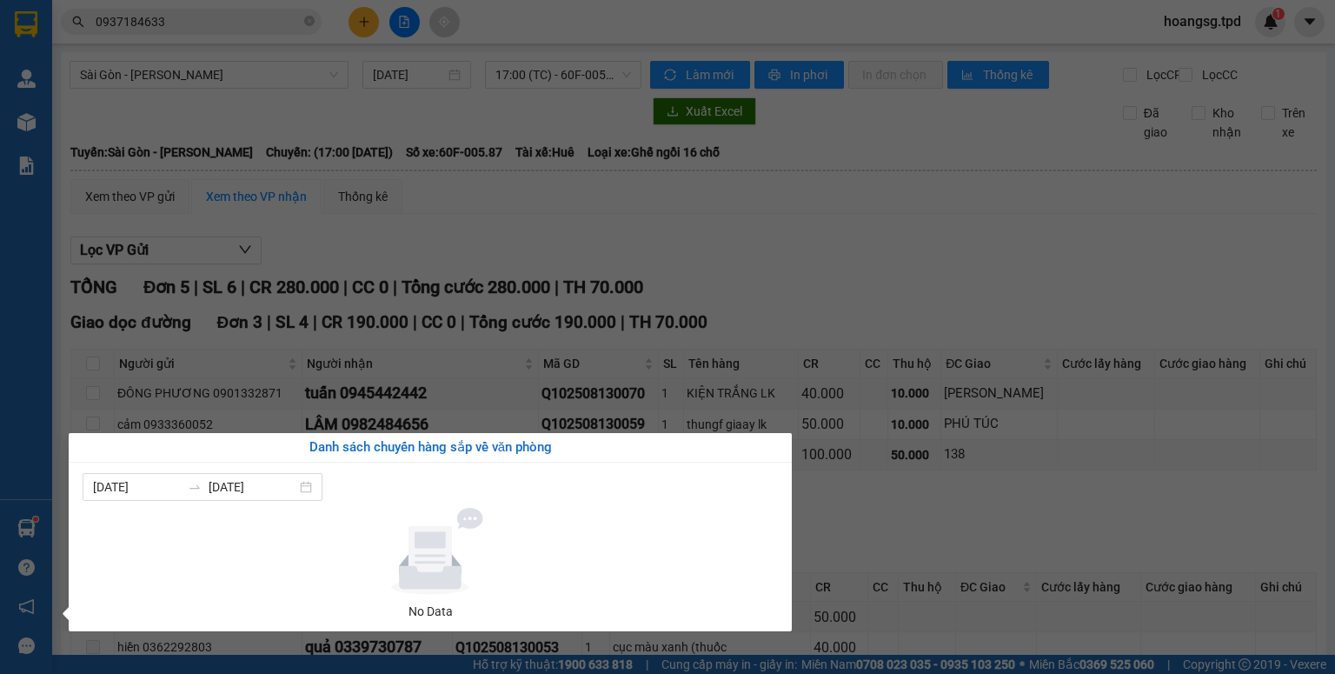
click at [331, 243] on section "Kết quả tìm kiếm ( 269 ) Bộ lọc Mã ĐH Trạng thái Món hàng Thu hộ Tổng cước Chưa…" at bounding box center [667, 337] width 1335 height 674
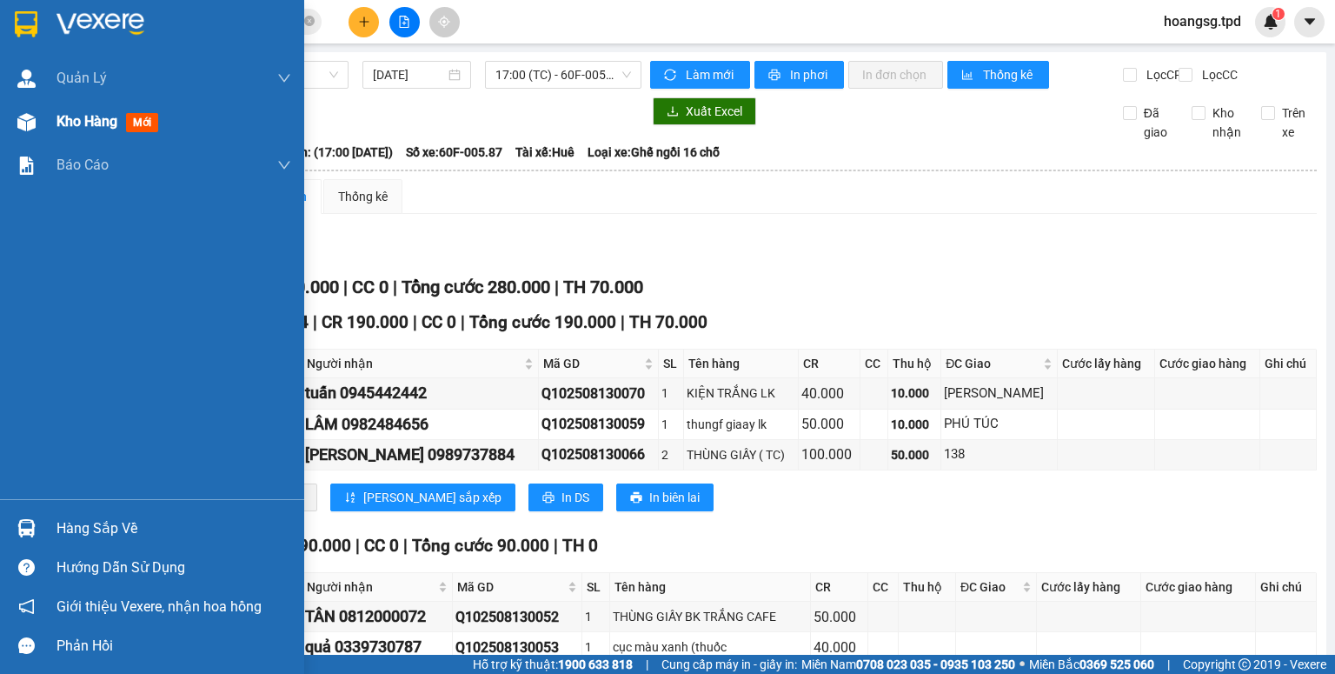
drag, startPoint x: 125, startPoint y: 134, endPoint x: 143, endPoint y: 123, distance: 21.0
click at [125, 133] on div "Kho hàng mới" at bounding box center [173, 121] width 235 height 43
click at [144, 123] on span "mới" at bounding box center [142, 122] width 32 height 19
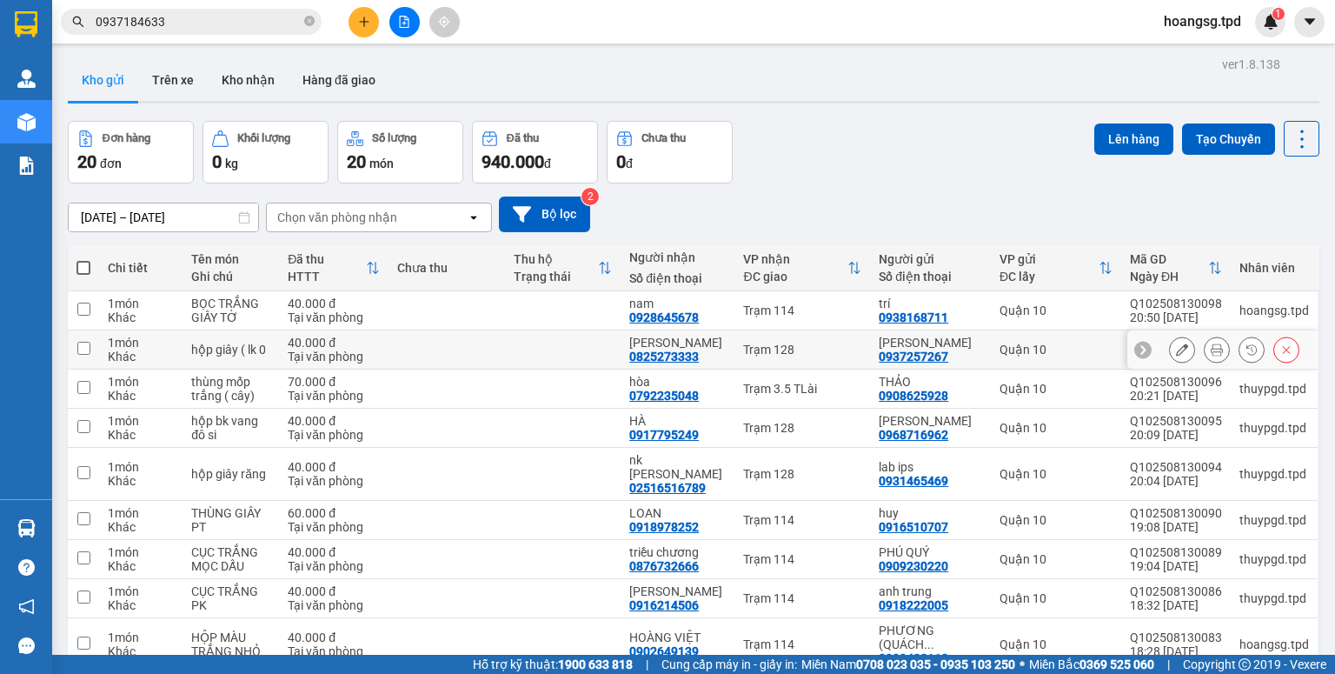
click at [83, 355] on input "checkbox" at bounding box center [83, 348] width 13 height 13
checkbox input "true"
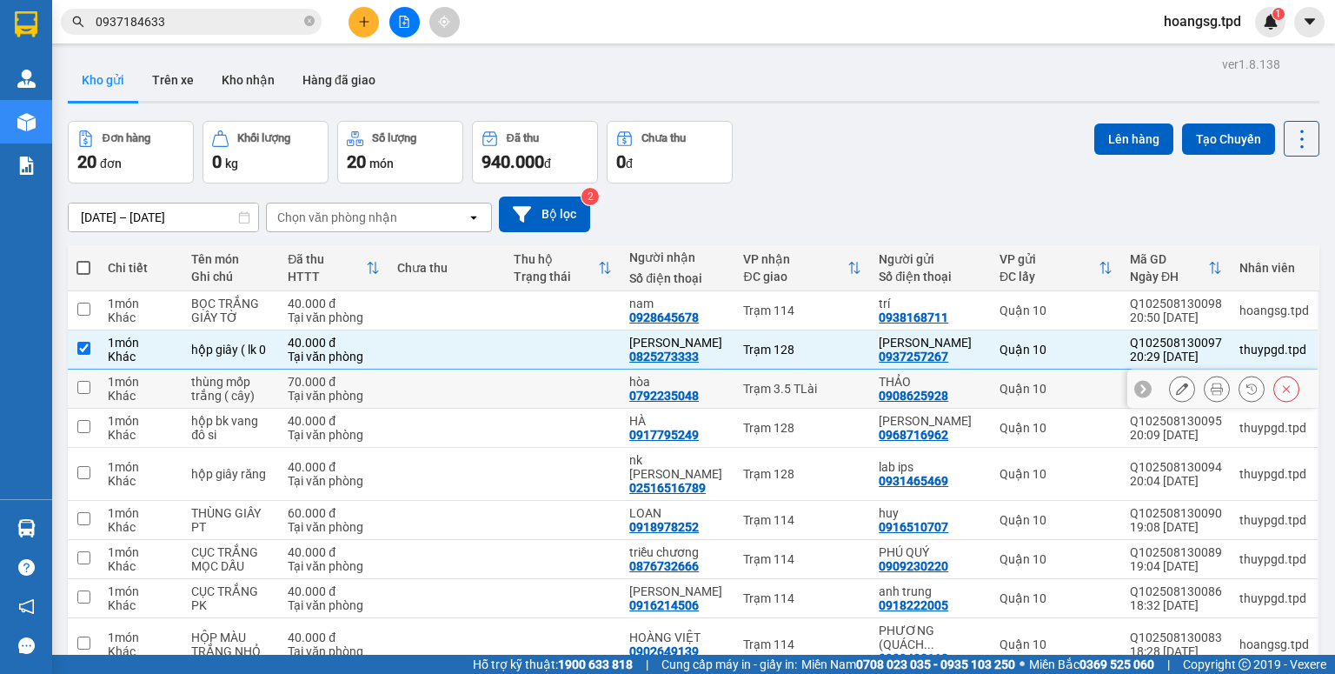
click at [80, 394] on input "checkbox" at bounding box center [83, 387] width 13 height 13
checkbox input "true"
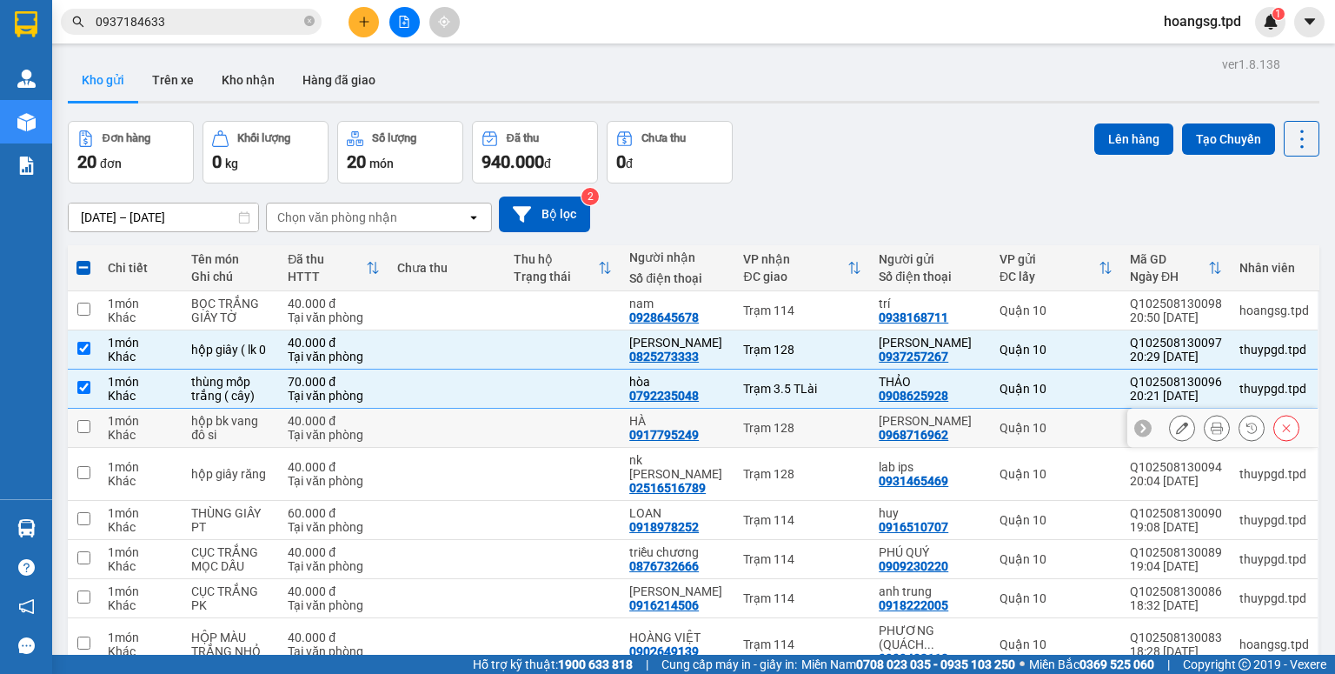
click at [83, 433] on input "checkbox" at bounding box center [83, 426] width 13 height 13
checkbox input "true"
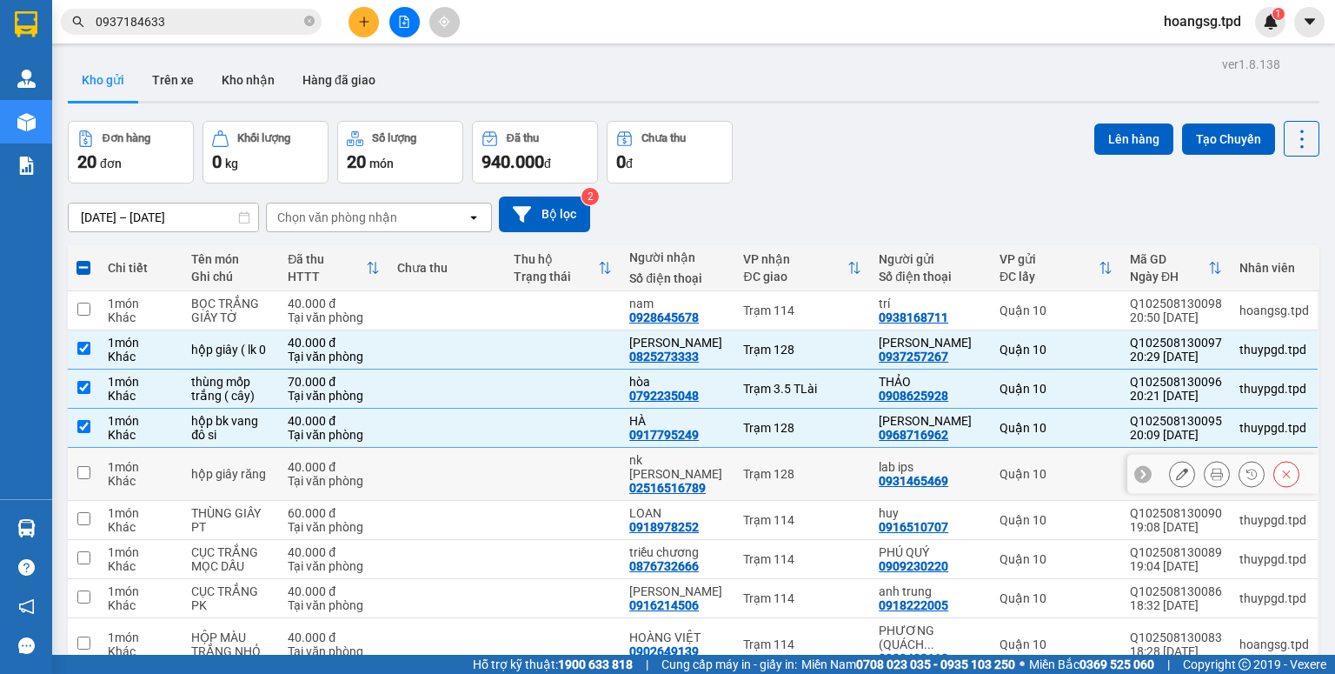
click at [85, 479] on input "checkbox" at bounding box center [83, 472] width 13 height 13
checkbox input "true"
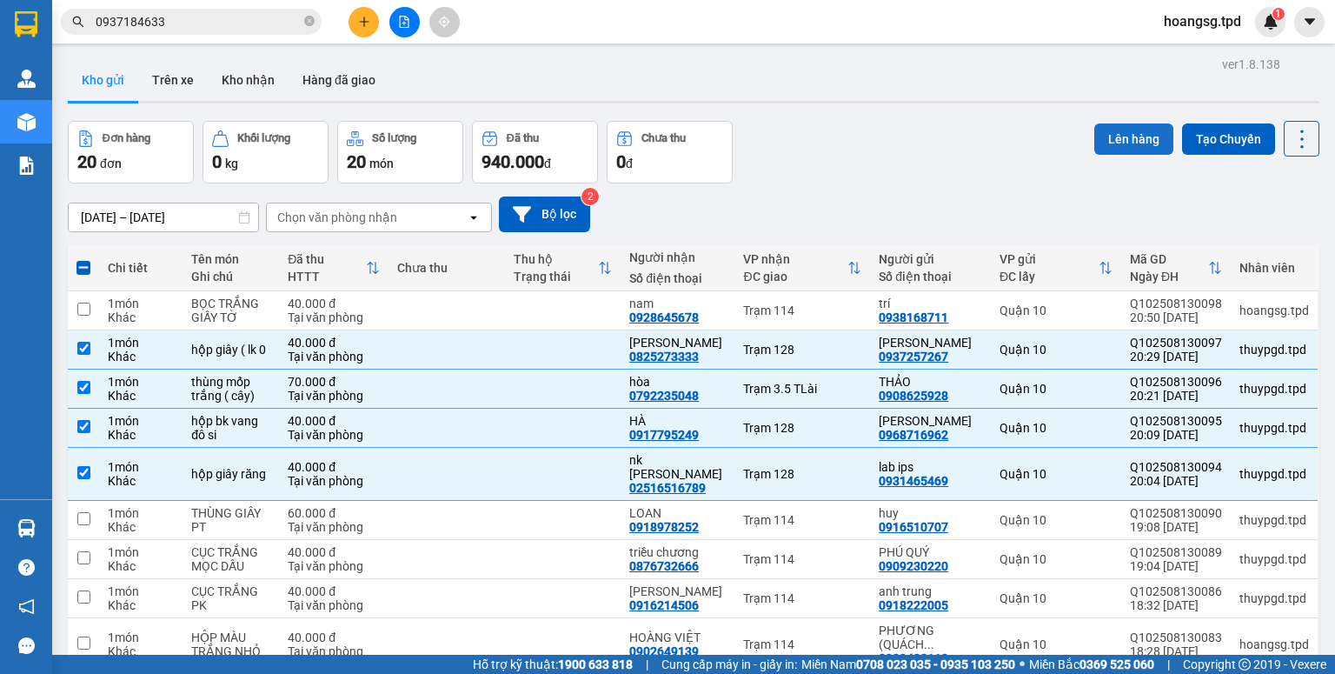
click at [1095, 140] on button "Lên hàng" at bounding box center [1133, 138] width 79 height 31
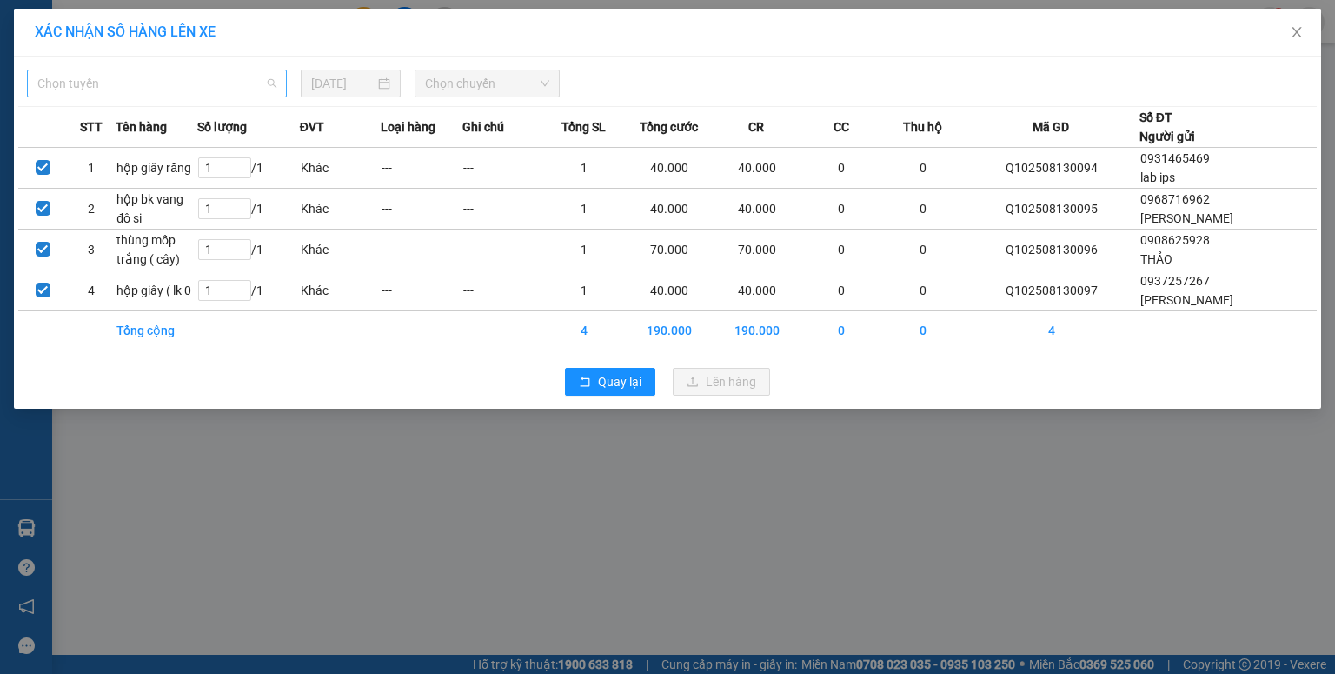
drag, startPoint x: 116, startPoint y: 80, endPoint x: 104, endPoint y: 136, distance: 57.8
click at [116, 81] on span "Chọn tuyến" at bounding box center [156, 83] width 239 height 26
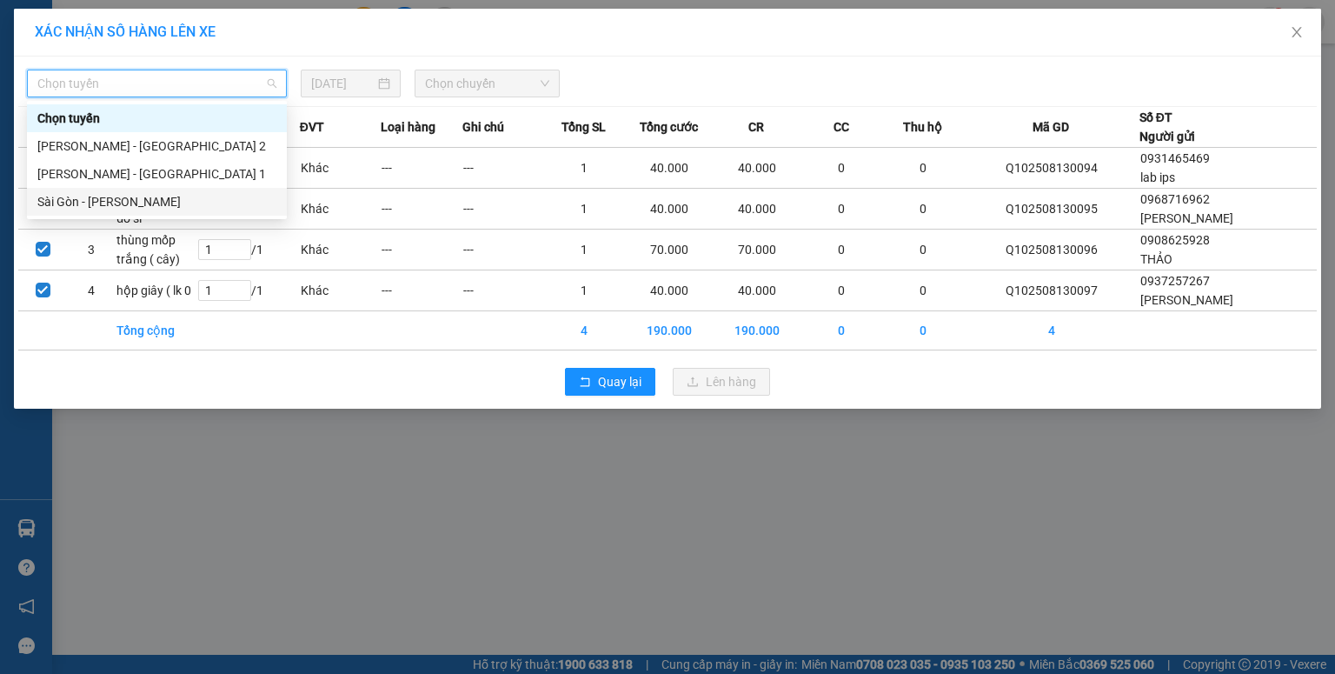
drag, startPoint x: 101, startPoint y: 196, endPoint x: 278, endPoint y: 143, distance: 185.3
click at [103, 197] on div "Sài Gòn - Phương Lâm" at bounding box center [156, 201] width 239 height 19
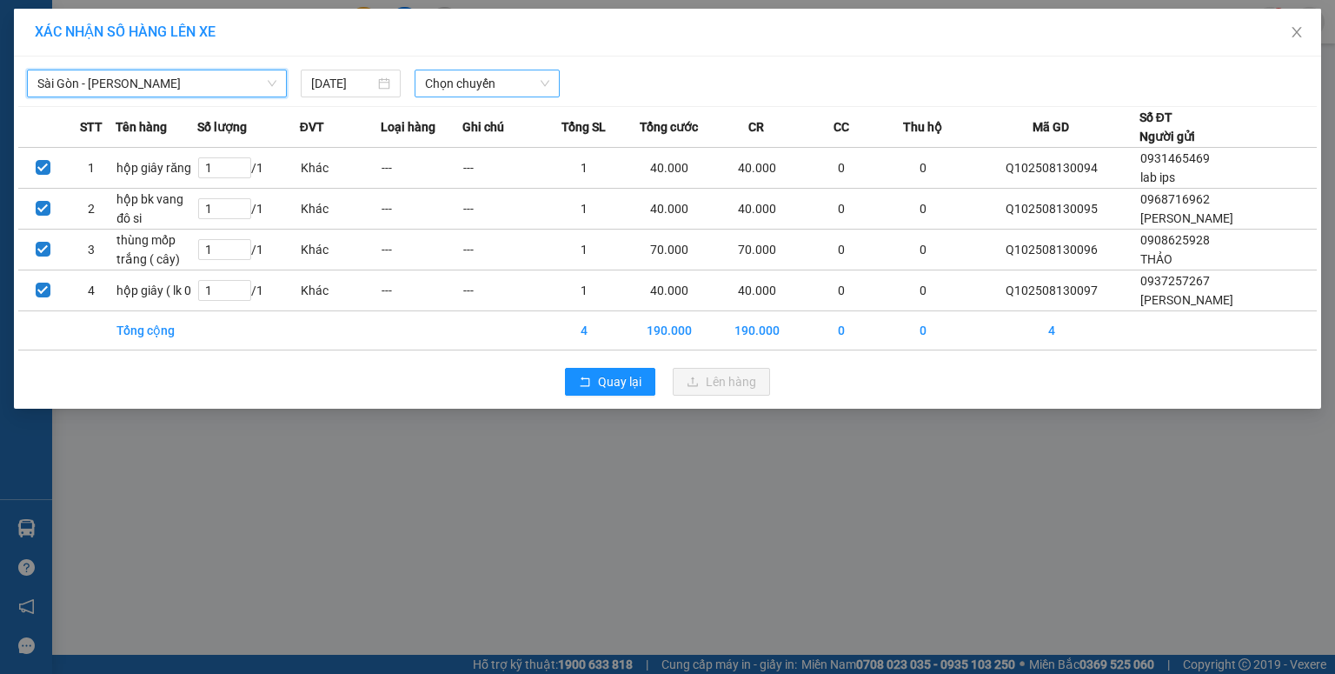
click at [439, 88] on span "Chọn chuyến" at bounding box center [487, 83] width 125 height 26
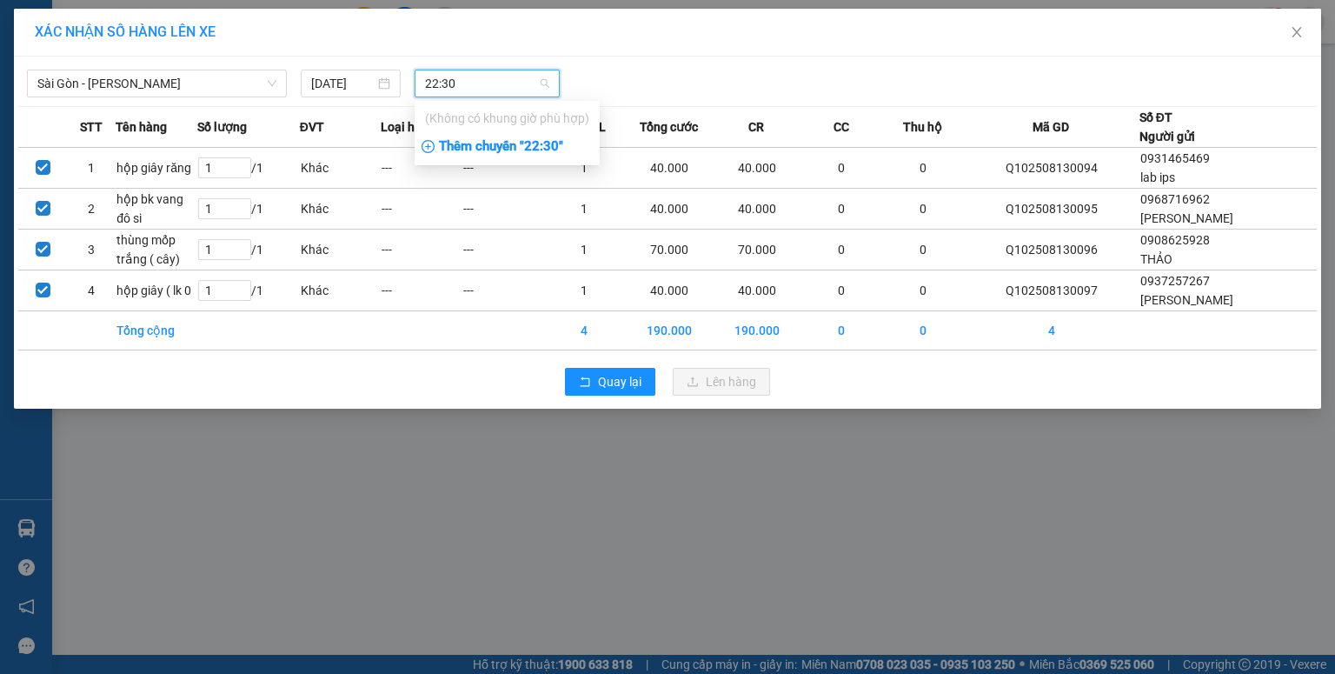
type input "22:30"
drag, startPoint x: 442, startPoint y: 142, endPoint x: 476, endPoint y: 143, distance: 34.8
click at [442, 143] on div "Thêm chuyến " 22:30 "" at bounding box center [507, 147] width 185 height 30
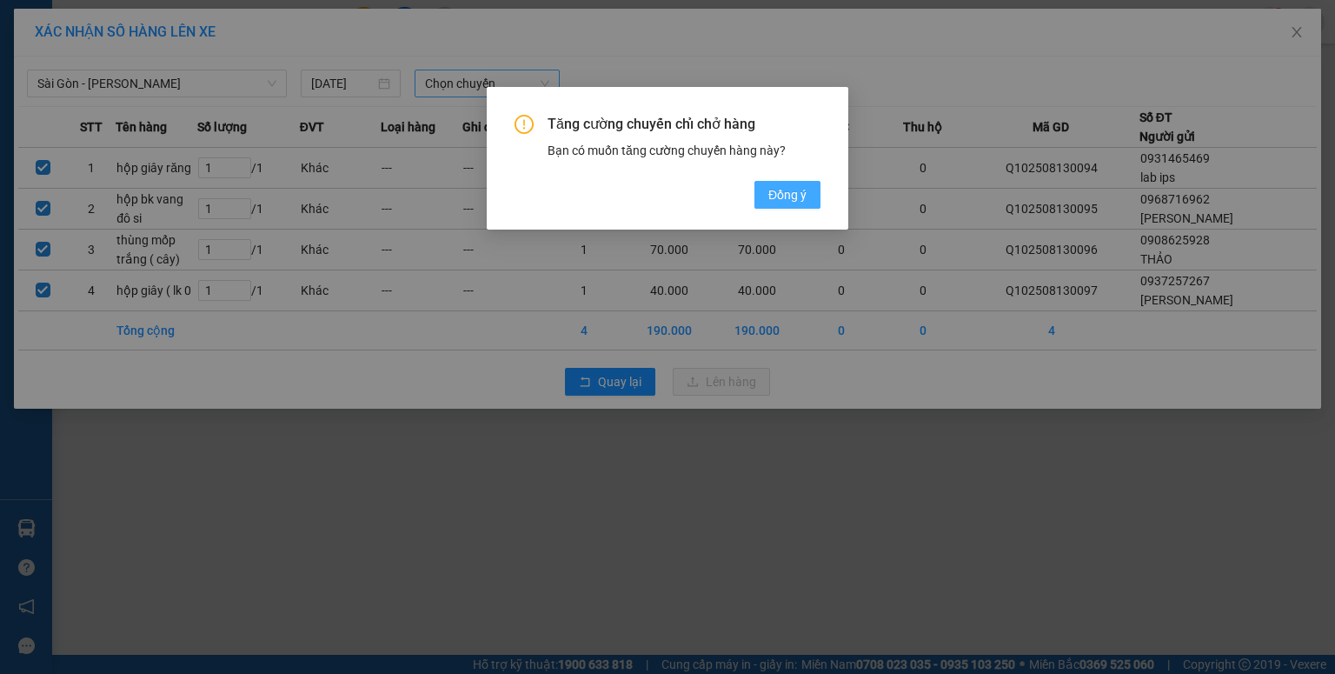
click at [778, 202] on span "Đồng ý" at bounding box center [787, 194] width 38 height 19
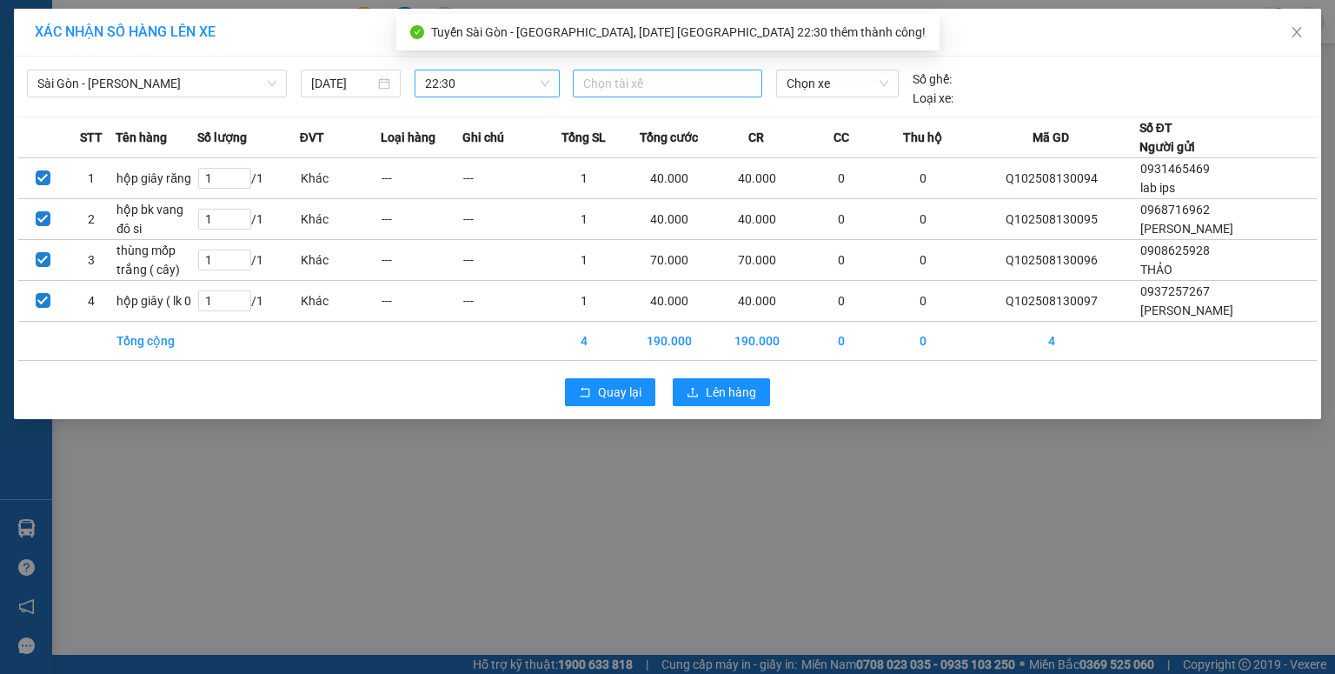
click at [621, 83] on div at bounding box center [667, 83] width 181 height 21
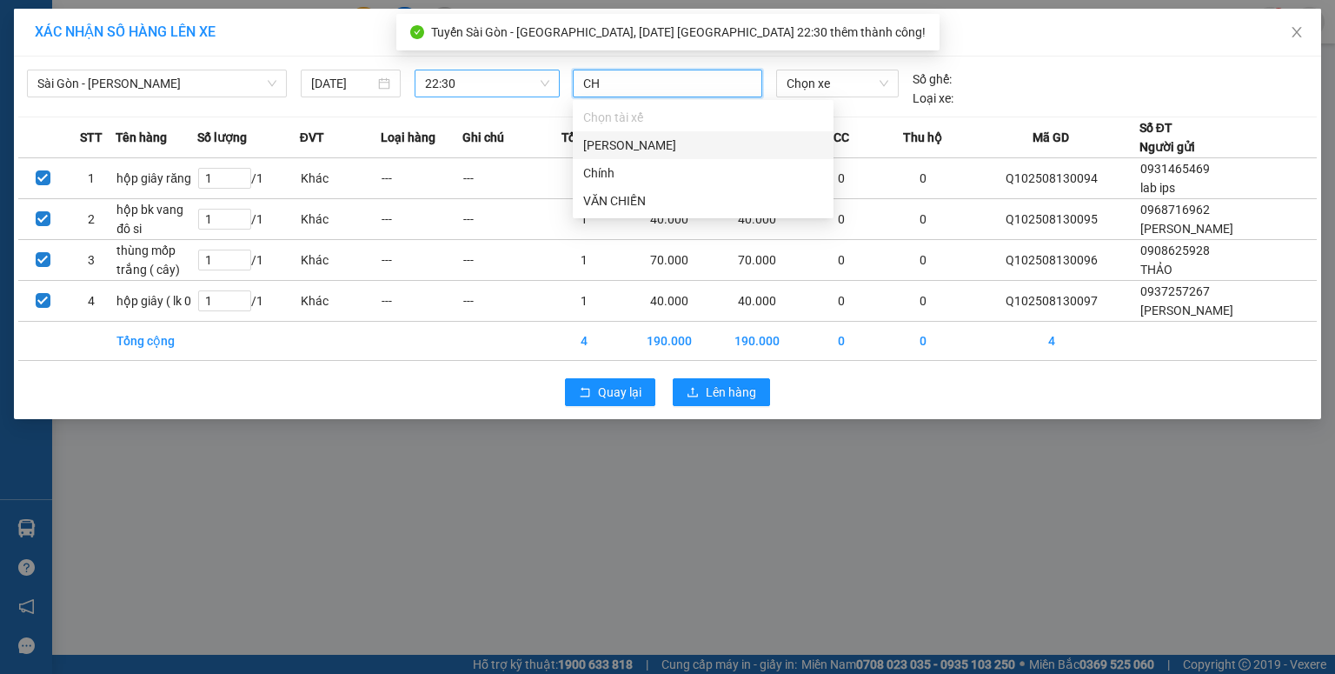
type input "CHI"
click at [691, 136] on div "Chính" at bounding box center [703, 145] width 240 height 19
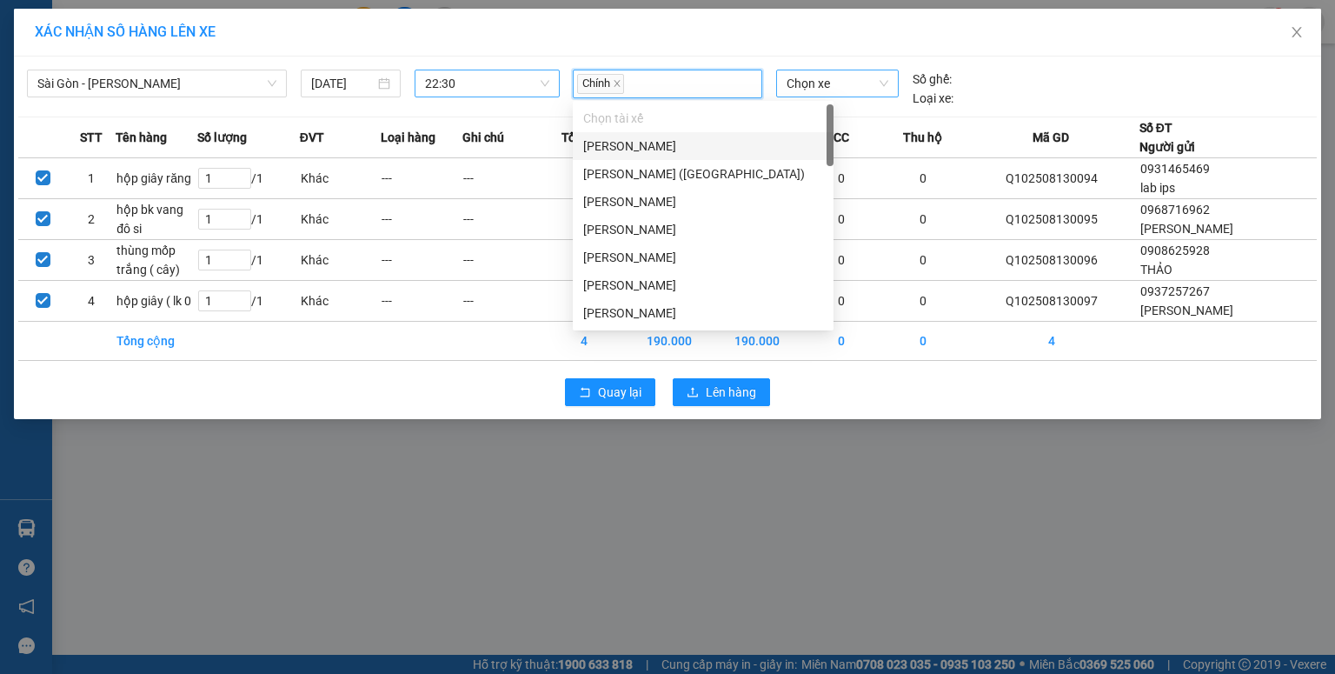
click at [801, 80] on span "Chọn xe" at bounding box center [837, 83] width 101 height 26
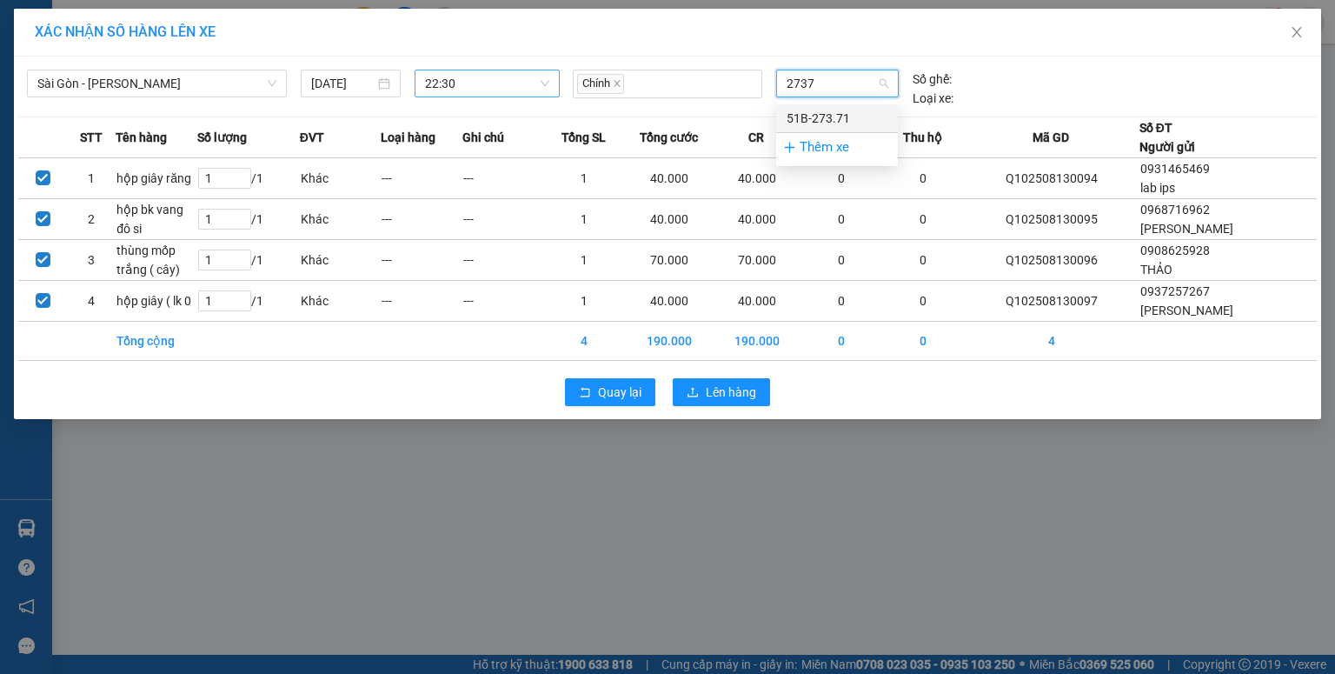
type input "27371"
click at [787, 110] on div "51B-273.71" at bounding box center [837, 118] width 101 height 19
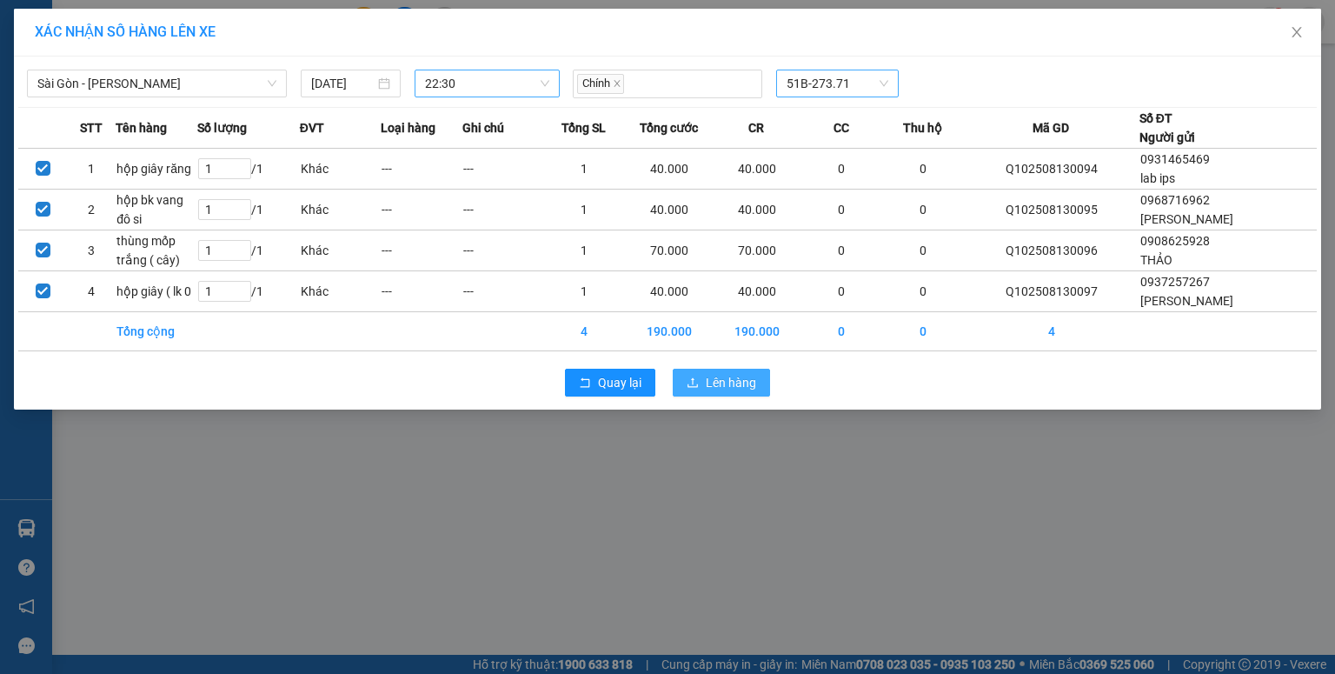
drag, startPoint x: 714, startPoint y: 383, endPoint x: 713, endPoint y: 374, distance: 9.6
click at [714, 382] on span "Lên hàng" at bounding box center [731, 382] width 50 height 19
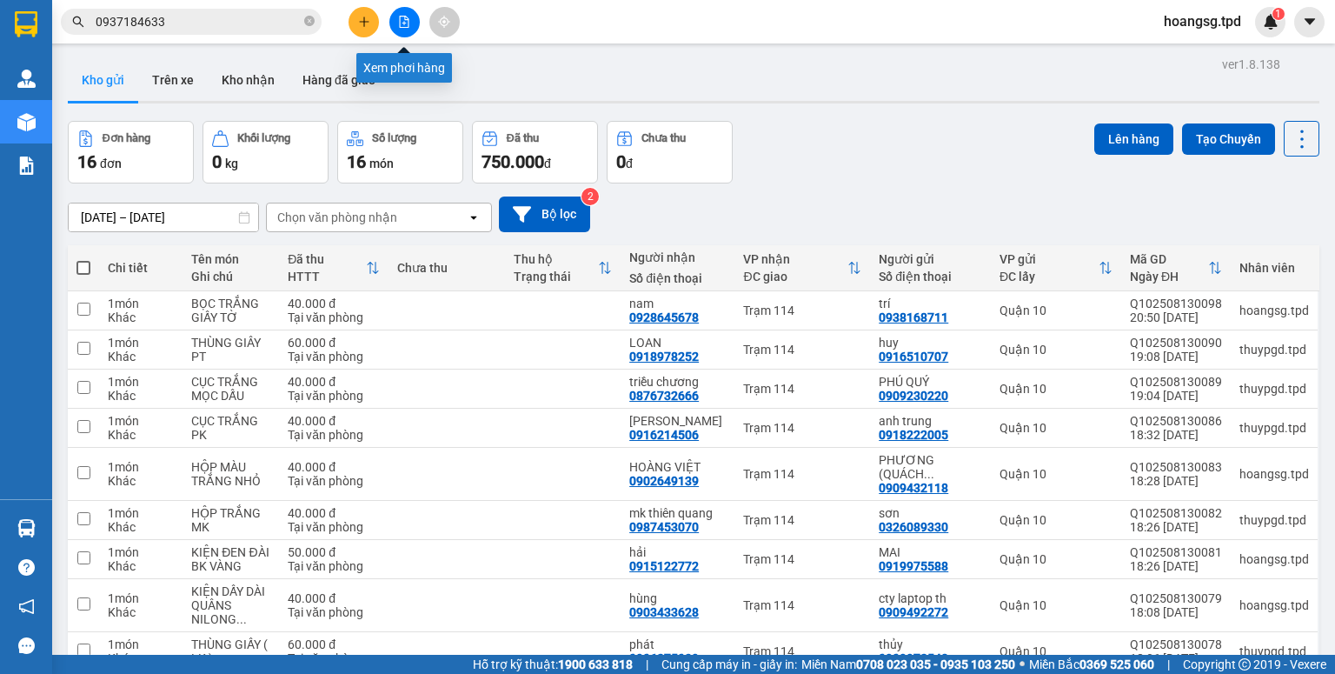
click at [398, 21] on icon "file-add" at bounding box center [404, 22] width 12 height 12
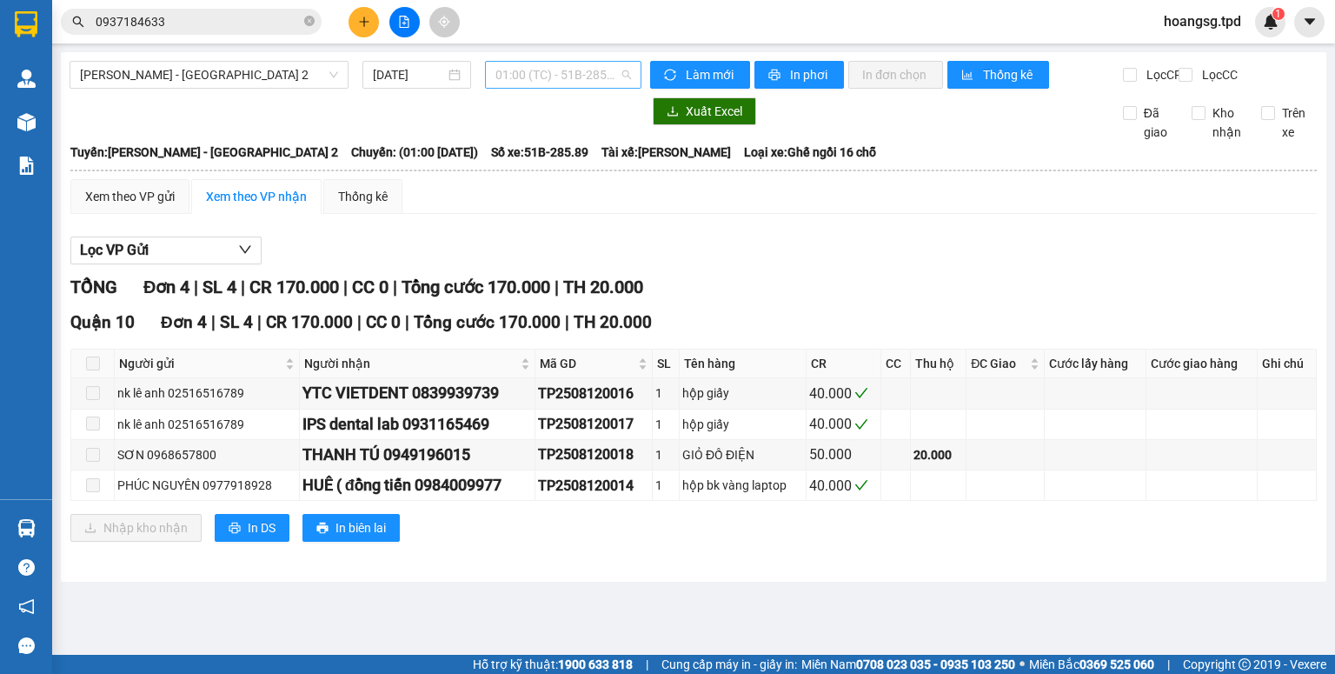
click at [513, 79] on span "01:00 (TC) - 51B-285.89" at bounding box center [563, 75] width 136 height 26
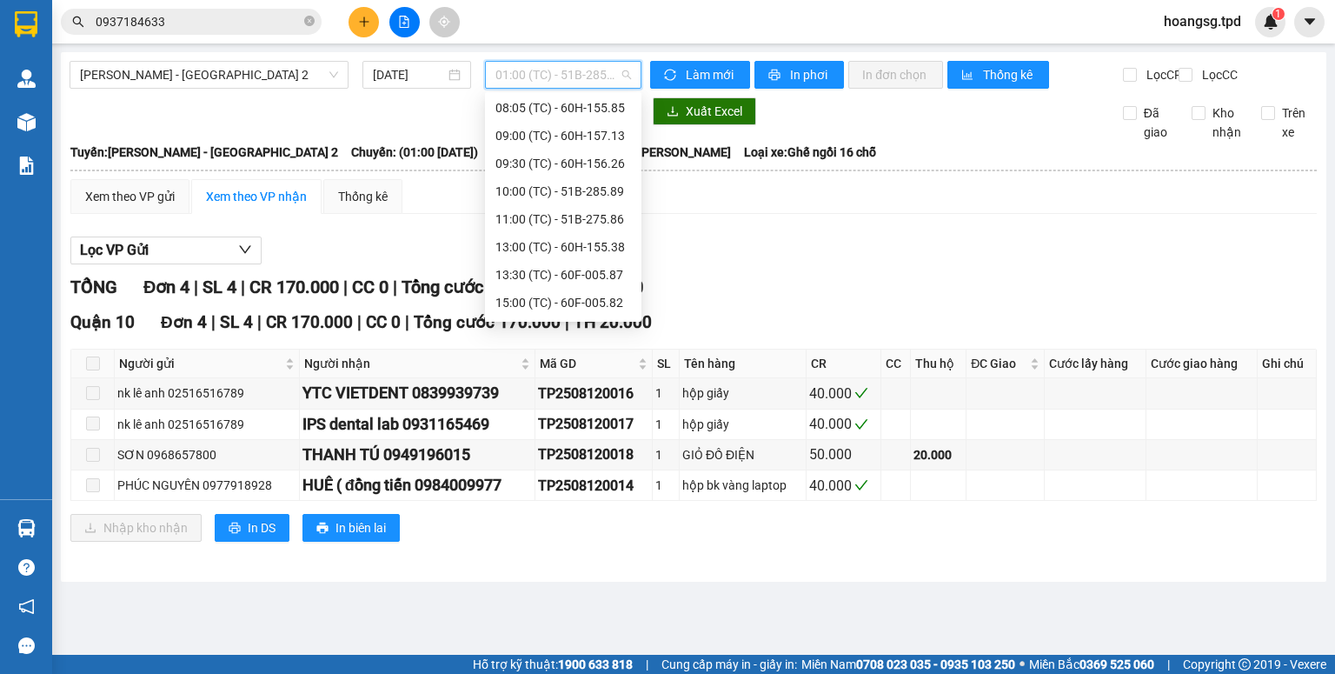
scroll to position [250, 0]
click at [552, 306] on div "18:00 (TC) - 51B-273.71" at bounding box center [563, 304] width 136 height 19
